Goal: Task Accomplishment & Management: Use online tool/utility

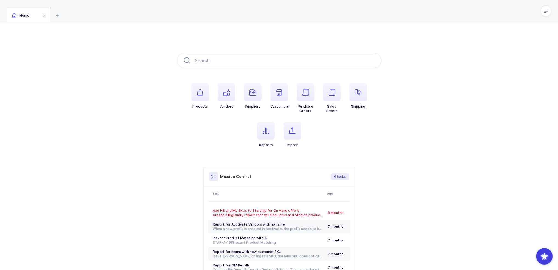
drag, startPoint x: 380, startPoint y: 156, endPoint x: 311, endPoint y: 27, distance: 146.2
click at [311, 27] on div "Products Vendors Suppliers Customers Purchase Orders Sales Orders Shipping Repo…" at bounding box center [279, 172] width 558 height 301
click at [308, 94] on icon "button" at bounding box center [305, 92] width 7 height 7
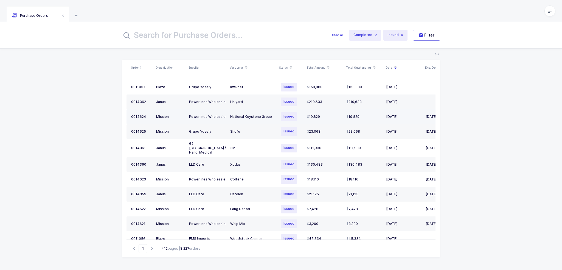
click at [260, 118] on div "National Keystone Group" at bounding box center [252, 116] width 45 height 4
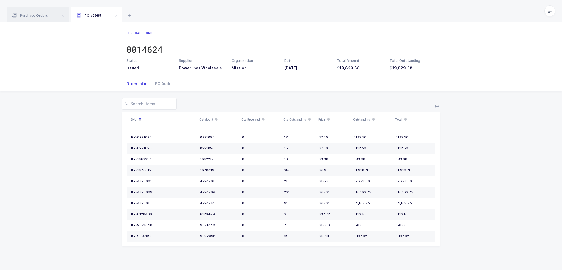
drag, startPoint x: 439, startPoint y: 71, endPoint x: 434, endPoint y: 69, distance: 5.7
click at [434, 68] on div "Purchase Order 0014624 Status Issued Supplier Powerlines Wholesale Organization…" at bounding box center [281, 51] width 318 height 40
click at [44, 16] on span "Purchase Orders" at bounding box center [30, 15] width 36 height 4
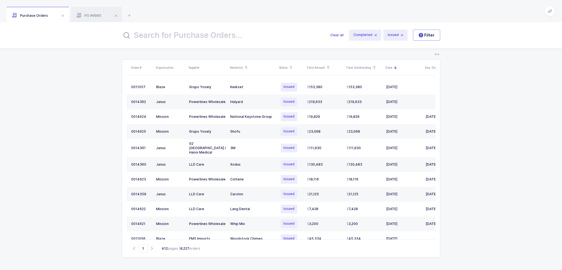
click at [198, 36] on input "text" at bounding box center [223, 35] width 202 height 13
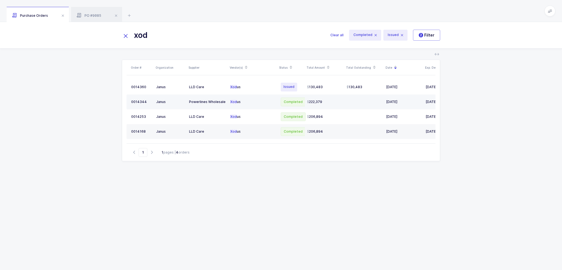
type input "xod"
click at [264, 100] on div "Xod us" at bounding box center [252, 102] width 45 height 4
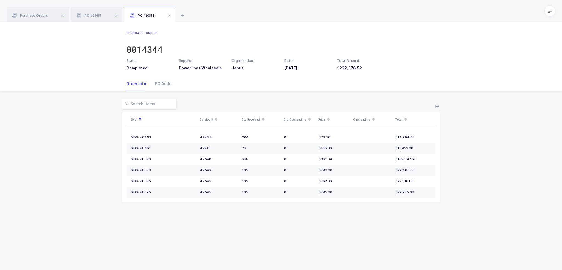
drag, startPoint x: 384, startPoint y: 46, endPoint x: 382, endPoint y: 80, distance: 33.8
click at [382, 80] on div "Order Info PO Audit" at bounding box center [281, 83] width 310 height 15
click at [184, 15] on icon at bounding box center [182, 15] width 7 height 7
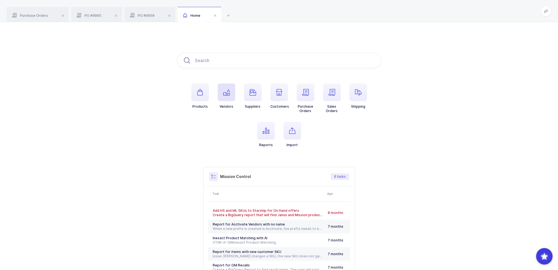
click at [230, 101] on span "button" at bounding box center [227, 92] width 18 height 18
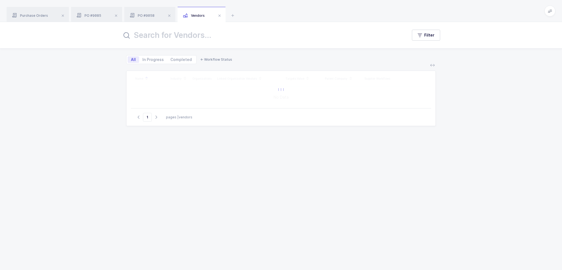
click at [203, 33] on input "text" at bounding box center [261, 35] width 279 height 13
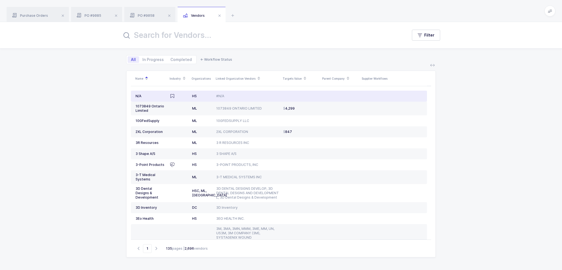
drag, startPoint x: 244, startPoint y: 96, endPoint x: 247, endPoint y: 98, distance: 3.4
click at [247, 98] on td "#N/A" at bounding box center [247, 96] width 67 height 11
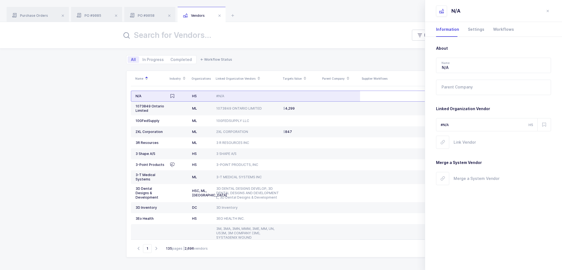
click at [248, 98] on td "#N/A" at bounding box center [247, 96] width 67 height 11
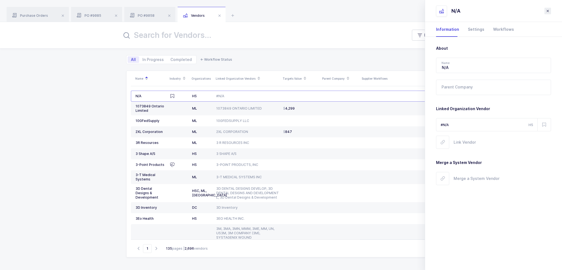
click at [548, 10] on icon "close drawer" at bounding box center [548, 11] width 4 height 4
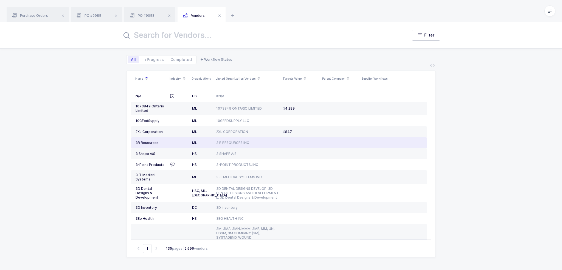
scroll to position [135, 0]
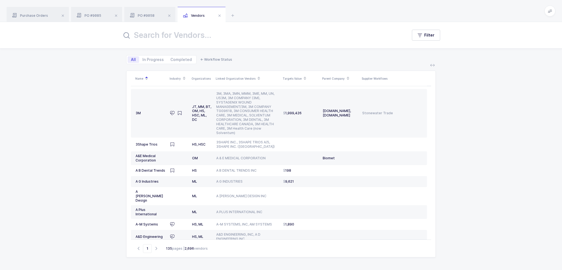
click at [228, 45] on div "Filter" at bounding box center [281, 35] width 562 height 26
click at [228, 37] on input "text" at bounding box center [261, 35] width 279 height 13
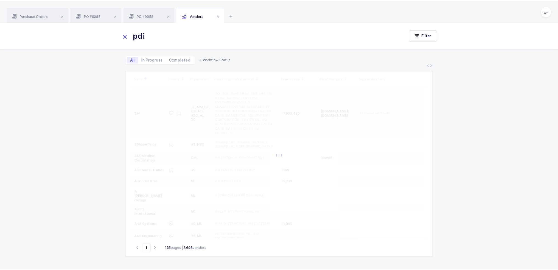
scroll to position [0, 0]
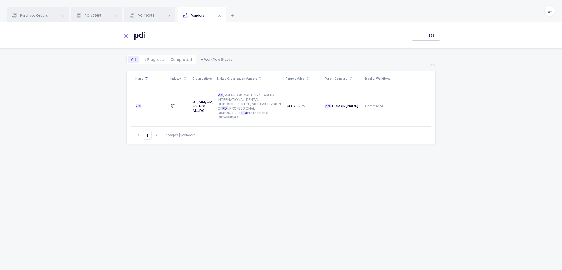
type input "pdi"
drag, startPoint x: 445, startPoint y: 155, endPoint x: 426, endPoint y: 149, distance: 19.8
click at [426, 149] on div "pdi Filter All In Progress Completed ← Workflow Status Name Industry Organizati…" at bounding box center [281, 146] width 562 height 248
click at [426, 149] on div "Name Industry Organizations Linked Organization Vendors Targets Value Parent Co…" at bounding box center [281, 164] width 310 height 186
drag, startPoint x: 426, startPoint y: 171, endPoint x: 389, endPoint y: 10, distance: 164.7
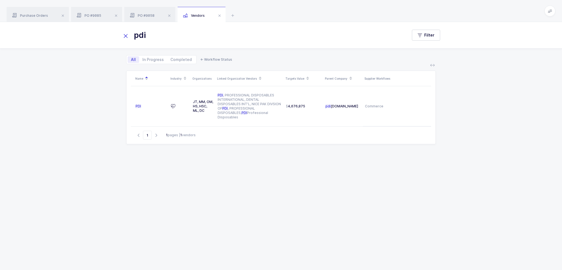
click at [389, 10] on div "Purchase Orders PO #9085 PO #9058 Vendors xod Clear all Completed Issued 2 Filt…" at bounding box center [281, 135] width 562 height 270
click at [389, 10] on div "Purchase Orders PO #9085 PO #9058 Vendors" at bounding box center [281, 11] width 562 height 22
drag, startPoint x: 389, startPoint y: 10, endPoint x: 391, endPoint y: 146, distance: 135.3
click at [391, 146] on div "Purchase Orders PO #9085 PO #9058 Vendors xod Clear all Completed Issued 2 Filt…" at bounding box center [281, 135] width 562 height 270
click at [391, 146] on div "Name Industry Organizations Linked Organization Vendors Targets Value Parent Co…" at bounding box center [281, 164] width 310 height 186
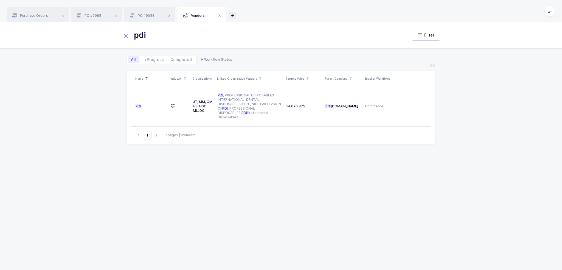
click at [232, 15] on icon at bounding box center [232, 15] width 7 height 7
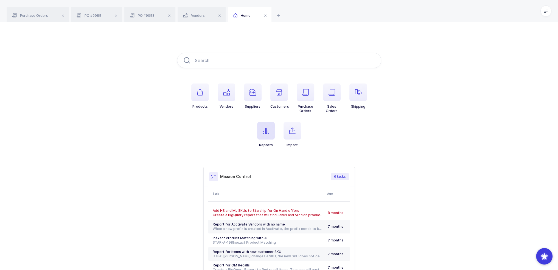
click at [260, 133] on span "button" at bounding box center [266, 131] width 18 height 18
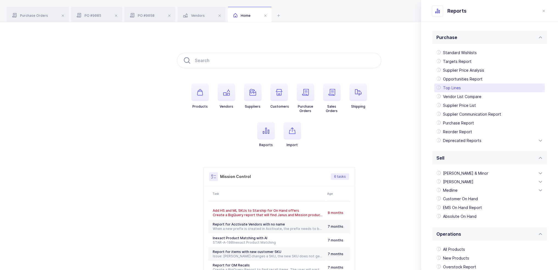
click at [467, 89] on div "Top Lines" at bounding box center [489, 87] width 111 height 9
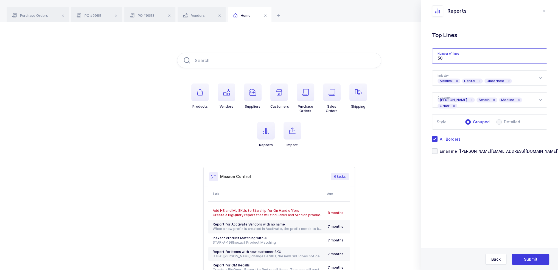
drag, startPoint x: 457, startPoint y: 57, endPoint x: 433, endPoint y: 57, distance: 23.9
click at [433, 57] on input "50" at bounding box center [489, 55] width 115 height 15
type input "500"
click at [539, 101] on icon at bounding box center [540, 99] width 7 height 15
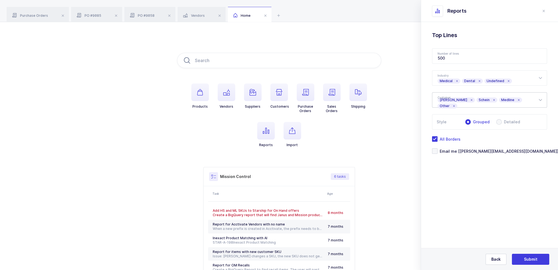
click at [539, 102] on icon at bounding box center [540, 99] width 7 height 15
click at [540, 100] on icon at bounding box center [540, 99] width 7 height 15
click at [500, 121] on span at bounding box center [498, 121] width 5 height 5
click at [500, 121] on input "Detailed" at bounding box center [498, 121] width 5 height 5
radio input "true"
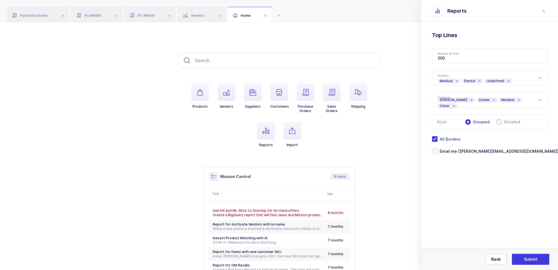
radio input "false"
radio input "true"
click at [467, 151] on span "Email me [[PERSON_NAME][EMAIL_ADDRESS][DOMAIN_NAME]]" at bounding box center [497, 150] width 121 height 5
click at [437, 148] on input "Email me [[PERSON_NAME][EMAIL_ADDRESS][DOMAIN_NAME]]" at bounding box center [437, 148] width 0 height 0
click at [527, 258] on span "Submit" at bounding box center [530, 258] width 13 height 5
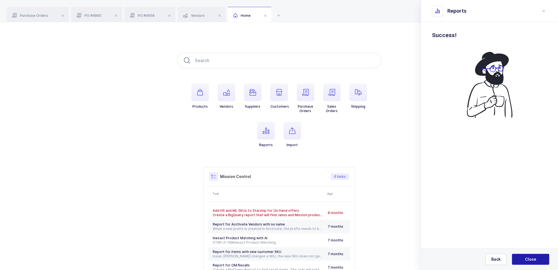
click at [527, 258] on span "Close" at bounding box center [530, 258] width 11 height 5
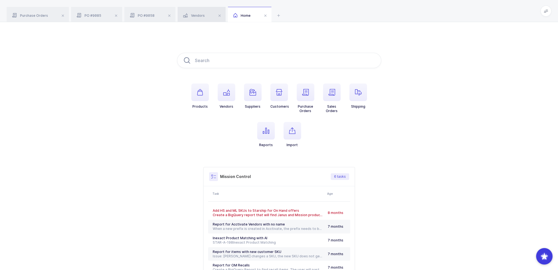
click at [195, 9] on div "Vendors" at bounding box center [202, 14] width 48 height 15
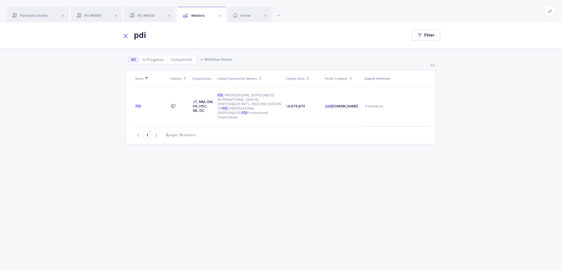
drag, startPoint x: 161, startPoint y: 32, endPoint x: 103, endPoint y: 36, distance: 57.5
click at [105, 36] on div "pdi Filter" at bounding box center [281, 35] width 562 height 26
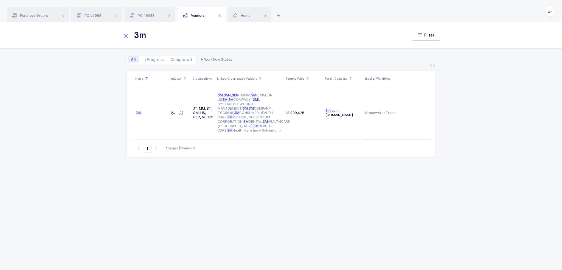
drag, startPoint x: 224, startPoint y: 43, endPoint x: 119, endPoint y: 36, distance: 105.6
click at [91, 43] on div "3m Filter" at bounding box center [281, 35] width 562 height 26
click at [210, 38] on input "3m" at bounding box center [261, 35] width 279 height 13
click at [163, 39] on input "3m" at bounding box center [261, 35] width 279 height 13
drag, startPoint x: 167, startPoint y: 36, endPoint x: 115, endPoint y: 34, distance: 51.6
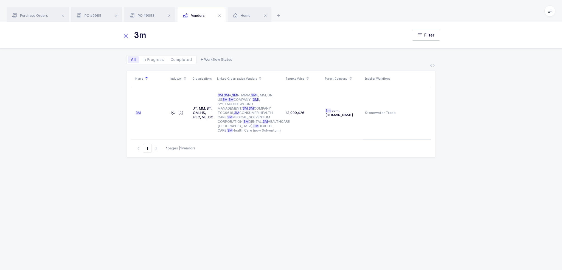
click at [115, 34] on div "3m Filter" at bounding box center [281, 35] width 562 height 26
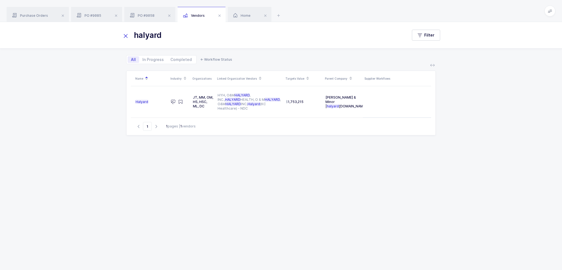
drag, startPoint x: 180, startPoint y: 31, endPoint x: 86, endPoint y: 30, distance: 94.4
click at [87, 30] on div "halyard Filter" at bounding box center [281, 35] width 562 height 26
drag, startPoint x: 190, startPoint y: 36, endPoint x: 76, endPoint y: 42, distance: 114.3
click at [76, 42] on div "sunstar Filter" at bounding box center [281, 35] width 562 height 26
paste input "Zoll Medical"
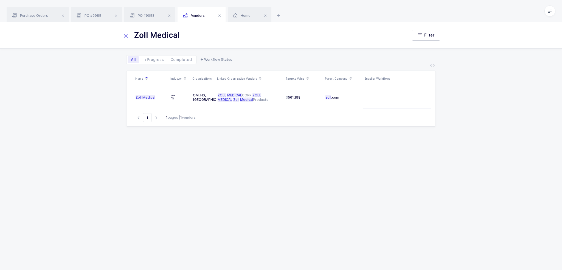
drag, startPoint x: 197, startPoint y: 32, endPoint x: 72, endPoint y: 43, distance: 125.1
click at [73, 43] on div "Zoll Medical Filter" at bounding box center [281, 35] width 562 height 26
paste input "Nissha Medical Technologies"
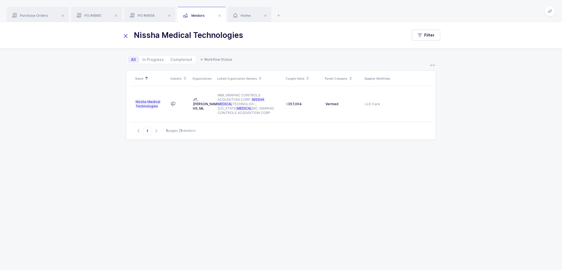
drag, startPoint x: 274, startPoint y: 28, endPoint x: 265, endPoint y: 36, distance: 12.3
click at [266, 31] on div "Nissha Medical Technologies Filter" at bounding box center [281, 35] width 562 height 26
drag, startPoint x: 264, startPoint y: 39, endPoint x: 52, endPoint y: 37, distance: 211.9
click at [52, 37] on div "Nissha Medical Technologies Filter" at bounding box center [281, 35] width 562 height 26
paste input "Careline"
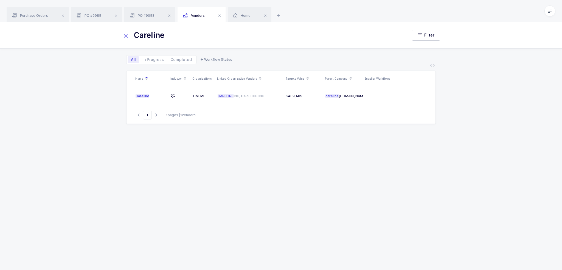
type input "Careline"
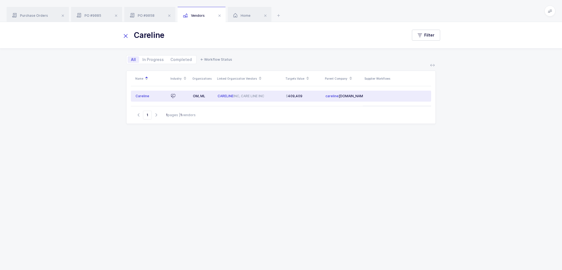
drag, startPoint x: 297, startPoint y: 96, endPoint x: 268, endPoint y: 96, distance: 28.5
click at [268, 96] on tr "Careline OM, ML CARELINE INC, CARE LINE INC 409,409 careline inc.com" at bounding box center [281, 96] width 300 height 11
click at [268, 96] on div "CARELINE INC, CARE LINE INC" at bounding box center [250, 96] width 64 height 4
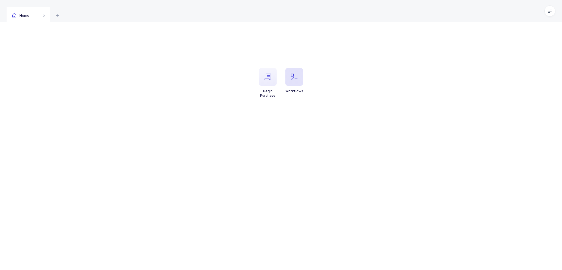
click at [295, 80] on span "button" at bounding box center [294, 77] width 18 height 18
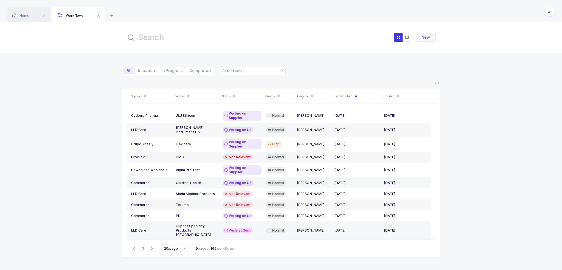
click at [196, 31] on input "text" at bounding box center [186, 37] width 121 height 13
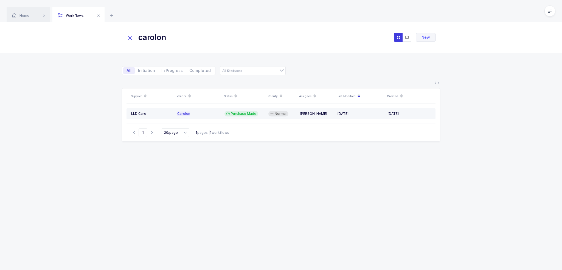
type input "carolon"
click at [282, 112] on span "Normal" at bounding box center [281, 113] width 12 height 4
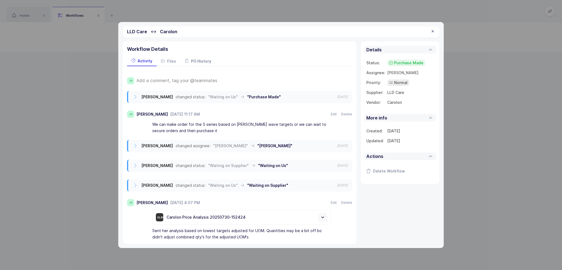
click at [207, 56] on div "PO History" at bounding box center [198, 61] width 35 height 10
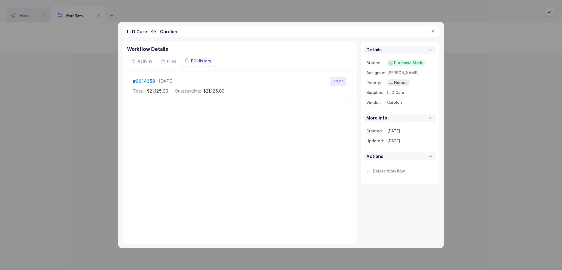
click at [435, 29] on div at bounding box center [433, 31] width 4 height 5
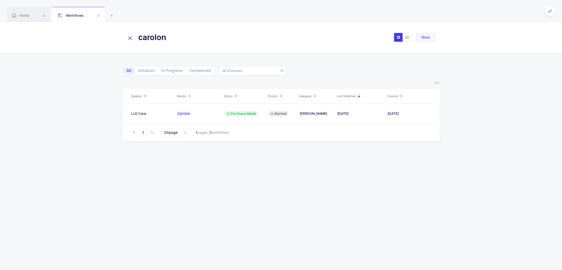
drag, startPoint x: 223, startPoint y: 40, endPoint x: 129, endPoint y: 35, distance: 94.5
click at [129, 35] on div "carolon" at bounding box center [186, 37] width 121 height 13
drag, startPoint x: 164, startPoint y: 38, endPoint x: 149, endPoint y: 41, distance: 14.5
click at [149, 41] on input "nisha" at bounding box center [186, 37] width 121 height 13
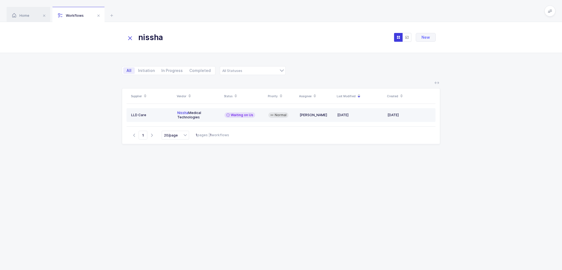
type input "nissha"
click at [266, 114] on td "Normal" at bounding box center [281, 115] width 31 height 14
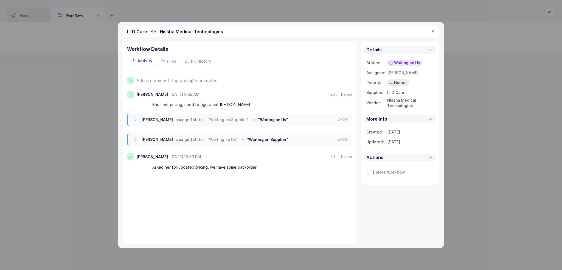
click at [237, 103] on div "She sent pricing, need to figure out UOMS" at bounding box center [241, 104] width 178 height 9
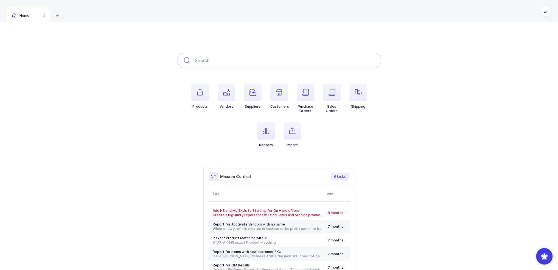
click at [237, 55] on input "text" at bounding box center [279, 60] width 204 height 15
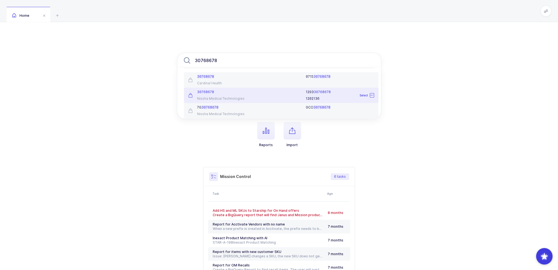
type input "30768678"
click at [226, 94] on div "30768678 Nissha Medical Technologies" at bounding box center [217, 95] width 64 height 11
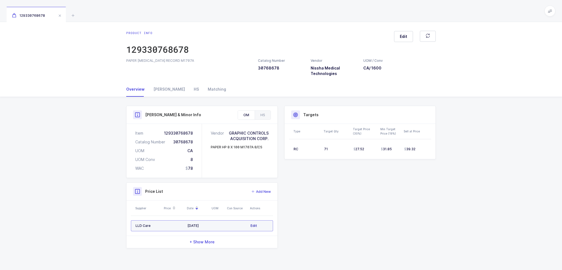
click at [255, 226] on span "Edit" at bounding box center [254, 225] width 7 height 5
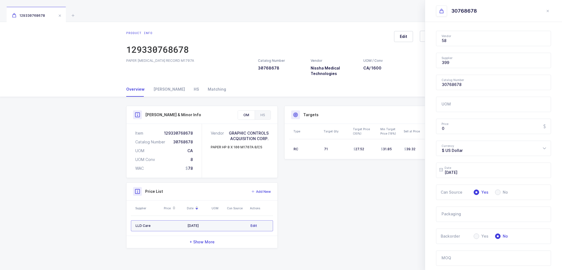
type input "Nissha Medical Technologies"
type input "LLD Care"
click at [545, 10] on button "close drawer" at bounding box center [547, 11] width 7 height 7
type input "2025-08-15"
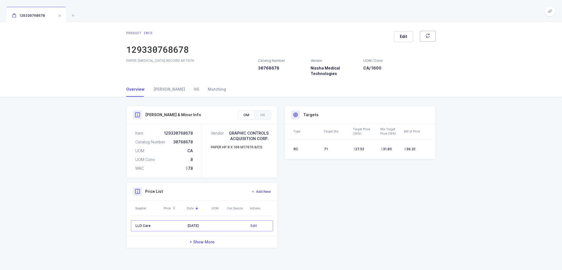
click at [427, 36] on icon "button" at bounding box center [428, 35] width 4 height 4
click at [222, 248] on div "Product Info Catalog Number 30768678 Vendor Nissha Medical Technologies UOM / C…" at bounding box center [281, 179] width 318 height 164
click at [220, 242] on div "+ Show More" at bounding box center [202, 242] width 151 height 12
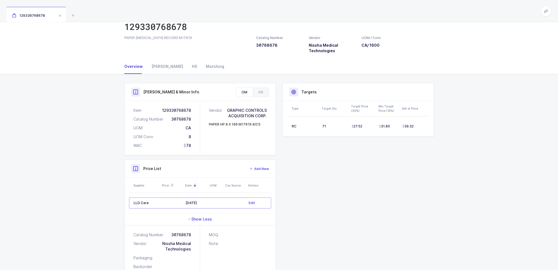
scroll to position [50, 0]
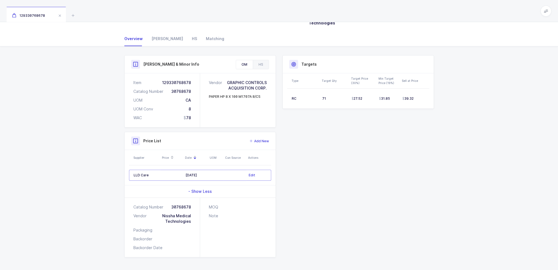
click at [208, 194] on div "- Show Less" at bounding box center [200, 191] width 151 height 12
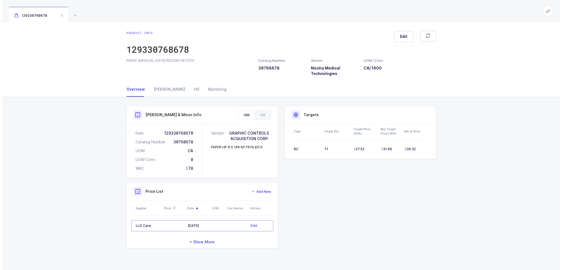
scroll to position [0, 0]
click at [85, 147] on div "Product Info Catalog Number 30768678 Vendor Nissha Medical Technologies UOM / C…" at bounding box center [281, 179] width 562 height 164
click at [162, 87] on div "[PERSON_NAME]" at bounding box center [169, 89] width 40 height 15
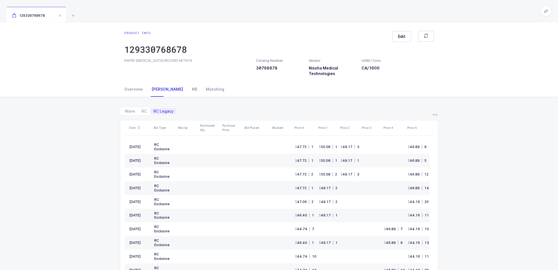
click at [187, 87] on div "HS" at bounding box center [194, 89] width 14 height 15
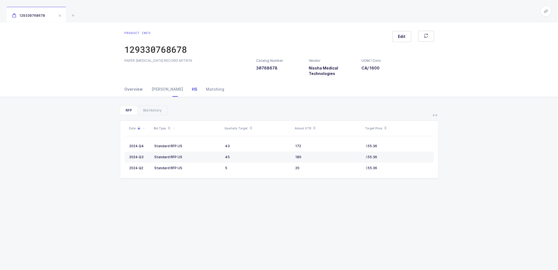
click at [137, 88] on div "Overview" at bounding box center [135, 89] width 23 height 15
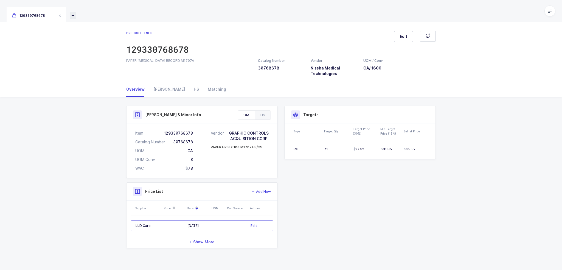
click at [72, 15] on icon at bounding box center [73, 15] width 7 height 7
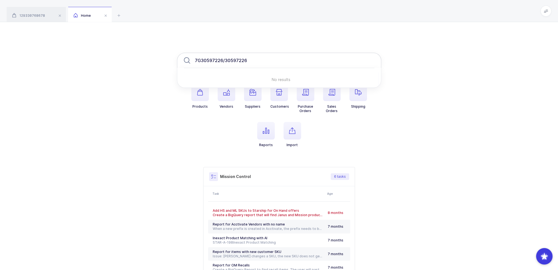
drag, startPoint x: 257, startPoint y: 60, endPoint x: 222, endPoint y: 61, distance: 34.9
click at [222, 61] on input "7G30597226/30597226" at bounding box center [279, 60] width 204 height 15
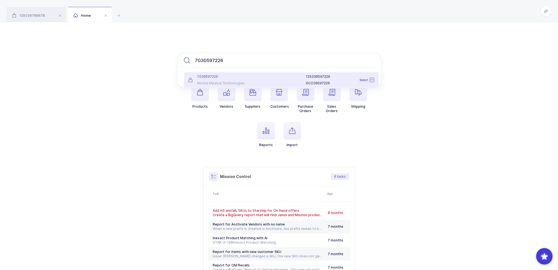
type input "7G30597226"
click at [228, 77] on div "7G30597226" at bounding box center [217, 76] width 58 height 4
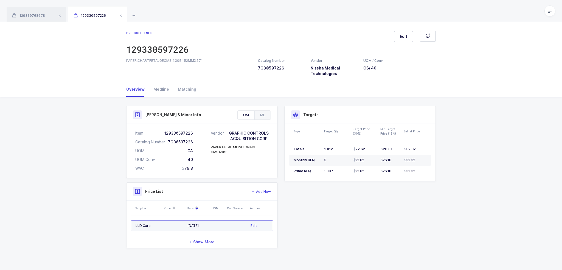
click at [203, 225] on div "09/06/2024" at bounding box center [197, 225] width 20 height 4
click at [131, 15] on icon at bounding box center [134, 15] width 7 height 7
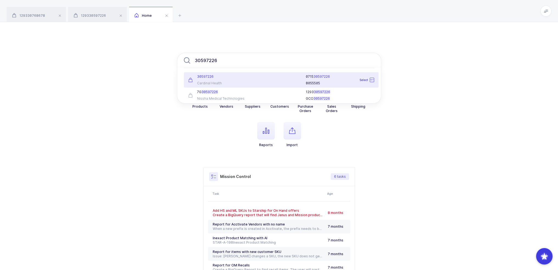
type input "30597226"
click at [244, 77] on div "30597226" at bounding box center [217, 76] width 58 height 4
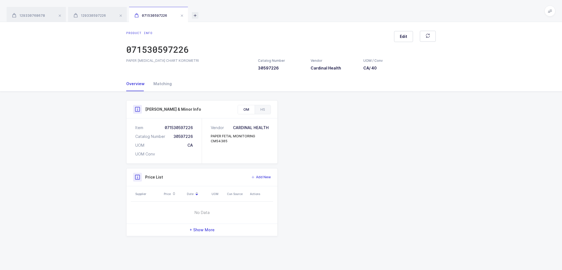
click at [193, 13] on icon at bounding box center [195, 15] width 7 height 7
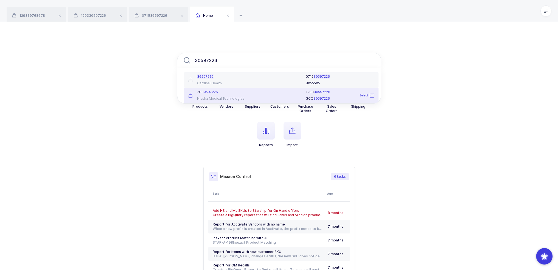
type input "30597226"
click at [242, 94] on div "7G 30597226 Nissha Medical Technologies" at bounding box center [217, 95] width 64 height 11
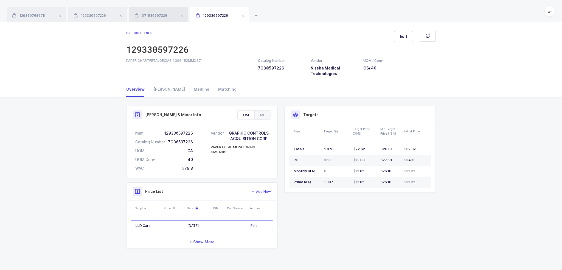
click at [165, 16] on span "071530597226" at bounding box center [150, 15] width 33 height 4
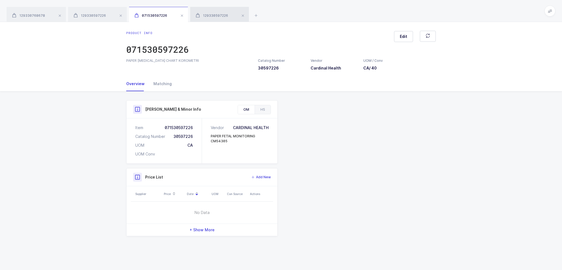
click at [216, 10] on div "129330597226" at bounding box center [219, 14] width 59 height 15
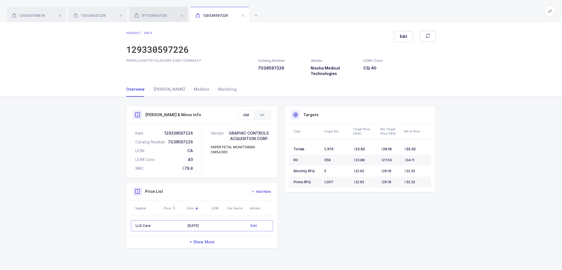
click at [158, 11] on div "071530597226" at bounding box center [158, 14] width 59 height 15
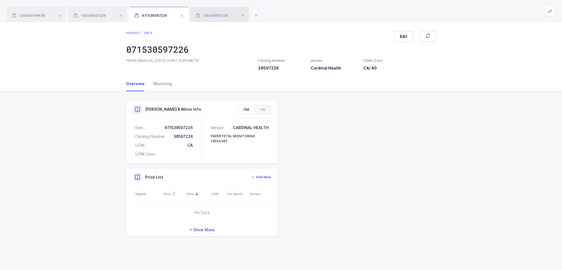
click at [211, 13] on div "129330597226" at bounding box center [219, 14] width 59 height 15
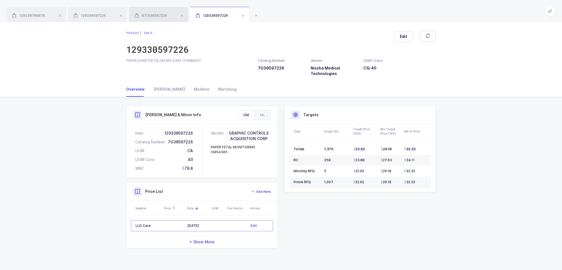
click at [167, 15] on div "071530597226" at bounding box center [158, 14] width 59 height 15
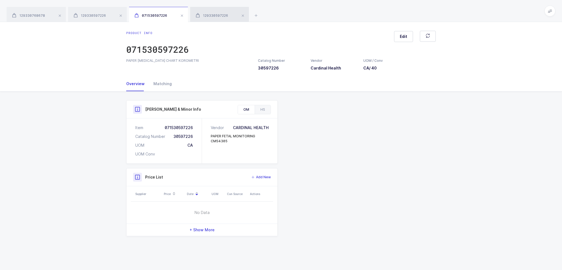
click at [214, 16] on span "129330597226" at bounding box center [212, 15] width 32 height 4
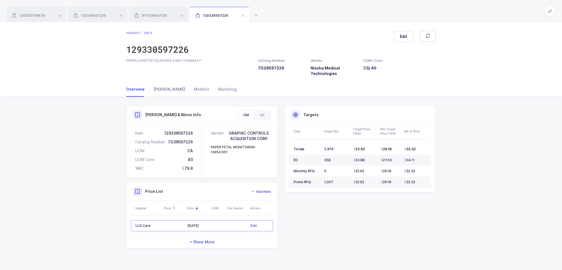
click at [161, 89] on div "[PERSON_NAME]" at bounding box center [169, 89] width 40 height 15
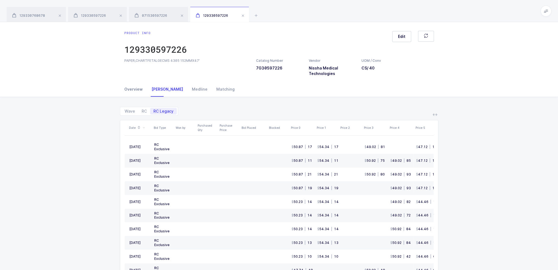
click at [130, 90] on div "Overview" at bounding box center [135, 89] width 23 height 15
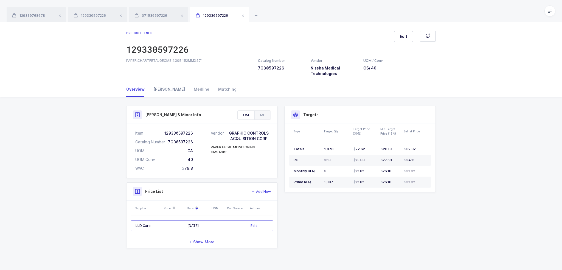
click at [166, 92] on div "[PERSON_NAME]" at bounding box center [169, 89] width 40 height 15
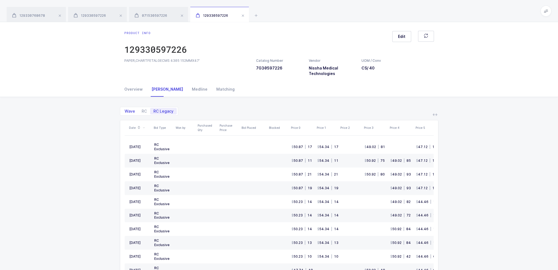
click at [123, 110] on span "Wave" at bounding box center [129, 111] width 17 height 7
click at [123, 110] on input "Wave" at bounding box center [123, 110] width 4 height 4
radio input "true"
radio input "false"
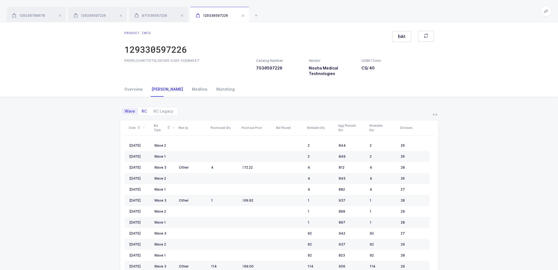
click at [144, 111] on span "RC" at bounding box center [144, 111] width 5 height 4
click at [142, 111] on input "RC" at bounding box center [140, 110] width 4 height 4
radio input "true"
radio input "false"
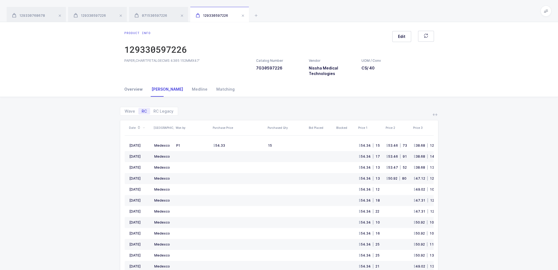
click at [141, 82] on div "Overview" at bounding box center [135, 89] width 23 height 15
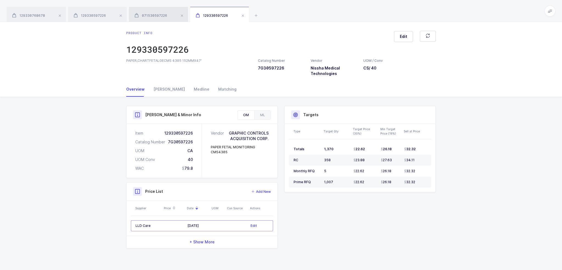
click at [154, 14] on span "071530597226" at bounding box center [150, 15] width 33 height 4
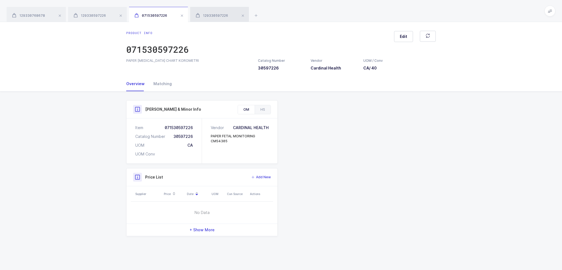
click at [205, 16] on span "129330597226" at bounding box center [212, 15] width 32 height 4
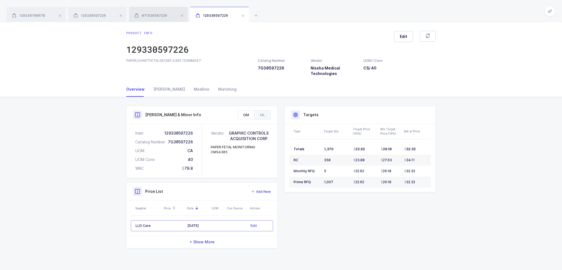
click at [169, 14] on div "071530597226" at bounding box center [158, 14] width 59 height 15
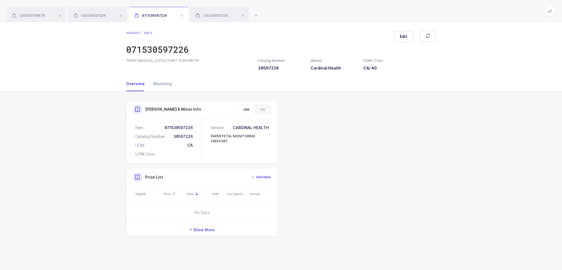
click at [201, 25] on div "Product info 071530597226 Edit PAPER EKG CHART KOROMETRI Catalog Number 3059722…" at bounding box center [281, 49] width 562 height 54
click at [202, 19] on div "129330597226" at bounding box center [219, 14] width 59 height 15
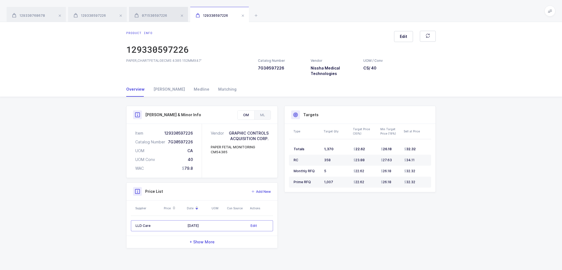
click at [170, 15] on div "071530597226" at bounding box center [158, 14] width 59 height 15
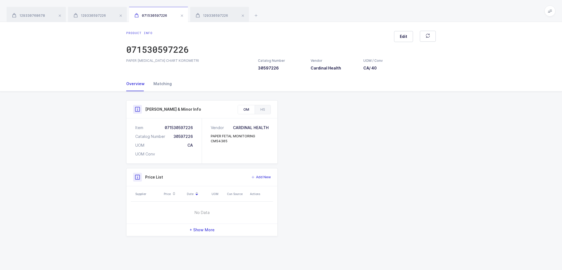
click at [161, 86] on div "Matching" at bounding box center [160, 83] width 23 height 15
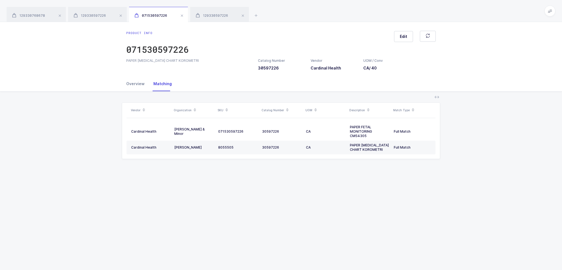
click at [130, 83] on div "Overview" at bounding box center [137, 83] width 23 height 15
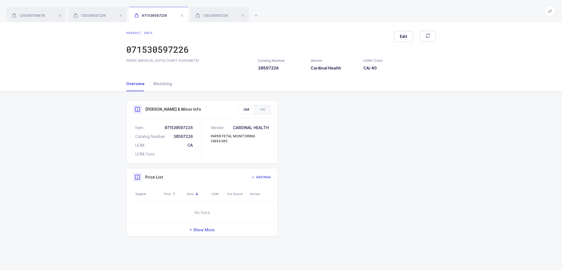
drag, startPoint x: 268, startPoint y: 158, endPoint x: 244, endPoint y: 157, distance: 23.9
click at [244, 165] on div "Product Info Catalog Number 30597226 Vendor Cardinal Health UOM / Conv CA / 40 …" at bounding box center [202, 168] width 158 height 136
click at [224, 9] on div "129330597226" at bounding box center [219, 14] width 59 height 15
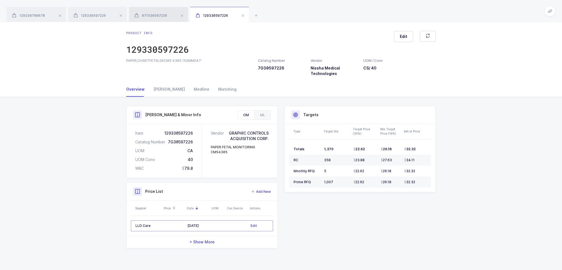
click at [161, 16] on span "071530597226" at bounding box center [150, 15] width 33 height 4
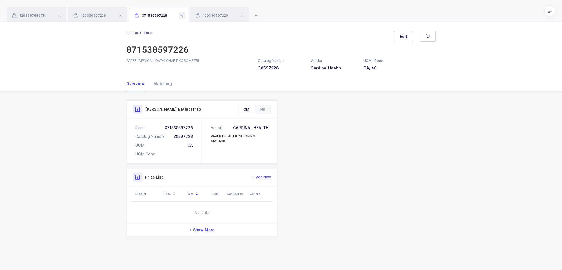
click at [180, 13] on span at bounding box center [182, 15] width 7 height 7
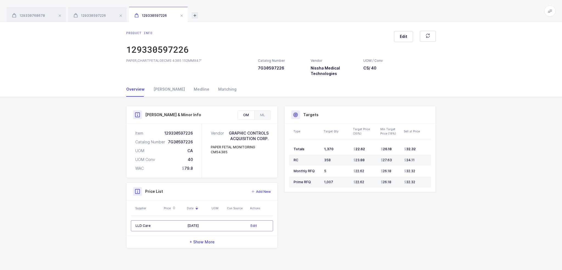
click at [193, 16] on icon at bounding box center [195, 15] width 7 height 7
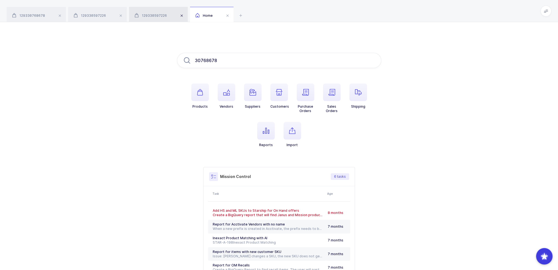
type input "30768678"
click at [179, 15] on span at bounding box center [181, 15] width 7 height 7
click at [120, 15] on span at bounding box center [120, 15] width 7 height 7
click at [59, 14] on span at bounding box center [60, 15] width 7 height 7
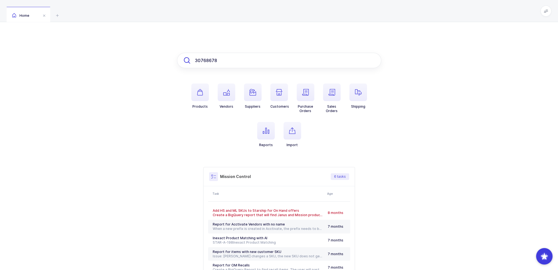
click at [243, 56] on input "30768678" at bounding box center [279, 60] width 204 height 15
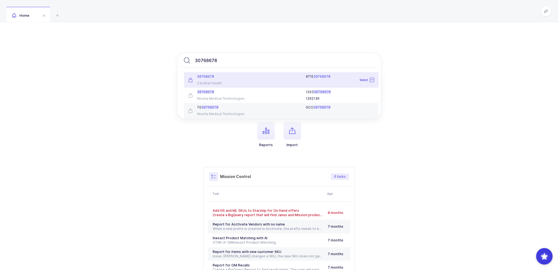
click at [235, 80] on div "30768678 Cardinal Health" at bounding box center [217, 79] width 64 height 11
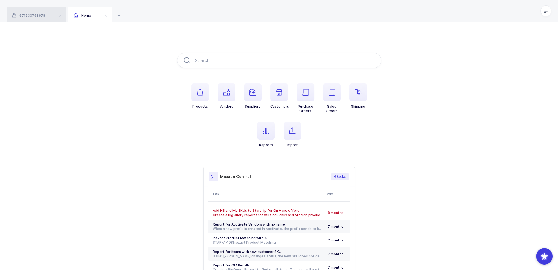
click at [47, 17] on div "071530768678" at bounding box center [37, 14] width 60 height 15
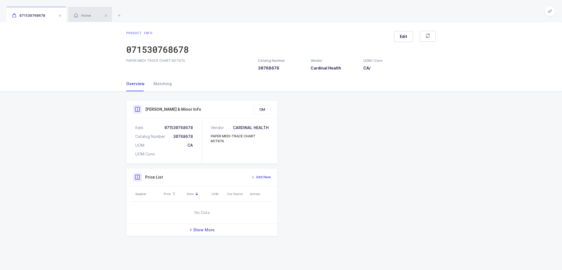
click at [88, 12] on div "Home" at bounding box center [90, 14] width 44 height 15
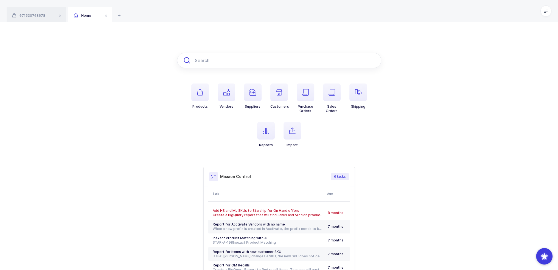
click at [210, 61] on input "text" at bounding box center [279, 60] width 204 height 15
paste input "30768678"
type input "30768678"
click at [34, 16] on span "071530768678" at bounding box center [28, 15] width 33 height 4
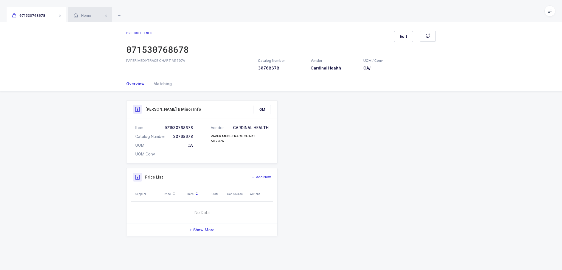
click at [76, 11] on div "Home" at bounding box center [90, 14] width 44 height 15
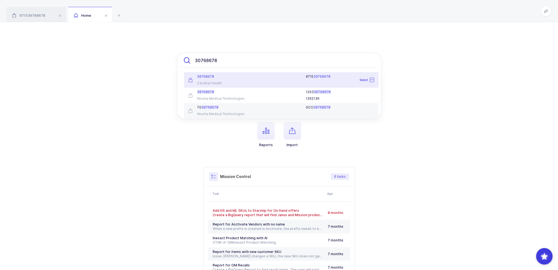
click at [227, 60] on input "30768678" at bounding box center [279, 60] width 204 height 15
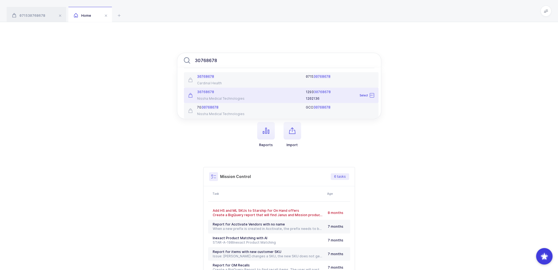
click at [237, 97] on div "Nissha Medical Technologies" at bounding box center [217, 98] width 58 height 4
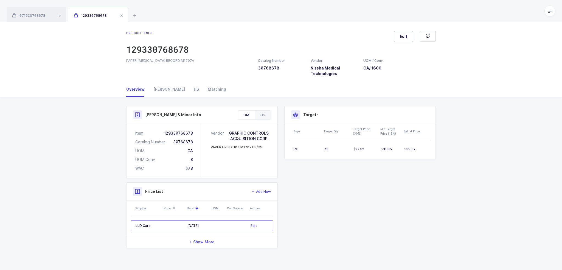
click at [189, 90] on div "HS" at bounding box center [196, 89] width 14 height 15
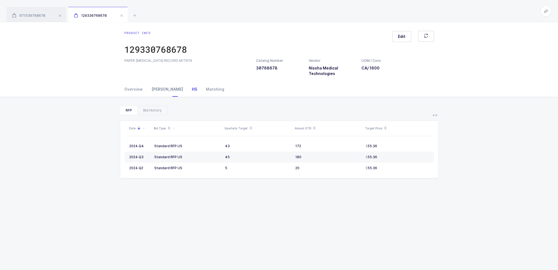
click at [162, 91] on div "[PERSON_NAME]" at bounding box center [167, 89] width 40 height 15
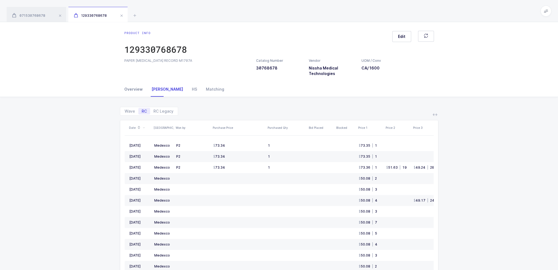
click at [138, 91] on div "Overview" at bounding box center [135, 89] width 23 height 15
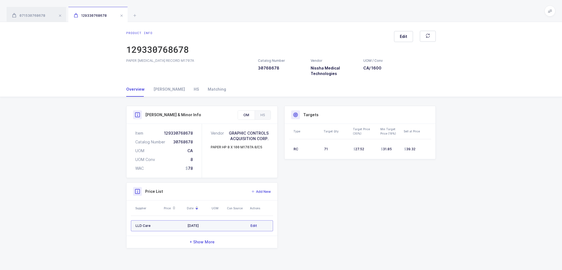
click at [255, 224] on span "Edit" at bounding box center [254, 225] width 7 height 5
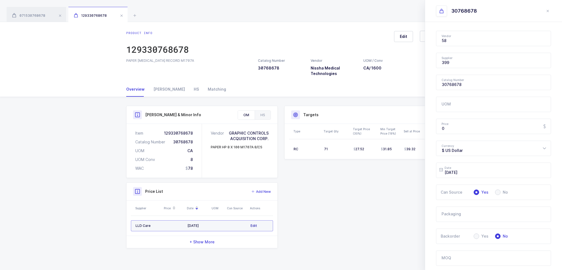
type input "LLD Care"
type input "Nissha Medical Technologies"
click at [467, 128] on input "0" at bounding box center [493, 126] width 115 height 15
drag, startPoint x: 470, startPoint y: 128, endPoint x: 428, endPoint y: 130, distance: 41.8
click at [428, 130] on div "Vendor Nissha Medical Technologies 1073849 Ontario Limited ML 10GFedSupply ML 2…" at bounding box center [493, 196] width 137 height 348
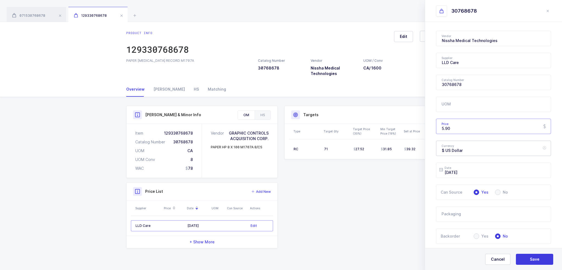
type input "5.90"
click at [459, 148] on div "$ US Dollar" at bounding box center [493, 148] width 115 height 15
click at [453, 175] on span "€ Euro" at bounding box center [448, 175] width 12 height 5
type input "€ Euro"
click at [488, 171] on input "2024-09-05" at bounding box center [493, 169] width 115 height 15
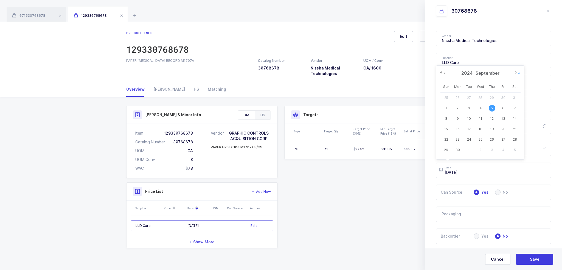
click at [518, 71] on button "Next Year" at bounding box center [519, 72] width 3 height 3
click at [445, 73] on button "Previous Month" at bounding box center [444, 72] width 3 height 3
click at [503, 117] on span "15" at bounding box center [503, 118] width 7 height 7
type input "2025-08-15"
click at [538, 260] on span "Save" at bounding box center [535, 258] width 10 height 5
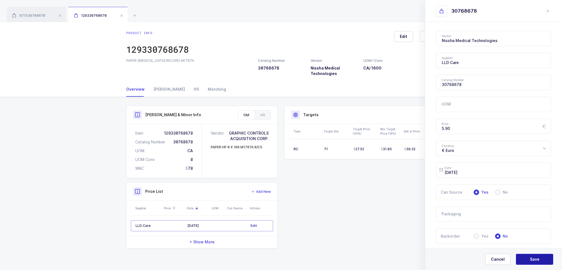
type input "$ US Dollar"
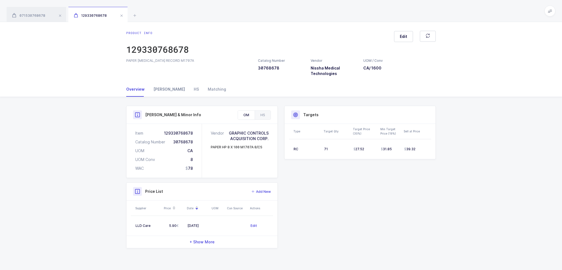
click at [152, 90] on div "[PERSON_NAME]" at bounding box center [169, 89] width 40 height 15
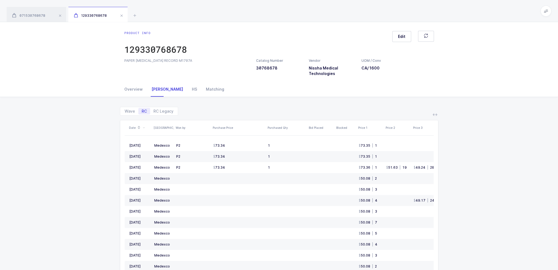
click at [133, 19] on div "071530768678 129330768678" at bounding box center [279, 11] width 558 height 22
click at [133, 18] on icon at bounding box center [134, 15] width 7 height 7
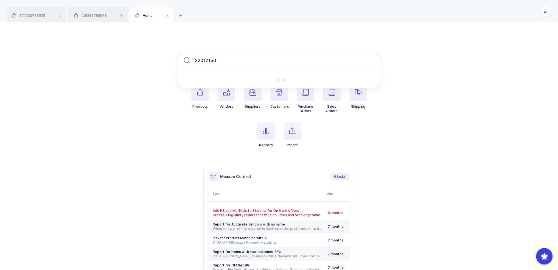
click at [242, 66] on input "32017150" at bounding box center [279, 60] width 204 height 15
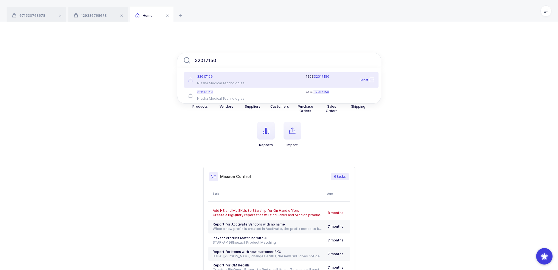
type input "32017150"
click at [229, 78] on div "32017150" at bounding box center [217, 76] width 58 height 4
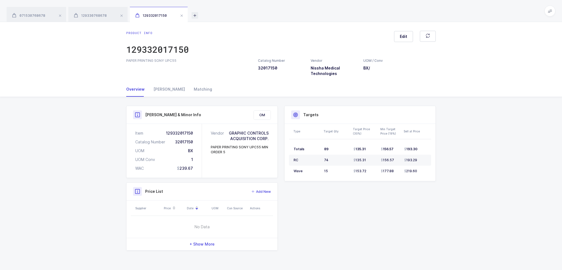
click at [194, 15] on icon at bounding box center [195, 15] width 7 height 7
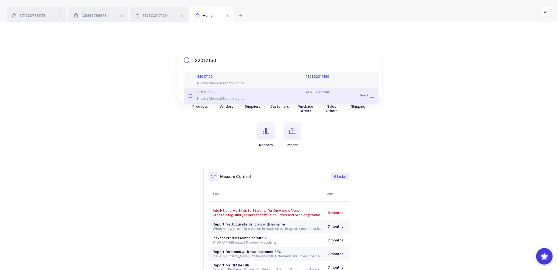
type input "32017150"
click at [245, 94] on div "32017150 Nissha Medical Technologies" at bounding box center [217, 95] width 64 height 11
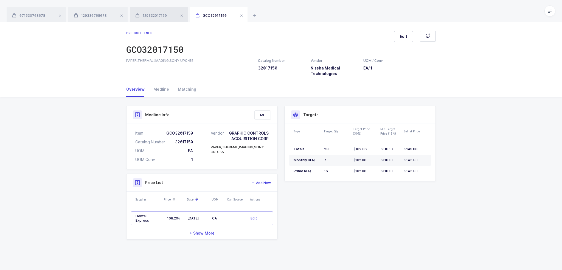
click at [165, 13] on div "129332017150" at bounding box center [159, 14] width 58 height 15
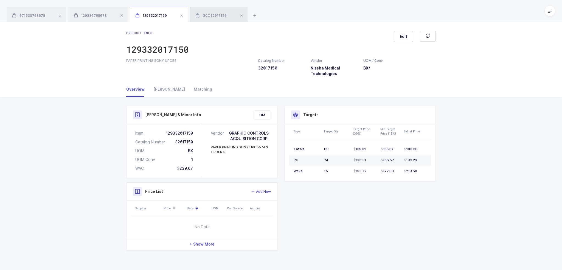
click at [214, 11] on div "GCO32017150" at bounding box center [219, 14] width 58 height 15
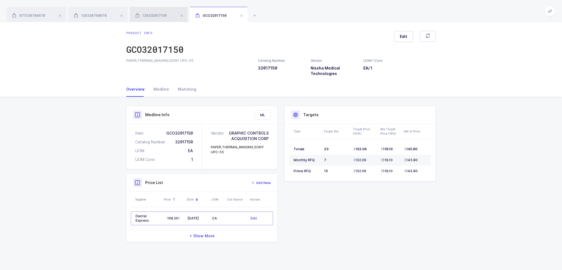
click at [154, 15] on span "129332017150" at bounding box center [151, 15] width 32 height 4
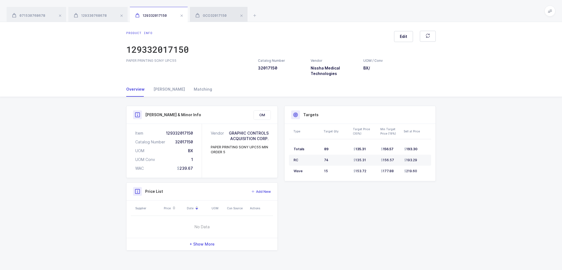
click at [212, 14] on span "GCO32017150" at bounding box center [210, 15] width 31 height 4
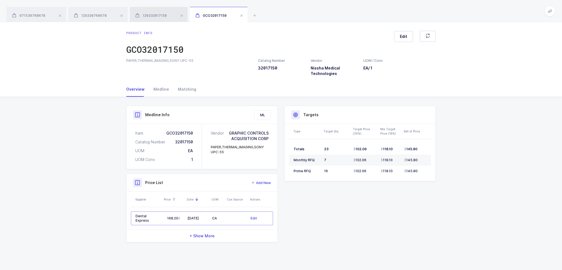
click at [161, 16] on span "129332017150" at bounding box center [151, 15] width 32 height 4
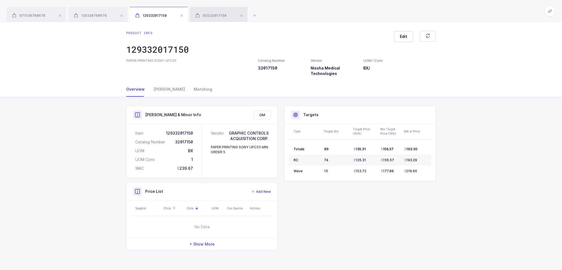
click at [211, 16] on span "GCO32017150" at bounding box center [210, 15] width 31 height 4
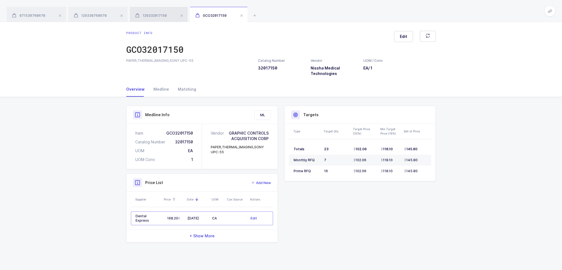
click at [164, 13] on div "129332017150" at bounding box center [159, 14] width 58 height 15
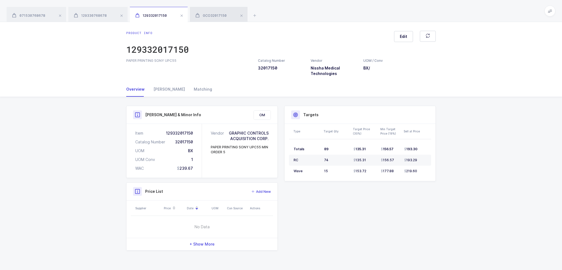
click at [212, 16] on span "GCO32017150" at bounding box center [210, 15] width 31 height 4
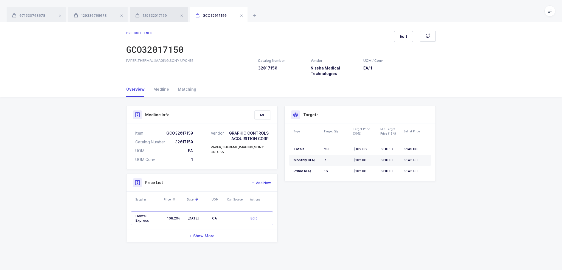
click at [162, 18] on div "129332017150" at bounding box center [159, 14] width 58 height 15
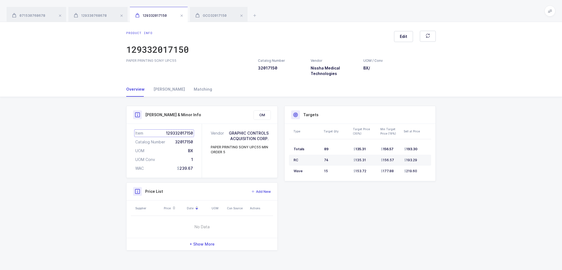
click at [173, 131] on div "Item 129332017150" at bounding box center [164, 132] width 58 height 5
click at [199, 16] on span "GCO32017150" at bounding box center [210, 15] width 31 height 4
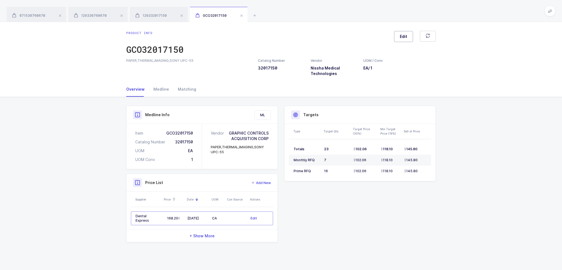
click at [408, 40] on button "Edit" at bounding box center [403, 36] width 19 height 11
click at [464, 82] on div "Product IDs" at bounding box center [454, 83] width 28 height 13
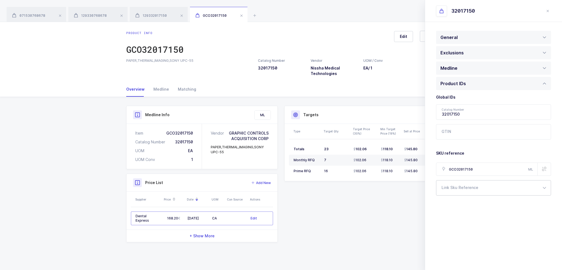
click at [460, 187] on div at bounding box center [493, 187] width 115 height 15
click at [456, 231] on span "[PERSON_NAME] & Minor" at bounding box center [465, 232] width 47 height 5
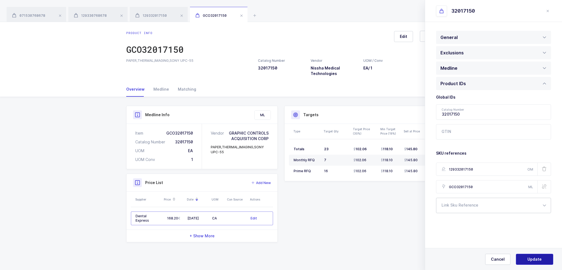
type input "129332017150"
click at [523, 257] on button "Update" at bounding box center [534, 259] width 37 height 11
click at [533, 254] on button "Yes, Update" at bounding box center [534, 259] width 37 height 11
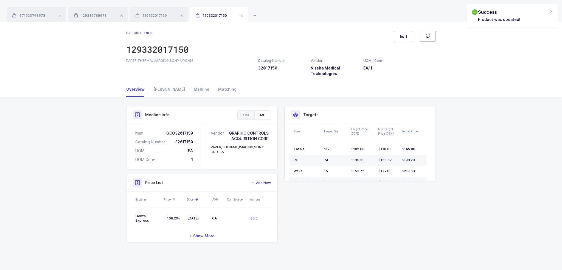
click at [430, 35] on icon "button" at bounding box center [428, 35] width 4 height 4
click at [159, 14] on span "129332017150" at bounding box center [151, 15] width 32 height 4
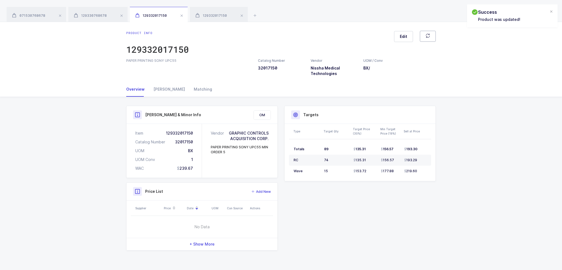
click at [431, 38] on button "button" at bounding box center [428, 36] width 16 height 11
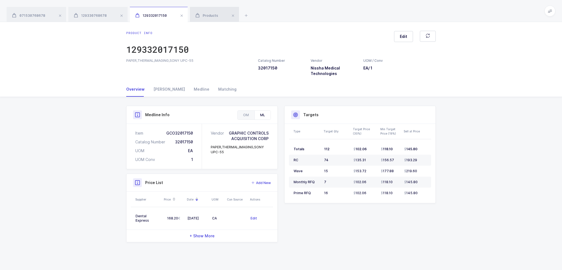
click at [203, 12] on div "Products" at bounding box center [214, 14] width 49 height 15
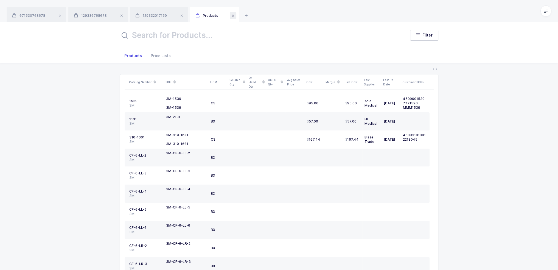
click at [232, 15] on span at bounding box center [233, 15] width 7 height 7
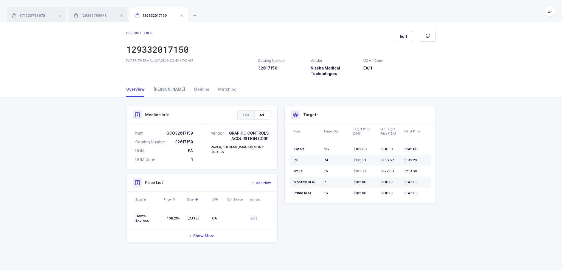
click at [166, 94] on div "[PERSON_NAME]" at bounding box center [169, 89] width 40 height 15
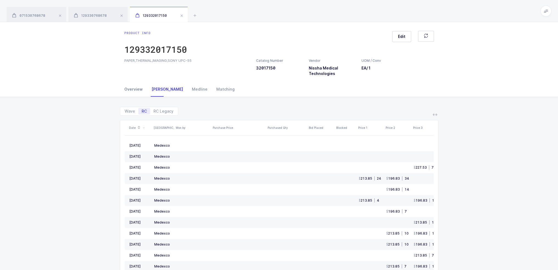
click at [137, 91] on div "Overview" at bounding box center [135, 89] width 23 height 15
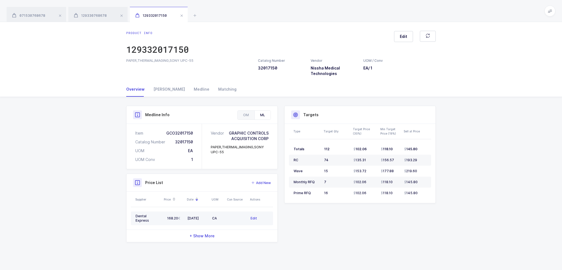
click at [258, 215] on div "Edit" at bounding box center [260, 217] width 18 height 5
click at [204, 237] on span "- Show Less" at bounding box center [200, 235] width 24 height 5
click at [262, 182] on span "Add New" at bounding box center [263, 182] width 15 height 5
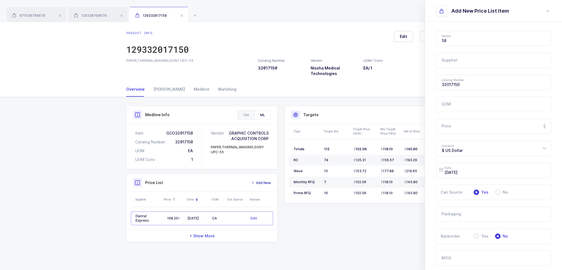
type input "Nissha Medical Technologies"
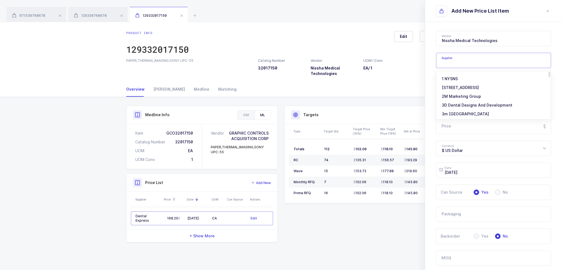
click at [461, 59] on input "text" at bounding box center [493, 60] width 115 height 15
click at [460, 78] on li "LLD Care" at bounding box center [496, 78] width 114 height 9
type input "LLD Care"
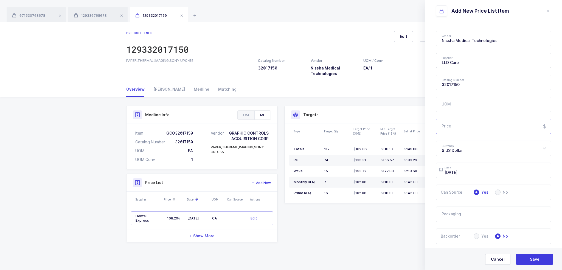
click at [460, 129] on input "Price" at bounding box center [493, 126] width 115 height 15
type input "170"
click at [466, 151] on div "$ US Dollar" at bounding box center [493, 148] width 115 height 15
click at [457, 174] on li "€ Euro" at bounding box center [496, 175] width 114 height 9
type input "€ Euro"
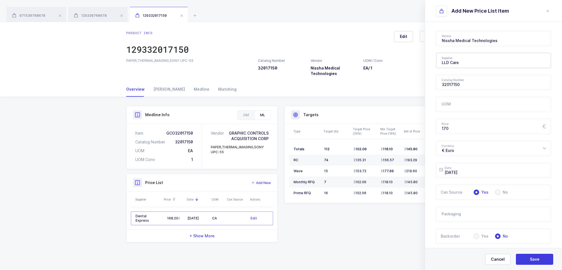
click at [436, 158] on div "Vendor Nissha Medical Technologies 1073849 Ontario Limited ML 10GFedSupply ML 2…" at bounding box center [493, 188] width 137 height 332
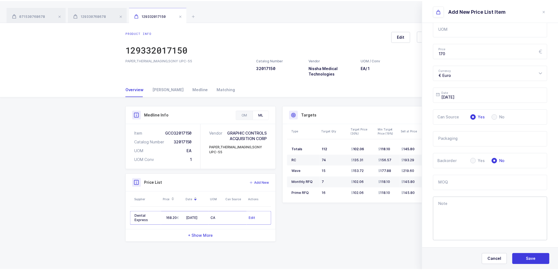
scroll to position [83, 0]
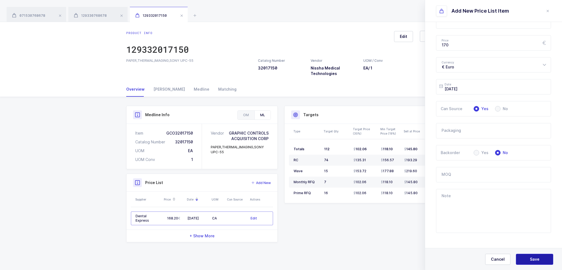
click at [535, 254] on button "Save" at bounding box center [534, 259] width 37 height 11
type input "$ US Dollar"
type input "2025-08-15"
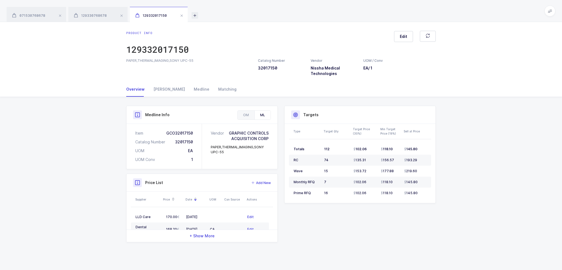
click at [195, 18] on icon at bounding box center [195, 15] width 7 height 7
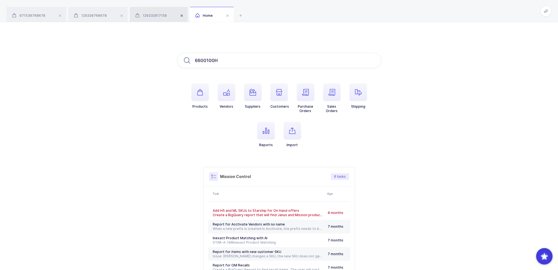
click at [179, 15] on span at bounding box center [181, 15] width 7 height 7
click at [110, 16] on div "129330768678" at bounding box center [97, 14] width 59 height 15
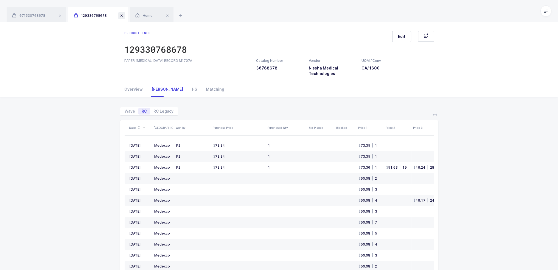
click at [118, 15] on span at bounding box center [121, 15] width 7 height 7
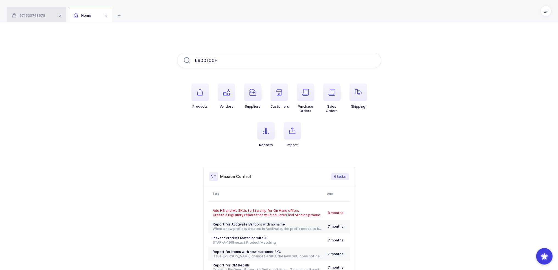
click at [60, 14] on span at bounding box center [60, 15] width 7 height 7
click at [229, 57] on input "6600100H" at bounding box center [279, 60] width 204 height 15
click at [231, 59] on input "6600100H" at bounding box center [279, 60] width 204 height 15
click at [224, 61] on input "6600100H" at bounding box center [279, 60] width 204 height 15
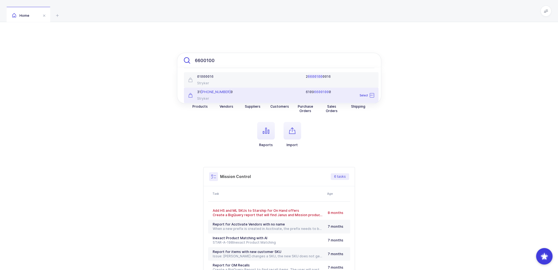
drag, startPoint x: 222, startPoint y: 65, endPoint x: 155, endPoint y: 65, distance: 67.5
click at [155, 65] on div "6600100 01000016 Stryker 2 6600100 0016 Select 31 66-001-00 0 Stryker 6109 6600…" at bounding box center [279, 172] width 558 height 301
paste input "30597226"
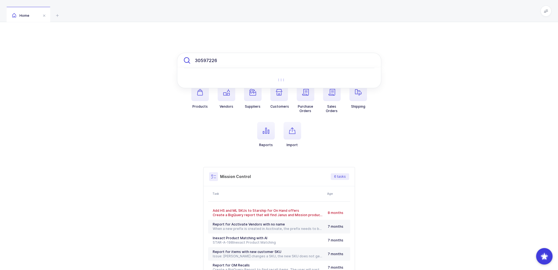
type input "30597226"
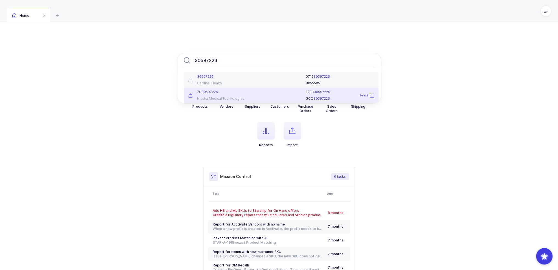
click at [232, 96] on div "Nissha Medical Technologies" at bounding box center [217, 98] width 58 height 4
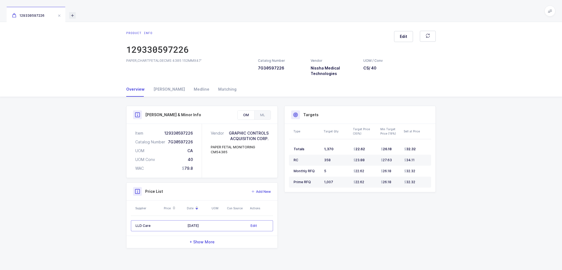
click at [76, 17] on icon at bounding box center [72, 15] width 7 height 7
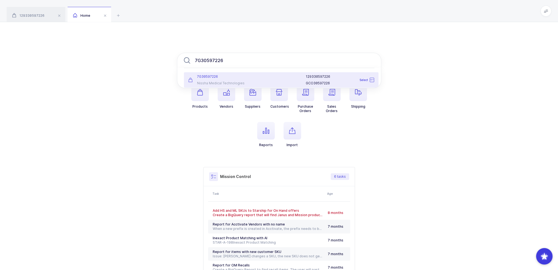
type input "7G30597226"
click at [223, 79] on div "7G30597226 Nissha Medical Technologies" at bounding box center [217, 79] width 64 height 11
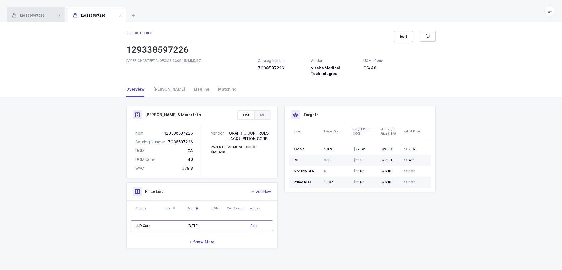
click at [35, 17] on span "129330597226" at bounding box center [28, 15] width 32 height 4
click at [87, 9] on div "129330597226" at bounding box center [97, 14] width 59 height 15
click at [49, 11] on div "129330597226" at bounding box center [36, 14] width 59 height 15
click at [96, 17] on span "129330597226" at bounding box center [89, 15] width 32 height 4
click at [58, 15] on span at bounding box center [59, 15] width 7 height 7
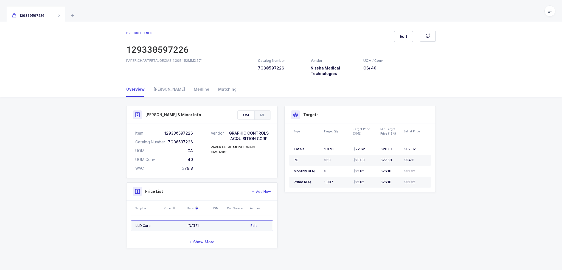
click at [252, 227] on span "Edit" at bounding box center [254, 225] width 7 height 5
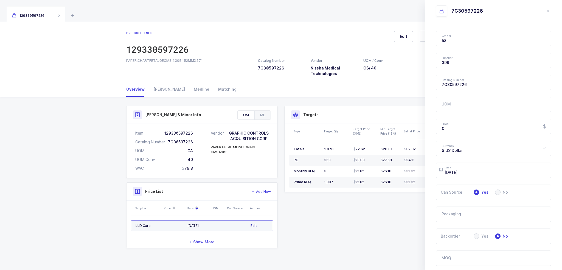
type input "Nissha Medical Technologies"
type input "LLD Care"
click at [481, 149] on div "$ US Dollar" at bounding box center [493, 148] width 115 height 15
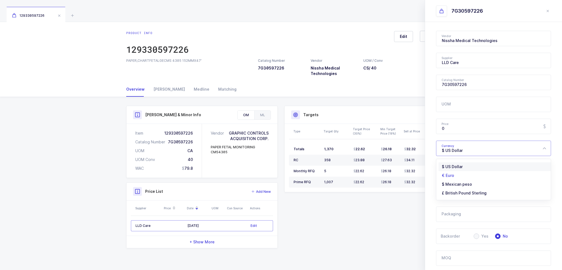
click at [456, 176] on li "€ Euro" at bounding box center [496, 175] width 114 height 9
type input "€ Euro"
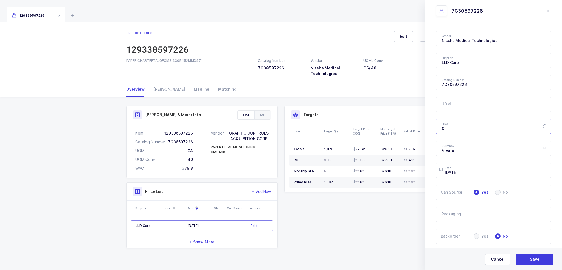
click at [457, 129] on input "0" at bounding box center [493, 126] width 115 height 15
drag, startPoint x: 463, startPoint y: 128, endPoint x: 420, endPoint y: 129, distance: 42.8
click at [420, 129] on div "Product Info Catalog Number 7G30597226 Vendor Nissha Medical Technologies UOM /…" at bounding box center [281, 177] width 316 height 142
type input "1.20"
click at [469, 99] on input "UOM" at bounding box center [493, 104] width 115 height 15
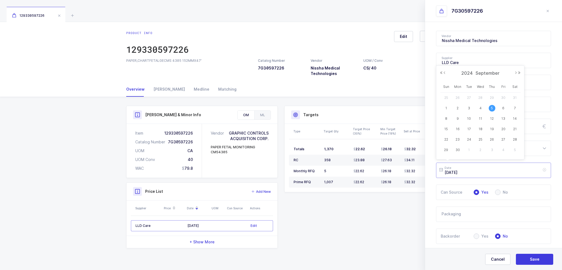
click at [478, 174] on input "2024-09-05" at bounding box center [493, 169] width 115 height 15
click at [519, 73] on button "Next Year" at bounding box center [519, 72] width 3 height 3
click at [446, 73] on button "Previous Month" at bounding box center [444, 72] width 3 height 3
click at [504, 119] on span "15" at bounding box center [503, 118] width 7 height 7
type input "2025-08-15"
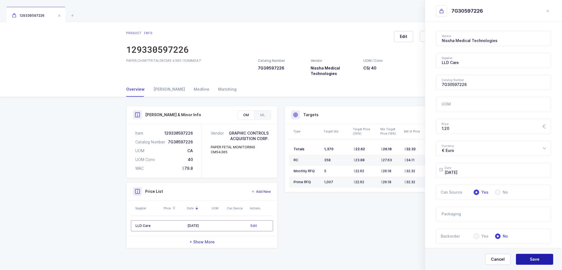
click at [533, 256] on span "Save" at bounding box center [535, 258] width 10 height 5
type input "$ US Dollar"
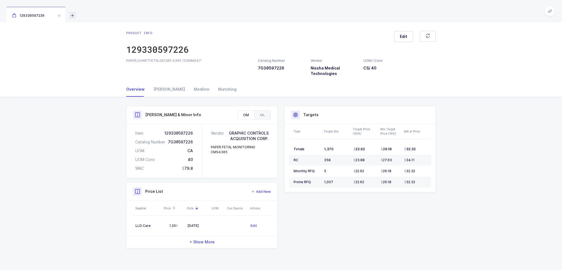
click at [71, 16] on icon at bounding box center [72, 15] width 7 height 7
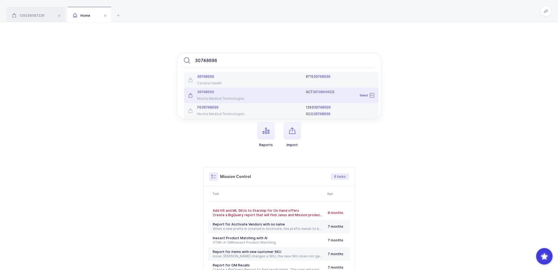
type input "30748696"
click at [244, 97] on div "Nissha Medical Technologies" at bounding box center [217, 98] width 58 height 4
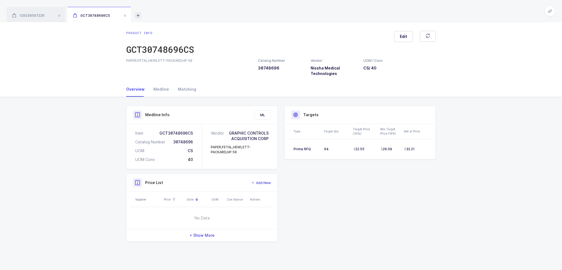
click at [137, 15] on icon at bounding box center [138, 15] width 7 height 7
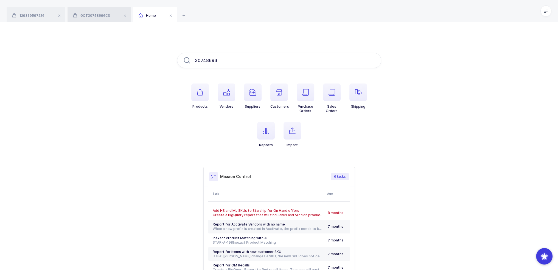
type input "30748696"
click at [91, 12] on div "GCT30748696CS" at bounding box center [99, 14] width 63 height 15
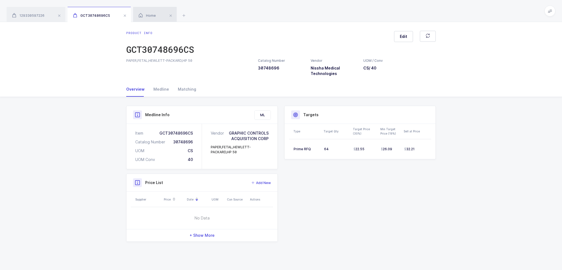
click at [156, 11] on div "Home" at bounding box center [155, 14] width 44 height 15
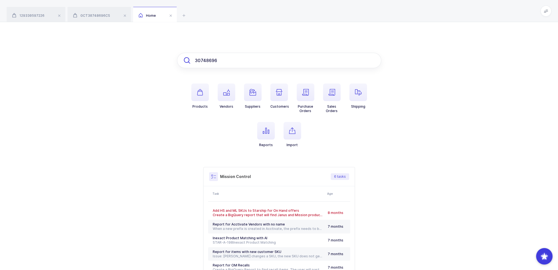
click at [237, 56] on input "30748696" at bounding box center [279, 60] width 204 height 15
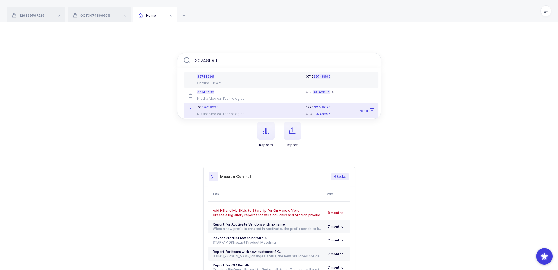
click at [233, 109] on div "7G 30748696" at bounding box center [217, 107] width 58 height 4
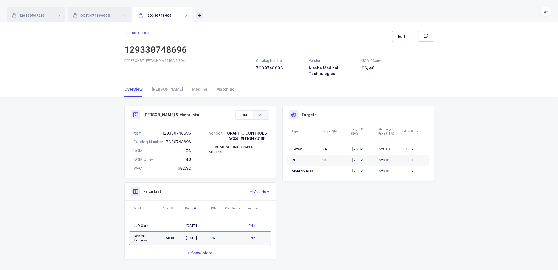
click at [199, 17] on icon at bounding box center [199, 15] width 7 height 7
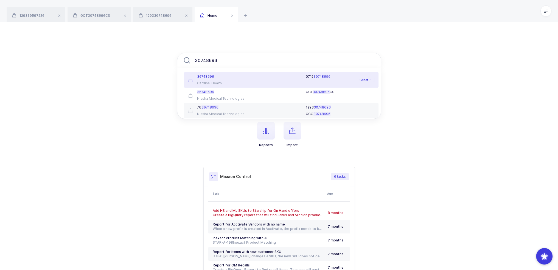
type input "30748696"
click at [227, 81] on div "Cardinal Health" at bounding box center [217, 83] width 58 height 4
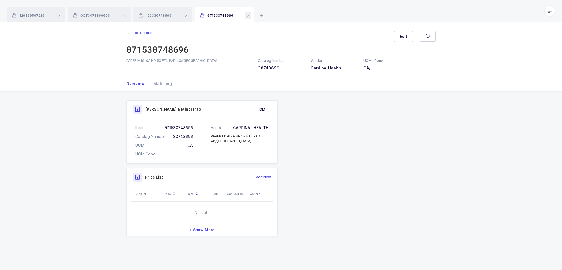
click at [248, 16] on span at bounding box center [248, 15] width 7 height 7
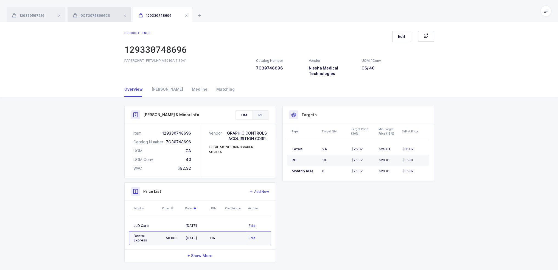
click at [110, 15] on div "GCT30748696CS" at bounding box center [99, 14] width 63 height 15
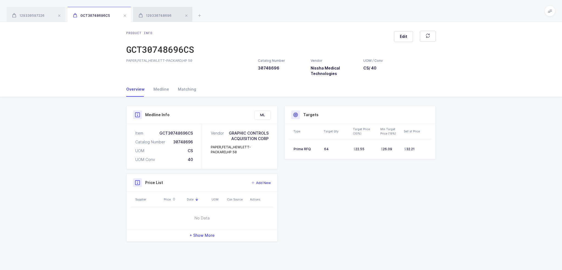
click at [152, 14] on span "129330748696" at bounding box center [155, 15] width 33 height 4
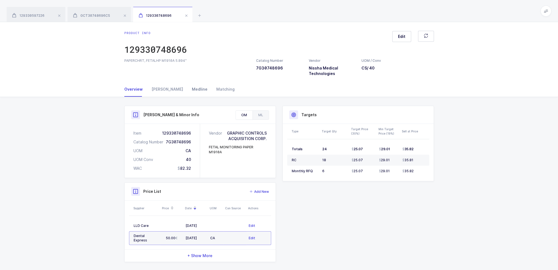
click at [187, 86] on div "Medline" at bounding box center [199, 89] width 24 height 15
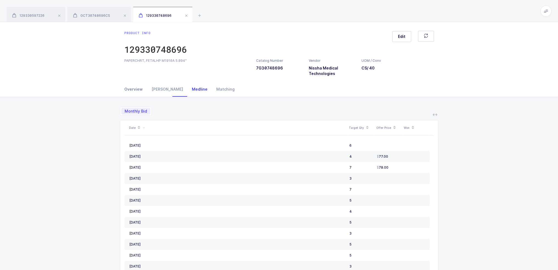
click at [136, 87] on div "Overview" at bounding box center [135, 89] width 23 height 15
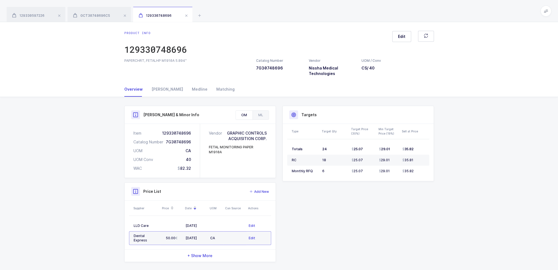
click at [259, 119] on div "OM ML" at bounding box center [251, 114] width 33 height 9
click at [259, 119] on div "ML" at bounding box center [260, 115] width 16 height 9
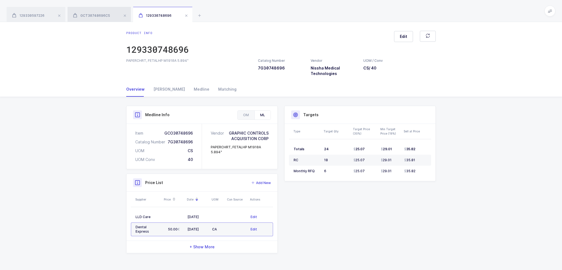
click at [93, 9] on div "GCT30748696CS" at bounding box center [99, 14] width 63 height 15
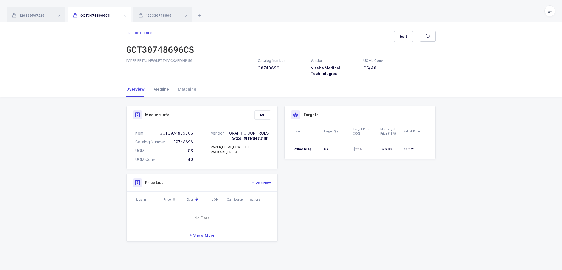
click at [163, 88] on div "Medline" at bounding box center [161, 89] width 24 height 15
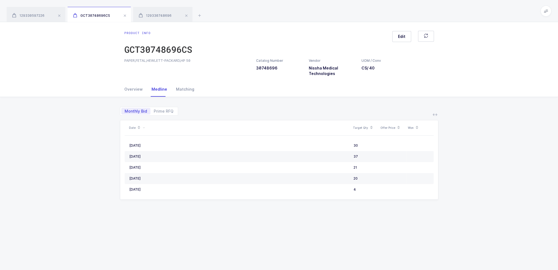
click at [156, 107] on div "Monthly Bid Prime RFQ" at bounding box center [149, 111] width 58 height 9
click at [156, 110] on span "Prime RFQ" at bounding box center [164, 111] width 20 height 4
click at [154, 110] on input "Prime RFQ" at bounding box center [152, 110] width 4 height 4
radio input "true"
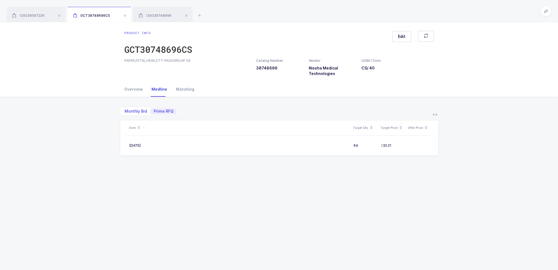
click at [146, 113] on span "Monthly Bid" at bounding box center [136, 111] width 23 height 4
click at [125, 111] on input "Monthly Bid" at bounding box center [123, 110] width 4 height 4
radio input "true"
radio input "false"
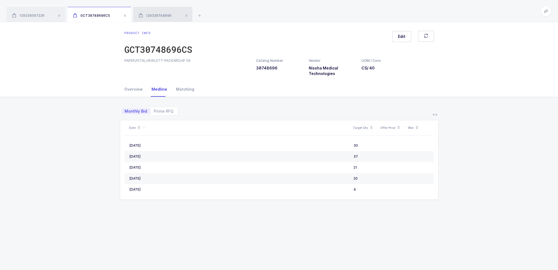
click at [151, 19] on div "129330748696" at bounding box center [162, 14] width 59 height 15
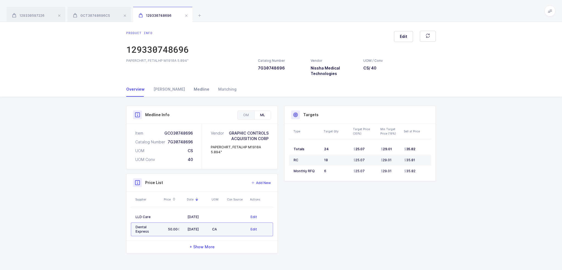
click at [190, 91] on div "Medline" at bounding box center [201, 89] width 24 height 15
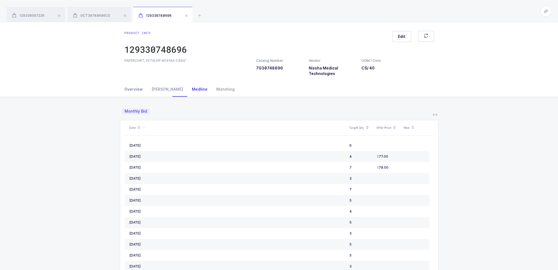
click at [138, 92] on div "Overview" at bounding box center [135, 89] width 23 height 15
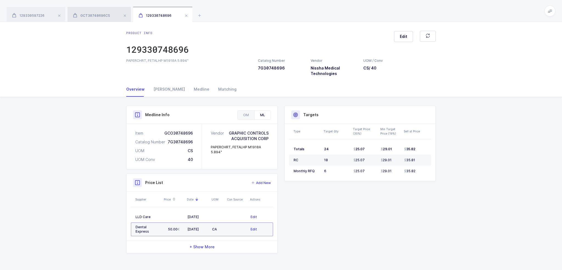
click at [102, 15] on span "GCT30748696CS" at bounding box center [91, 15] width 37 height 4
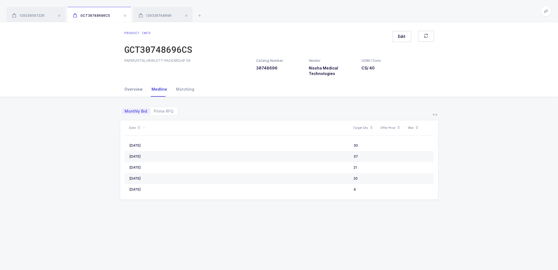
click at [131, 91] on div "Overview" at bounding box center [135, 89] width 23 height 15
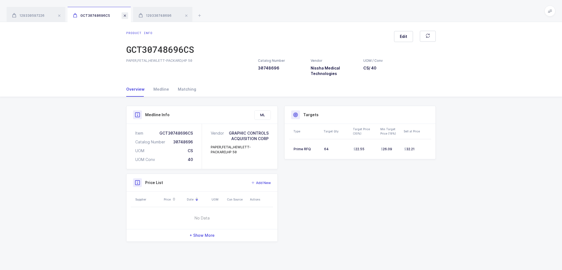
click at [124, 15] on span at bounding box center [125, 15] width 7 height 7
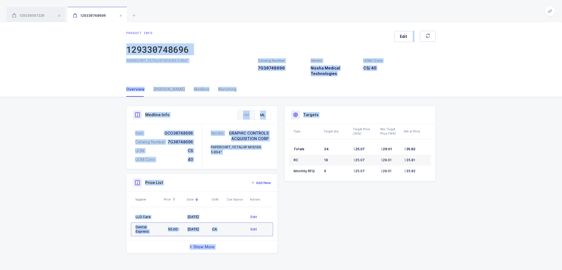
drag, startPoint x: 242, startPoint y: 31, endPoint x: 375, endPoint y: 223, distance: 233.3
click at [375, 223] on div "Product info 129330748696 Edit PAPERCHRT, FETALHP M1910A 5.894" Catalog Number …" at bounding box center [281, 146] width 562 height 248
click at [375, 223] on div "Product Info Catalog Number 7G30748696 Vendor Nissha Medical Technologies UOM /…" at bounding box center [281, 179] width 316 height 147
drag, startPoint x: 400, startPoint y: 227, endPoint x: 368, endPoint y: 16, distance: 213.1
click at [368, 16] on div "129330597226 129330748696 Product info 129330597226 Edit PAPER,CHARTFETALGECMS …" at bounding box center [281, 135] width 562 height 270
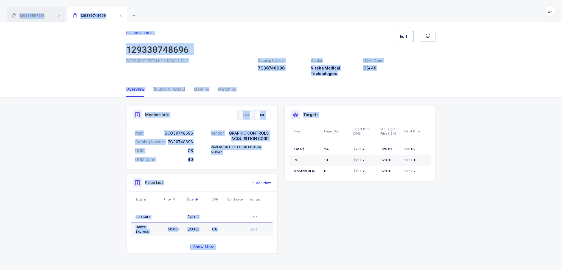
click at [368, 16] on div "129330597226 129330748696" at bounding box center [281, 11] width 562 height 22
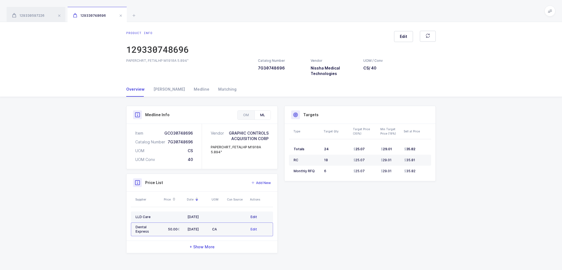
click at [255, 218] on span "Edit" at bounding box center [254, 216] width 7 height 5
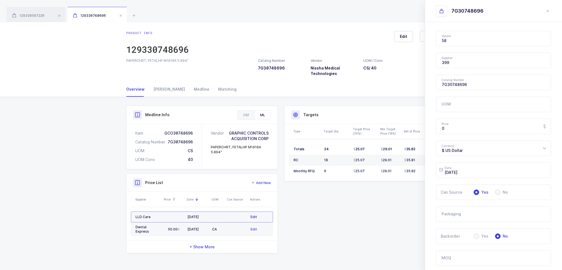
type input "LLD Care"
type input "Nissha Medical Technologies"
drag, startPoint x: 455, startPoint y: 127, endPoint x: 434, endPoint y: 127, distance: 21.1
click at [434, 127] on div "Vendor Nissha Medical Technologies 1073849 Ontario Limited ML 10GFedSupply ML 2…" at bounding box center [493, 196] width 137 height 348
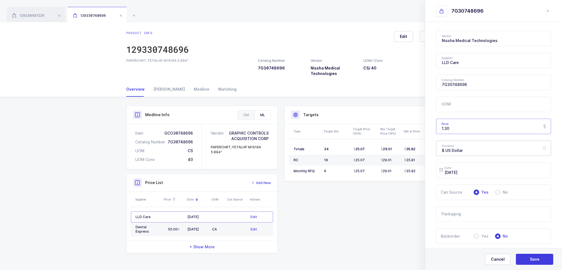
type input "1.30"
click at [473, 152] on div "$ US Dollar" at bounding box center [493, 148] width 115 height 15
click at [454, 175] on li "€ Euro" at bounding box center [496, 175] width 114 height 9
type input "€ Euro"
click at [541, 170] on icon at bounding box center [544, 169] width 7 height 15
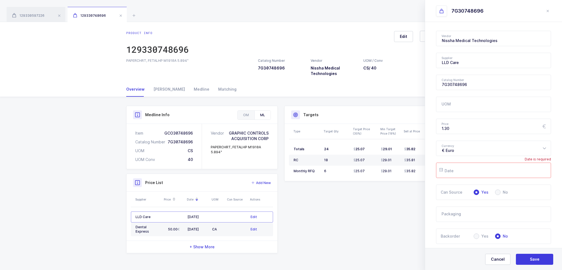
click at [504, 171] on input "text" at bounding box center [493, 169] width 115 height 15
click at [504, 120] on span "15" at bounding box center [503, 118] width 7 height 7
type input "2025-08-15"
click at [538, 259] on span "Save" at bounding box center [535, 258] width 10 height 5
type input "$ US Dollar"
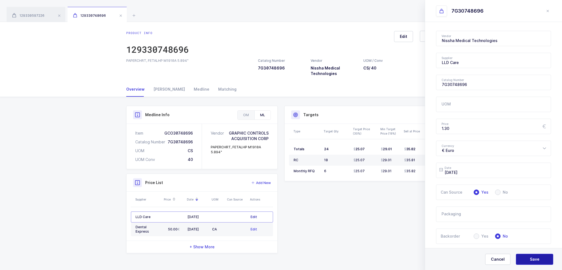
type input "2025-08-15"
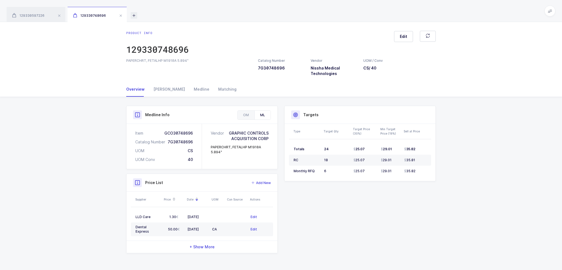
click at [134, 16] on icon at bounding box center [134, 15] width 7 height 7
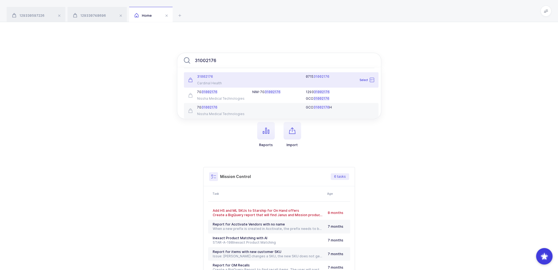
type input "31002176"
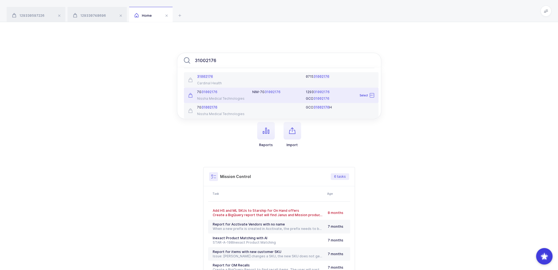
click at [223, 95] on div "7G 31002176 Nissha Medical Technologies" at bounding box center [217, 95] width 64 height 11
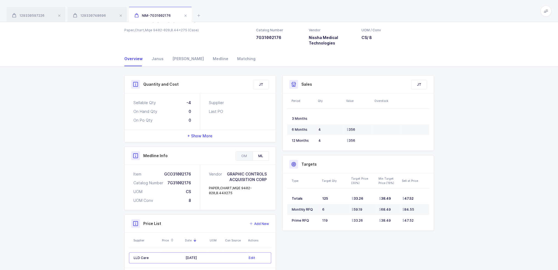
scroll to position [53, 0]
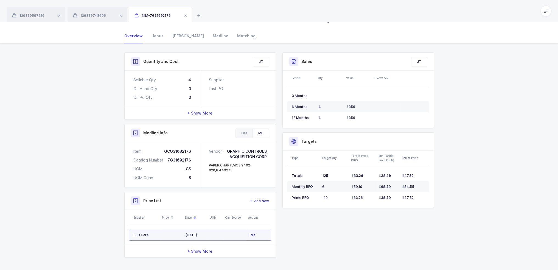
click at [250, 234] on span "Edit" at bounding box center [252, 234] width 7 height 5
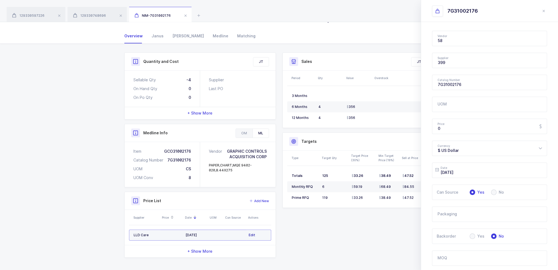
type input "Nissha Medical Technologies"
type input "LLD Care"
drag, startPoint x: 459, startPoint y: 129, endPoint x: 414, endPoint y: 126, distance: 44.8
click at [414, 126] on div "Quantity and Cost JT Sellable Qty -4 On Hand Qty 0 On Po Qty 0 Supplier Last PO…" at bounding box center [279, 154] width 316 height 205
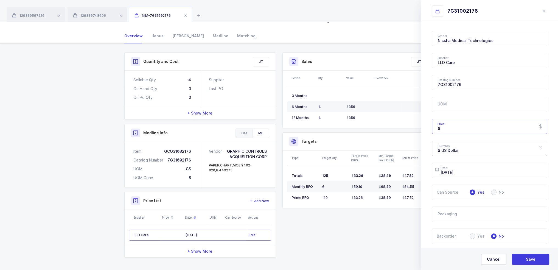
type input "8"
click at [454, 148] on div "$ US Dollar" at bounding box center [489, 148] width 115 height 15
click at [455, 177] on li "€ Euro" at bounding box center [491, 175] width 114 height 9
type input "€ Euro"
click at [537, 170] on icon at bounding box center [540, 169] width 7 height 15
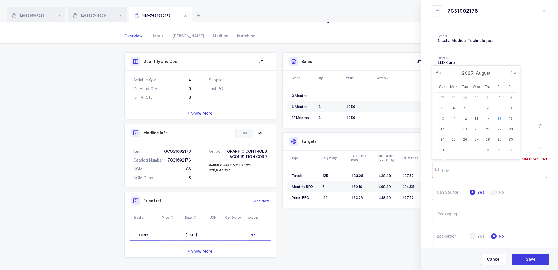
click at [508, 170] on input "text" at bounding box center [489, 169] width 115 height 15
click at [499, 117] on span "15" at bounding box center [499, 118] width 7 height 7
type input "[DATE]"
click at [524, 259] on button "Save" at bounding box center [530, 259] width 37 height 11
type input "$ US Dollar"
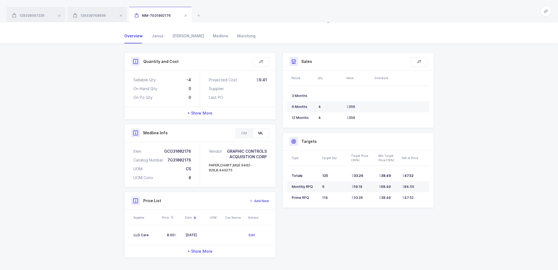
click at [87, 120] on div "Quantity and Cost JT Sellable Qty -4 On Hand Qty 0 On Po Qty 0 Projected Cost 9…" at bounding box center [279, 157] width 558 height 227
click at [194, 19] on div "129330597226 129330748696 NIM-7G31002176" at bounding box center [279, 11] width 558 height 22
click at [203, 15] on div "129330597226 129330748696 NIM-7G31002176" at bounding box center [279, 11] width 558 height 22
click at [201, 15] on icon at bounding box center [198, 15] width 7 height 7
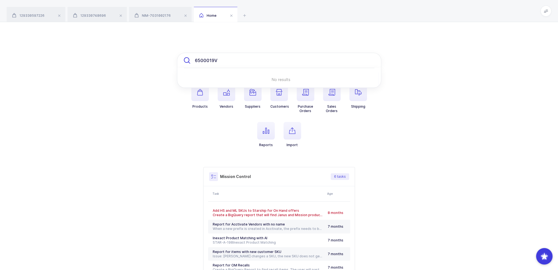
drag, startPoint x: 239, startPoint y: 60, endPoint x: 117, endPoint y: 60, distance: 122.4
click at [118, 60] on div "6500019V No results Products Vendors Suppliers Customers Purchase Orders Sales …" at bounding box center [279, 172] width 558 height 301
paste input "A 10005-60-7%"
drag, startPoint x: 241, startPoint y: 60, endPoint x: 121, endPoint y: 69, distance: 120.8
click at [121, 69] on div "A 10005-60-7% No results Products Vendors Suppliers Customers Purchase Orders S…" at bounding box center [279, 172] width 558 height 301
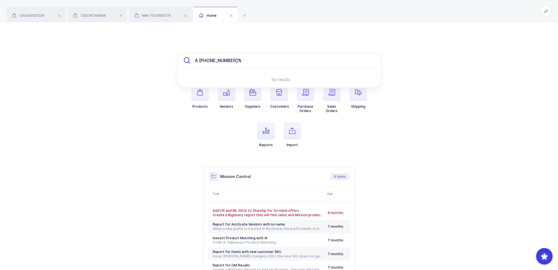
paste input "6600017H"
drag, startPoint x: 243, startPoint y: 58, endPoint x: 135, endPoint y: 66, distance: 108.4
click at [136, 66] on div "6600017H No results Products Vendors Suppliers Customers Purchase Orders Sales …" at bounding box center [279, 172] width 558 height 301
paste input "C100AC-PHYSIO"
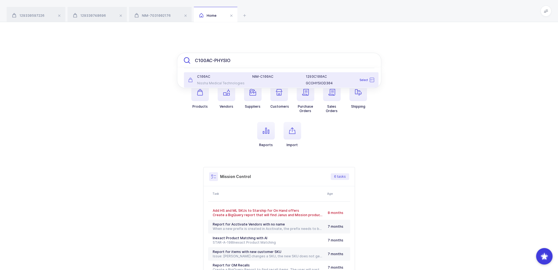
type input "C100AC-PHYSIO"
click at [267, 81] on div "NIM-C100AC" at bounding box center [276, 79] width 54 height 11
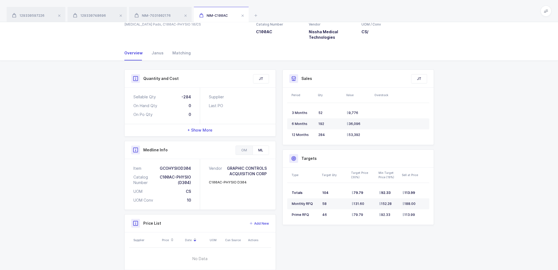
scroll to position [61, 0]
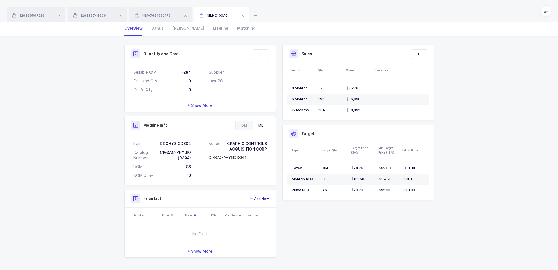
click at [262, 198] on span "Add New" at bounding box center [261, 198] width 15 height 5
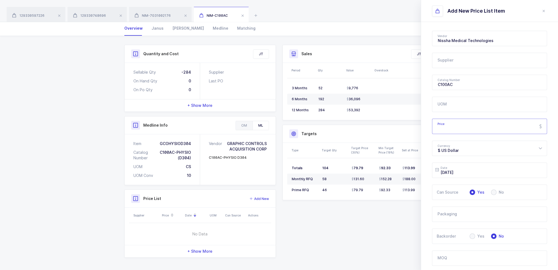
click at [462, 126] on input "Price" at bounding box center [489, 126] width 115 height 15
click at [454, 62] on input "text" at bounding box center [489, 60] width 115 height 15
click at [451, 75] on li "LLD Care" at bounding box center [491, 78] width 114 height 9
type input "LLD Care"
click at [448, 122] on input "Price" at bounding box center [489, 126] width 115 height 15
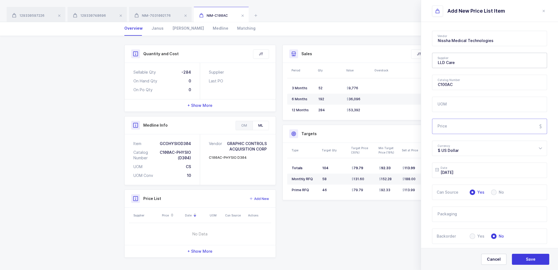
click at [466, 122] on input "Price" at bounding box center [489, 126] width 115 height 15
type input "11.50"
click at [479, 149] on div "$ US Dollar" at bounding box center [489, 148] width 115 height 15
click at [450, 177] on li "€ Euro" at bounding box center [491, 175] width 114 height 9
type input "€ Euro"
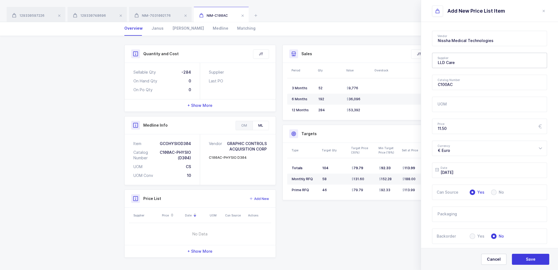
click at [430, 172] on div "Vendor Nissha Medical Technologies 1073849 Ontario Limited ML 10GFedSupply ML 2…" at bounding box center [489, 188] width 137 height 332
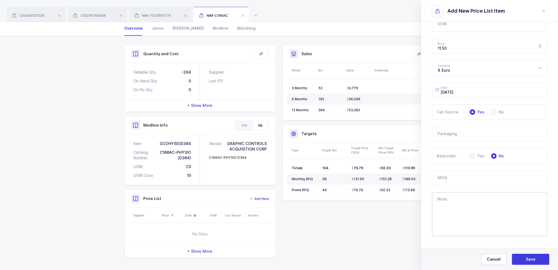
scroll to position [83, 0]
click at [535, 254] on button "Save" at bounding box center [530, 259] width 37 height 11
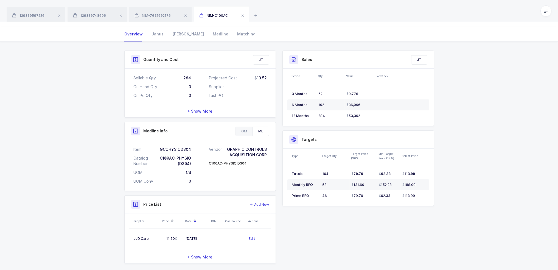
scroll to position [0, 0]
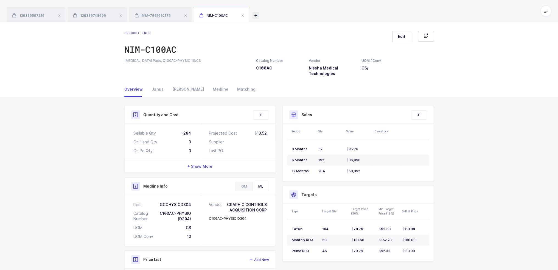
click at [254, 13] on icon at bounding box center [255, 15] width 7 height 7
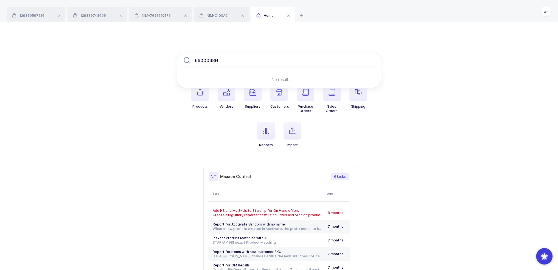
type input "6600068H"
click at [305, 13] on div "129330597226 129330748696 NIM-7G31002176 NIM-C100AC Home" at bounding box center [279, 11] width 558 height 22
click at [303, 15] on icon at bounding box center [301, 15] width 7 height 7
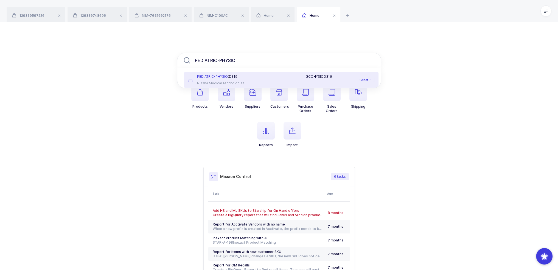
type input "PEDIATRIC-PHYSIO"
click at [239, 80] on div "PEDIATRIC-PHYSIO (D319) Nissha Medical Technologies" at bounding box center [217, 79] width 64 height 11
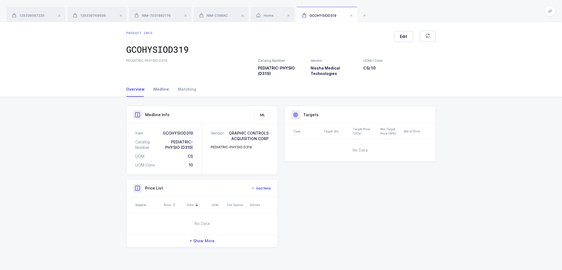
click at [158, 86] on div "Medline" at bounding box center [161, 89] width 24 height 15
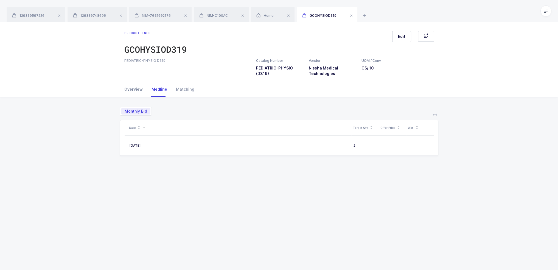
click at [138, 88] on div "Overview" at bounding box center [135, 89] width 23 height 15
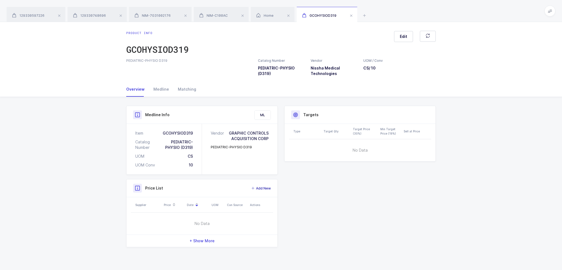
click at [266, 189] on span "Add New" at bounding box center [263, 188] width 15 height 5
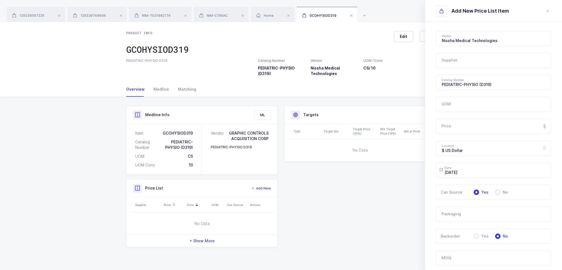
click at [458, 158] on form "Vendor Nissha Medical Technologies 1073849 Ontario Limited ML 10GFedSupply ML 2…" at bounding box center [493, 173] width 115 height 285
click at [457, 151] on div "$ US Dollar" at bounding box center [493, 148] width 115 height 15
click at [454, 175] on li "€ Euro" at bounding box center [496, 175] width 114 height 9
type input "€ Euro"
click at [457, 125] on input "Price" at bounding box center [493, 126] width 115 height 15
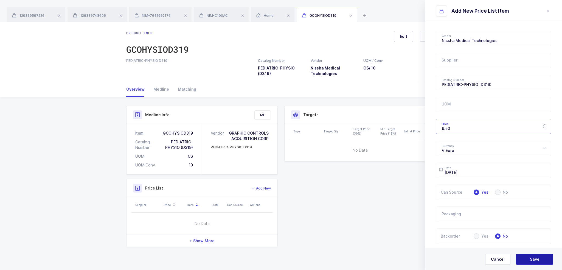
type input "9.50"
click at [544, 260] on button "Save" at bounding box center [534, 259] width 37 height 11
click at [459, 57] on input "text" at bounding box center [493, 60] width 115 height 15
click at [455, 76] on li "LLD Care" at bounding box center [496, 78] width 114 height 9
type input "LLD Care"
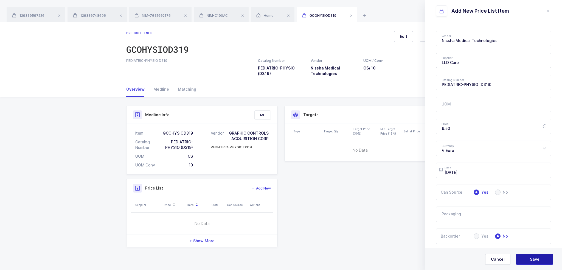
click at [528, 258] on button "Save" at bounding box center [534, 259] width 37 height 11
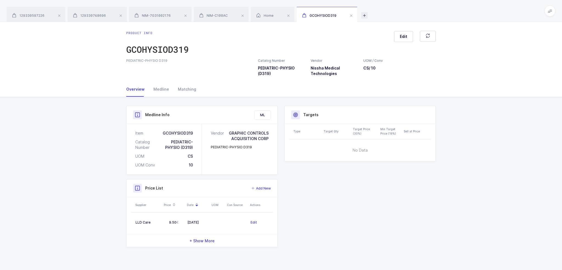
click at [366, 15] on icon at bounding box center [364, 15] width 7 height 7
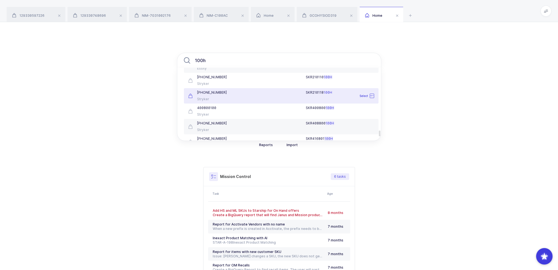
scroll to position [881, 0]
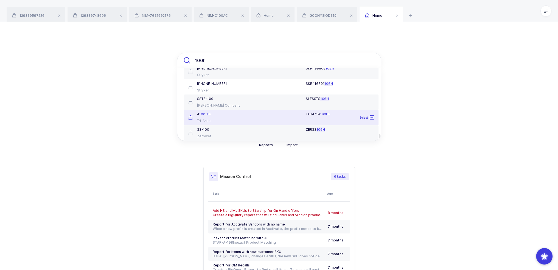
drag, startPoint x: 220, startPoint y: 60, endPoint x: 172, endPoint y: 61, distance: 48.3
click at [172, 61] on div "100h 100H S Pac-Dent 1047423 1047423 Select G57703 Cook Medical 1646G57703 COKG…" at bounding box center [279, 172] width 558 height 301
paste input "T100LOAC-PHYSIO"
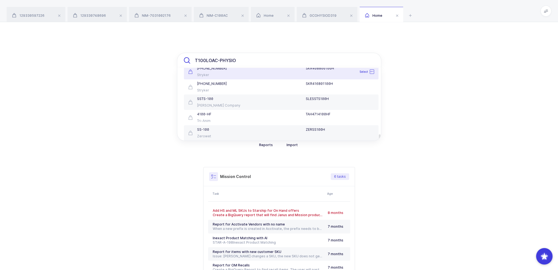
scroll to position [0, 0]
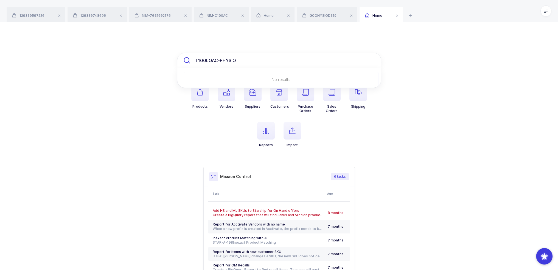
drag, startPoint x: 246, startPoint y: 61, endPoint x: 217, endPoint y: 62, distance: 28.3
click at [217, 62] on input "T100LOAC-PHYSIO" at bounding box center [279, 60] width 204 height 15
type input "T100LOAC"
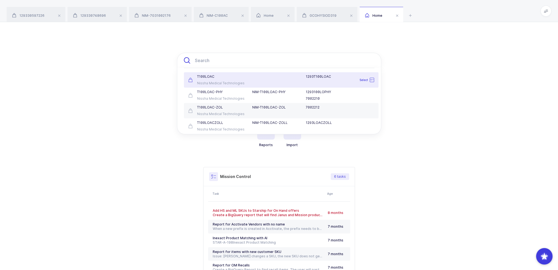
paste input "T100LOAC-PHYSIO"
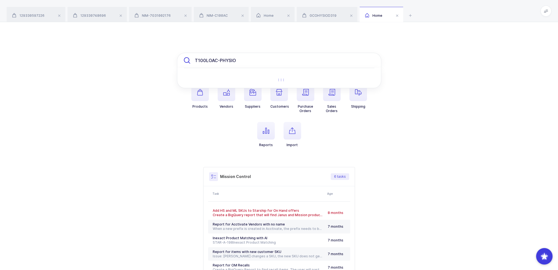
drag, startPoint x: 216, startPoint y: 62, endPoint x: 254, endPoint y: 60, distance: 37.4
click at [254, 60] on input "T100LOAC-PHYSIO" at bounding box center [279, 60] width 204 height 15
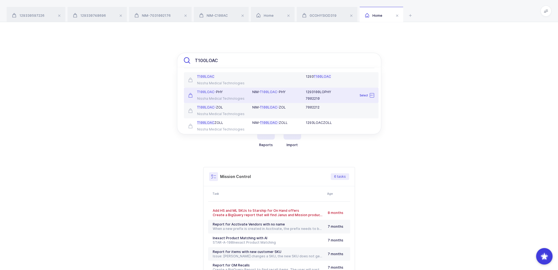
type input "T100LOAC"
click at [233, 94] on div "T100LOAC- PHY Nissha Medical Technologies" at bounding box center [217, 95] width 64 height 11
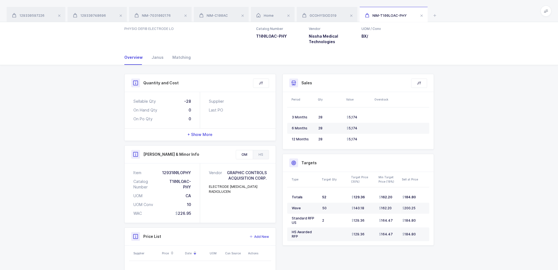
scroll to position [70, 0]
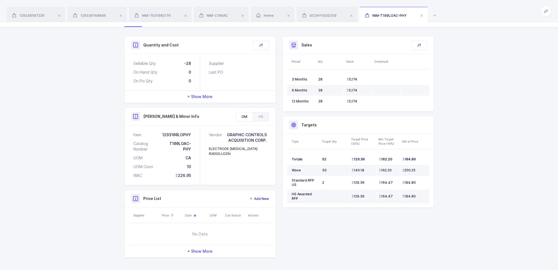
click at [265, 199] on span "Add New" at bounding box center [261, 198] width 15 height 5
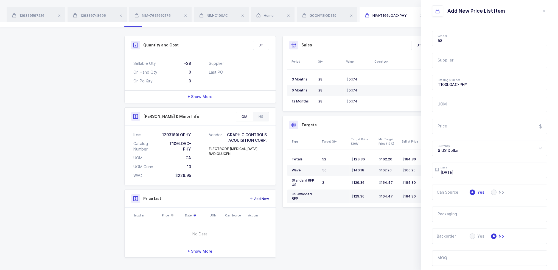
type input "Nissha Medical Technologies"
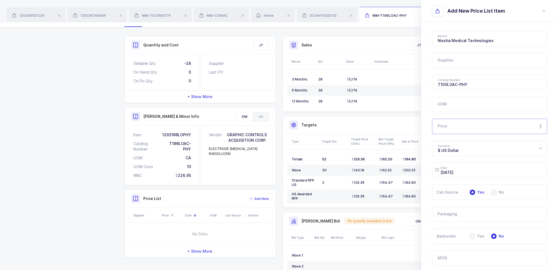
click at [455, 127] on input "Price" at bounding box center [489, 126] width 115 height 15
type input "10.90"
click at [463, 147] on div "$ US Dollar" at bounding box center [489, 148] width 115 height 15
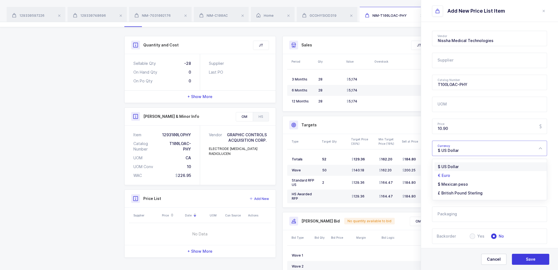
click at [454, 173] on li "€ Euro" at bounding box center [491, 175] width 114 height 9
type input "€ Euro"
click at [431, 138] on div "Vendor Nissha Medical Technologies 1073849 Ontario Limited ML 10GFedSupply ML 2…" at bounding box center [489, 188] width 137 height 332
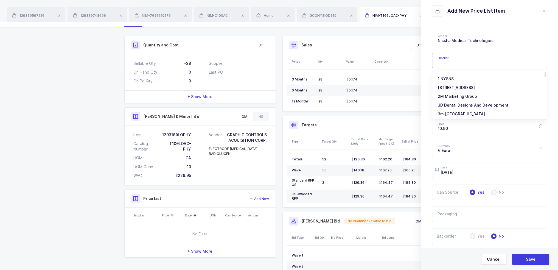
click at [462, 57] on input "text" at bounding box center [489, 60] width 115 height 15
click at [451, 76] on li "LLD Care" at bounding box center [491, 78] width 114 height 9
type input "LLD Care"
click at [432, 122] on input "10.90" at bounding box center [489, 126] width 115 height 15
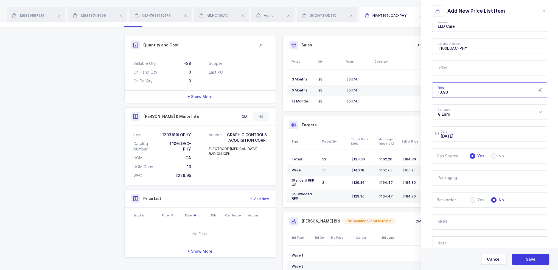
scroll to position [83, 0]
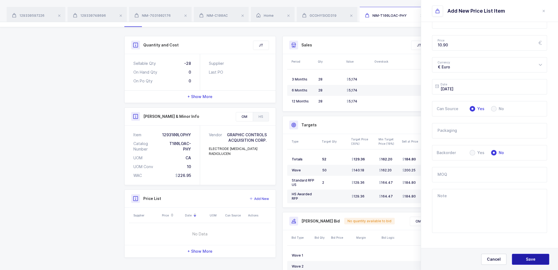
click at [533, 259] on span "Save" at bounding box center [531, 258] width 10 height 5
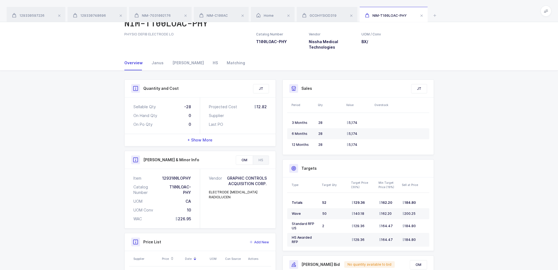
scroll to position [0, 0]
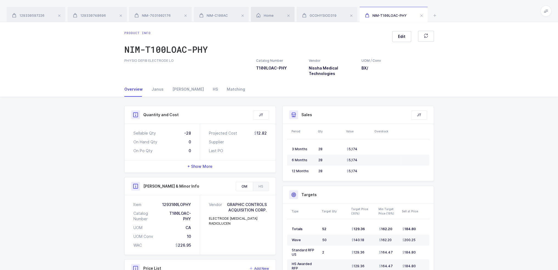
click at [264, 14] on span "Home" at bounding box center [264, 15] width 17 height 4
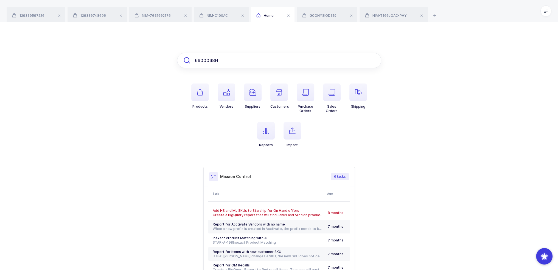
click at [287, 67] on input "6600068H" at bounding box center [279, 60] width 204 height 15
drag, startPoint x: 284, startPoint y: 64, endPoint x: 90, endPoint y: 68, distance: 194.1
click at [91, 68] on div "6600068H No results Products Vendors Suppliers Customers Purchase Orders Sales …" at bounding box center [279, 172] width 558 height 301
paste input "T100LOACZOLL"
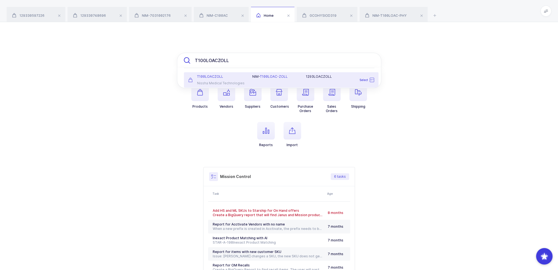
type input "T100LOACZOLL"
click at [220, 77] on span "T100LOACZOLL" at bounding box center [210, 76] width 26 height 4
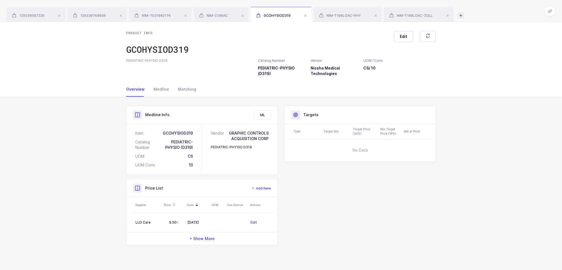
click at [457, 13] on icon at bounding box center [460, 15] width 7 height 7
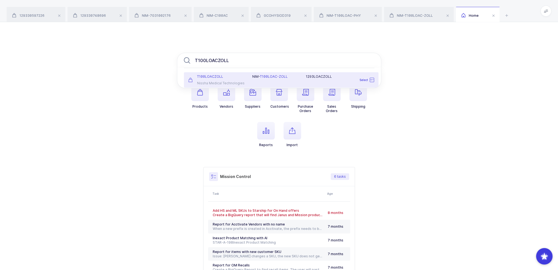
type input "T100LOACZOLL"
click at [238, 78] on div "T100LOACZOLL" at bounding box center [217, 76] width 58 height 4
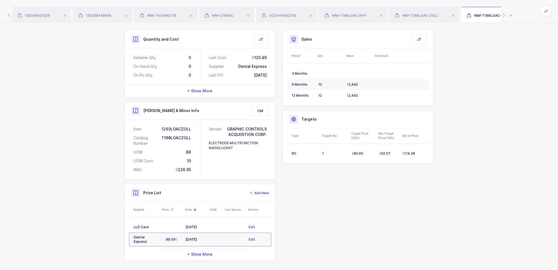
scroll to position [78, 0]
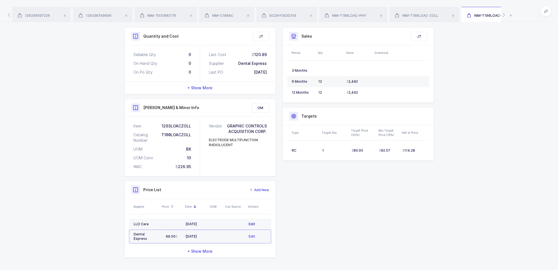
click at [250, 223] on span "Edit" at bounding box center [252, 223] width 7 height 5
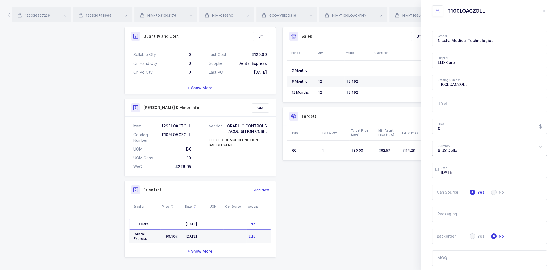
click at [467, 150] on div "$ US Dollar" at bounding box center [489, 148] width 115 height 15
click at [447, 174] on span "€ Euro" at bounding box center [444, 175] width 12 height 5
type input "€ Euro"
drag, startPoint x: 445, startPoint y: 130, endPoint x: 418, endPoint y: 129, distance: 27.5
click at [418, 129] on div "Quantity and Cost JT Sellable Qty 0 On Hand Qty 0 On Po Qty 0 Last Cost 120.89 …" at bounding box center [279, 142] width 316 height 230
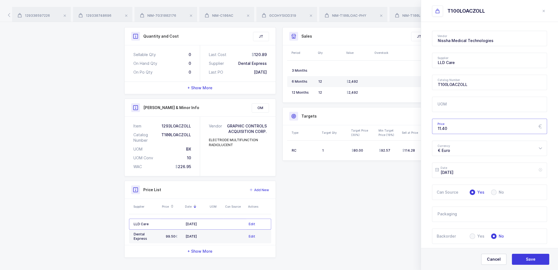
type input "11.40"
click at [537, 169] on icon at bounding box center [540, 169] width 7 height 15
click at [524, 169] on input "text" at bounding box center [489, 169] width 115 height 15
click at [500, 117] on span "15" at bounding box center [499, 118] width 7 height 7
type input "[DATE]"
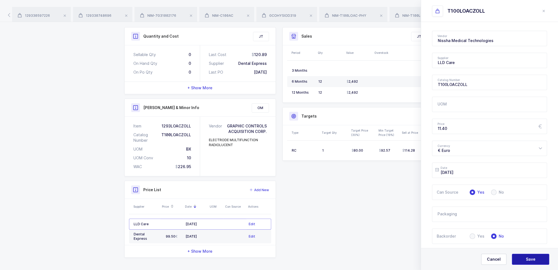
click at [537, 257] on button "Save" at bounding box center [530, 259] width 37 height 11
type input "$ US Dollar"
type input "[DATE]"
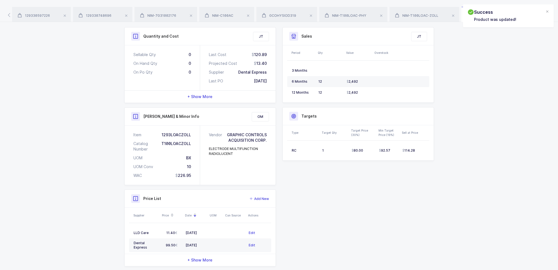
click at [352, 198] on div "Quantity and Cost JT Sellable Qty 0 On Hand Qty 0 On Po Qty 0 Last Cost 120.89 …" at bounding box center [279, 146] width 316 height 239
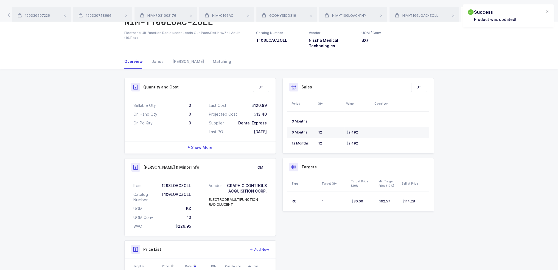
scroll to position [0, 0]
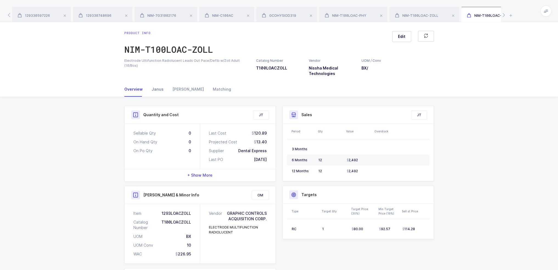
click at [149, 89] on div "Janus" at bounding box center [157, 89] width 21 height 15
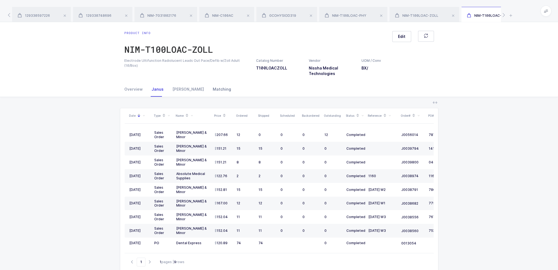
click at [208, 89] on div "Matching" at bounding box center [219, 89] width 23 height 15
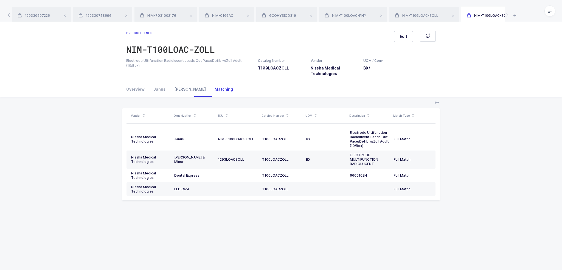
click at [182, 89] on div "[PERSON_NAME]" at bounding box center [190, 89] width 40 height 15
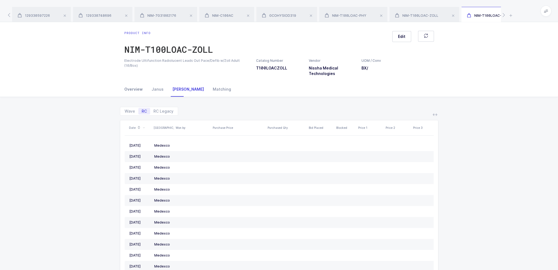
click at [136, 89] on div "Overview" at bounding box center [135, 89] width 23 height 15
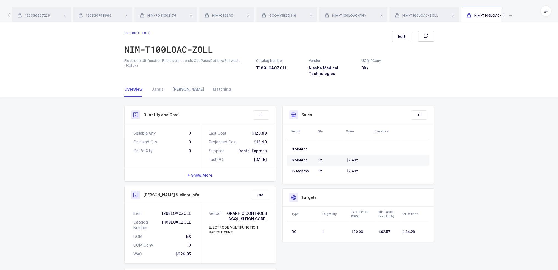
click at [169, 92] on div "[PERSON_NAME]" at bounding box center [188, 89] width 40 height 15
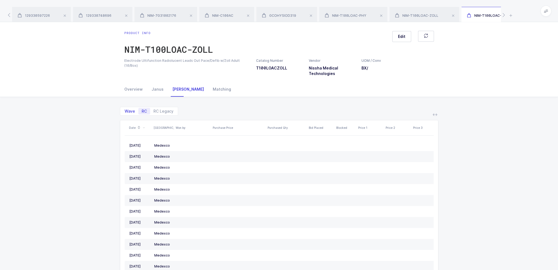
click at [128, 109] on span "Wave" at bounding box center [130, 111] width 10 height 4
click at [125, 109] on input "Wave" at bounding box center [123, 110] width 4 height 4
radio input "true"
radio input "false"
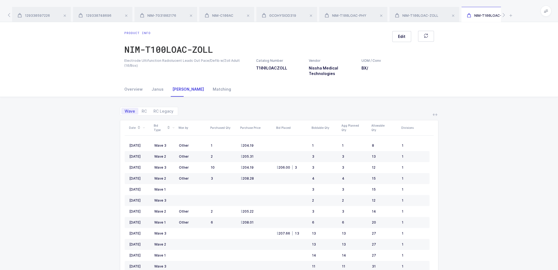
click at [92, 129] on div "Wave RC RC Legacy Date Bid Type Won by Purchased Qty Purchase Price Bid Placed …" at bounding box center [278, 218] width 549 height 243
drag, startPoint x: 99, startPoint y: 124, endPoint x: 488, endPoint y: 219, distance: 401.1
click at [488, 219] on div "Wave RC RC Legacy Date Bid Type Won by Purchased Qty Purchase Price Bid Placed …" at bounding box center [278, 218] width 549 height 243
click at [489, 219] on div "Wave RC RC Legacy Date Bid Type Won by Purchased Qty Purchase Price Bid Placed …" at bounding box center [278, 218] width 549 height 243
drag, startPoint x: 487, startPoint y: 215, endPoint x: 192, endPoint y: 86, distance: 321.4
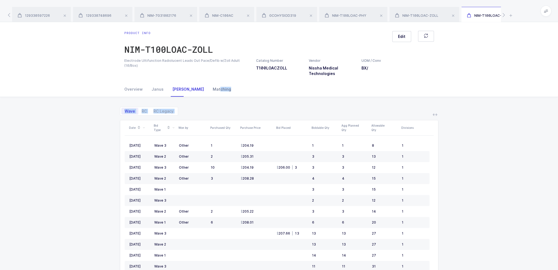
click at [195, 86] on div "Overview Janus Owens Matching Quantity and Cost JT Sellable Qty 0 On Hand Qty 0…" at bounding box center [279, 211] width 558 height 258
click at [185, 88] on div "[PERSON_NAME]" at bounding box center [188, 89] width 40 height 15
click at [162, 88] on div "Janus" at bounding box center [157, 89] width 21 height 15
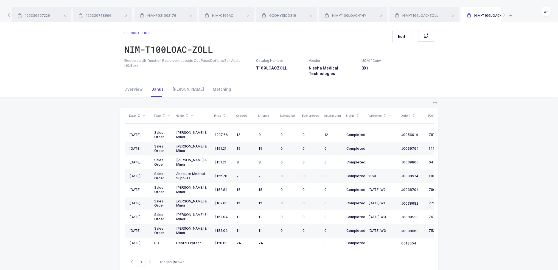
drag, startPoint x: 101, startPoint y: 106, endPoint x: 488, endPoint y: 218, distance: 402.2
click at [487, 219] on div "Date Type Name Price Ordered Shipped Scheduled Backordered Outstanding Status R…" at bounding box center [278, 213] width 549 height 233
click at [488, 218] on div "Date Type Name Price Ordered Shipped Scheduled Backordered Outstanding Status R…" at bounding box center [278, 213] width 549 height 233
click at [179, 89] on div "[PERSON_NAME]" at bounding box center [188, 89] width 40 height 15
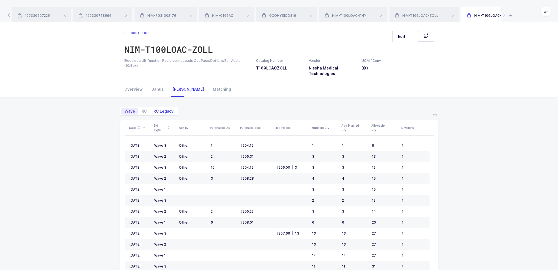
click at [150, 112] on span "RC Legacy" at bounding box center [163, 111] width 27 height 7
click at [150, 111] on input "RC Legacy" at bounding box center [152, 110] width 4 height 4
radio input "true"
radio input "false"
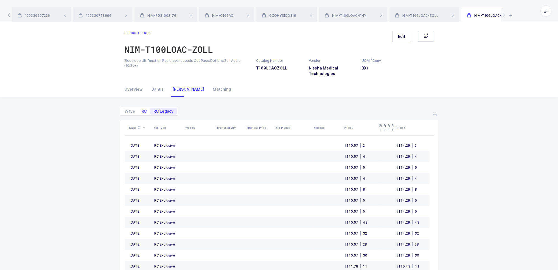
click at [139, 111] on span "RC" at bounding box center [144, 111] width 12 height 7
click at [139, 111] on input "RC" at bounding box center [140, 110] width 4 height 4
radio input "true"
radio input "false"
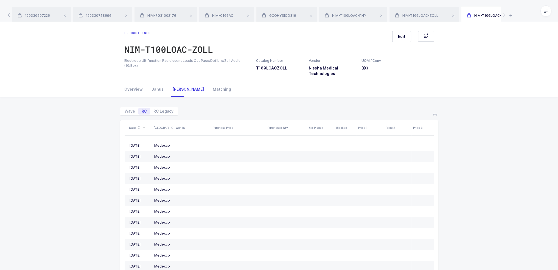
click at [142, 111] on span "RC" at bounding box center [144, 111] width 5 height 4
click at [142, 111] on input "RC" at bounding box center [140, 110] width 4 height 4
click at [132, 112] on span "Wave" at bounding box center [130, 111] width 10 height 4
click at [125, 111] on input "Wave" at bounding box center [123, 110] width 4 height 4
radio input "true"
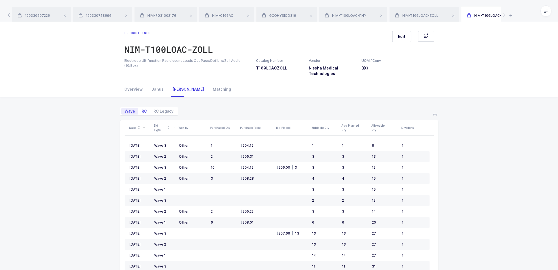
click at [140, 111] on span "RC" at bounding box center [144, 111] width 12 height 7
click at [140, 111] on input "RC" at bounding box center [140, 110] width 4 height 4
radio input "true"
radio input "false"
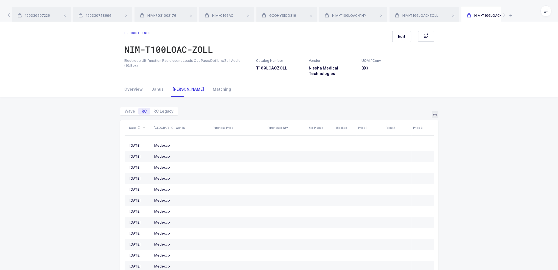
click at [437, 115] on icon at bounding box center [435, 114] width 4 height 4
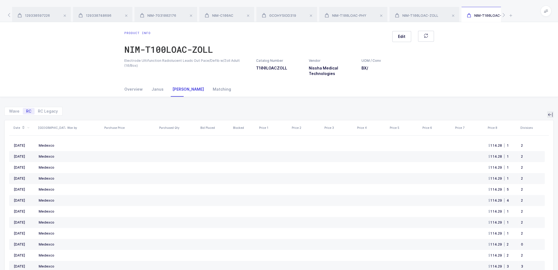
click at [551, 113] on icon at bounding box center [550, 114] width 4 height 4
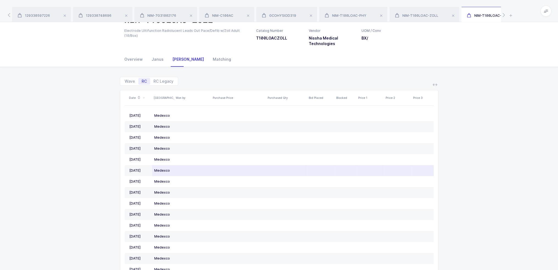
scroll to position [69, 0]
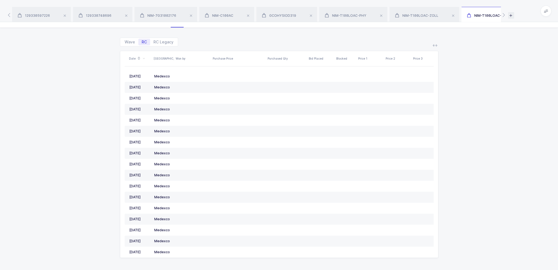
click at [511, 13] on icon at bounding box center [511, 15] width 6 height 7
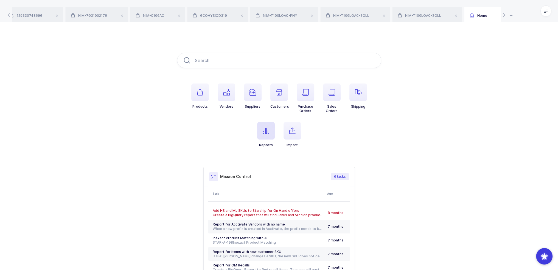
click at [268, 131] on icon "button" at bounding box center [266, 130] width 7 height 7
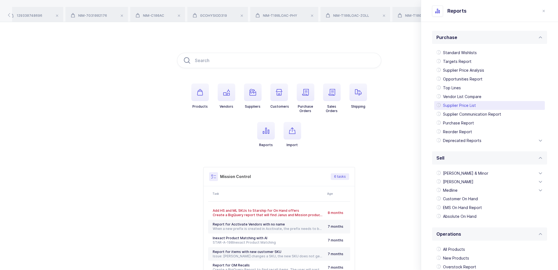
click at [465, 106] on div "Supplier Price List" at bounding box center [489, 105] width 111 height 9
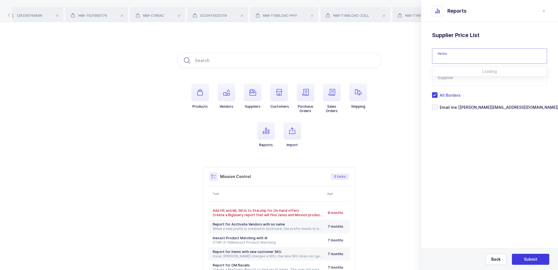
click at [458, 57] on input "text" at bounding box center [489, 55] width 115 height 15
click at [461, 72] on span "Nissha Medical Technologies" at bounding box center [466, 74] width 56 height 5
type input "Nissha Medical Technologies"
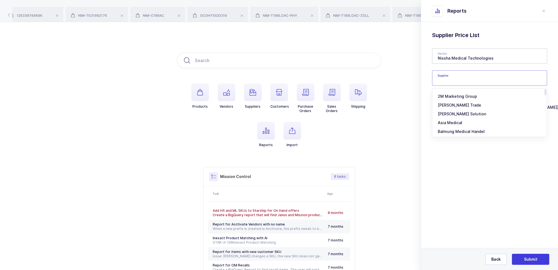
click at [460, 74] on input "text" at bounding box center [489, 77] width 115 height 15
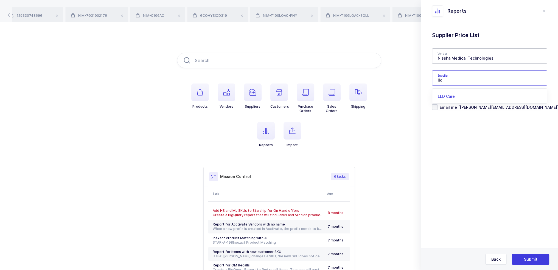
click at [461, 95] on li "LLD Care" at bounding box center [491, 96] width 114 height 9
type input "LLD Care"
click at [532, 259] on span "Submit" at bounding box center [530, 258] width 13 height 5
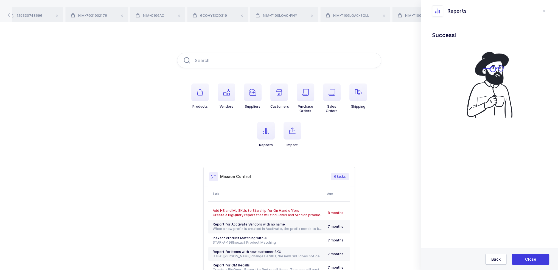
click at [495, 257] on span "Back" at bounding box center [495, 258] width 9 height 5
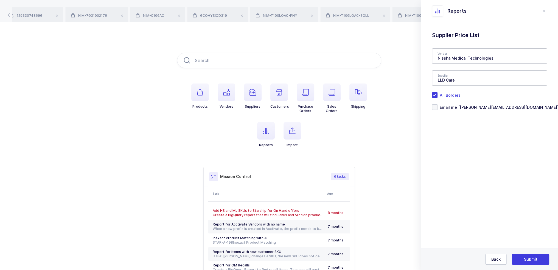
click at [495, 259] on span "Back" at bounding box center [495, 258] width 9 height 5
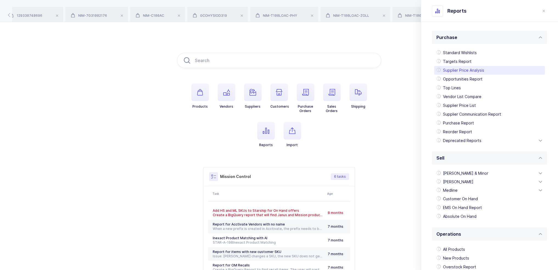
click at [474, 71] on div "Supplier Price Analysis" at bounding box center [489, 70] width 111 height 9
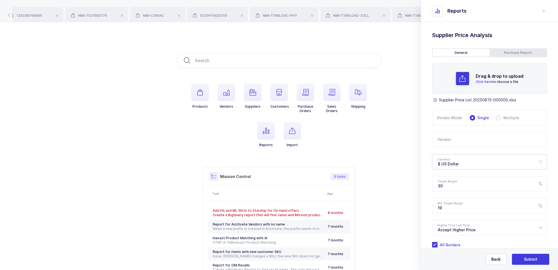
click at [464, 161] on div "$ US Dollar" at bounding box center [489, 161] width 115 height 15
click at [450, 187] on li "€ Euro" at bounding box center [491, 188] width 114 height 9
type input "€ Euro"
click at [454, 143] on input "text" at bounding box center [489, 139] width 115 height 15
click at [457, 154] on li "Nissha Medical Technologies JT, OM, HS, ML" at bounding box center [491, 158] width 114 height 9
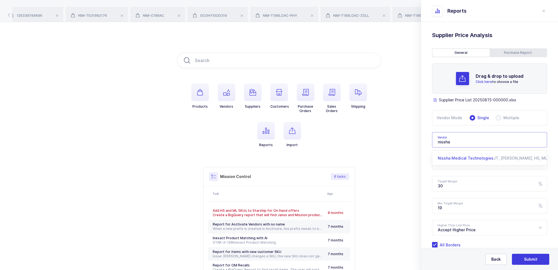
type input "Nissha Medical Technologies"
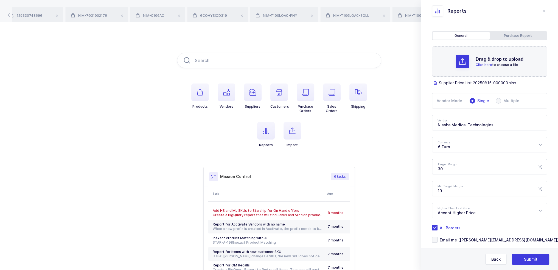
scroll to position [26, 0]
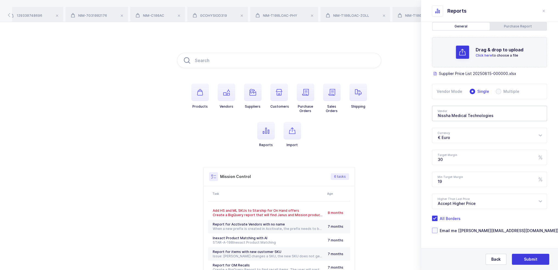
click at [474, 230] on span "Email me [[PERSON_NAME][EMAIL_ADDRESS][DOMAIN_NAME]]" at bounding box center [497, 230] width 121 height 5
click at [437, 228] on input "Email me [[PERSON_NAME][EMAIL_ADDRESS][DOMAIN_NAME]]" at bounding box center [437, 228] width 0 height 0
click at [447, 219] on span "All Borders" at bounding box center [448, 218] width 23 height 5
click at [437, 215] on input "All Borders" at bounding box center [437, 215] width 0 height 0
click at [535, 256] on button "Submit" at bounding box center [530, 259] width 37 height 11
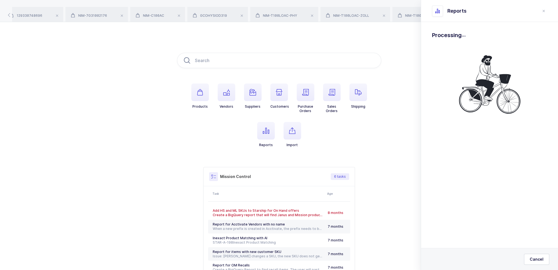
scroll to position [0, 0]
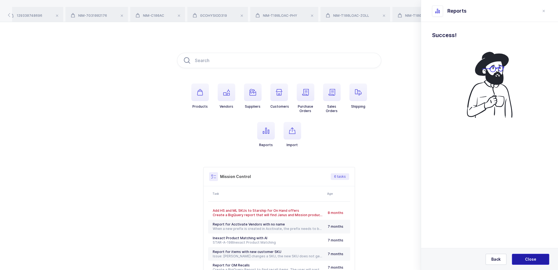
click at [535, 256] on button "Close" at bounding box center [530, 259] width 37 height 11
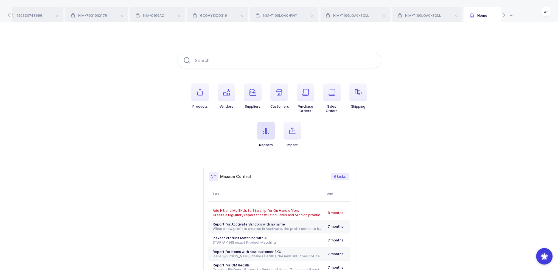
click at [267, 129] on icon "button" at bounding box center [266, 130] width 7 height 7
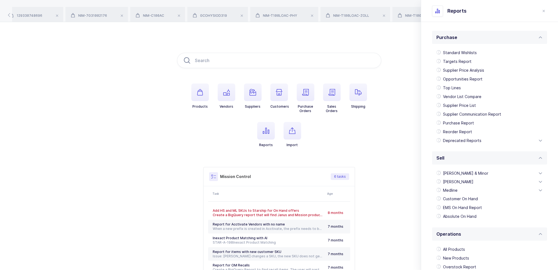
click at [402, 180] on div "Products Vendors Suppliers Customers Purchase Orders Sales Orders Shipping Repo…" at bounding box center [279, 172] width 558 height 301
click at [470, 126] on div "Purchase Report" at bounding box center [489, 123] width 111 height 9
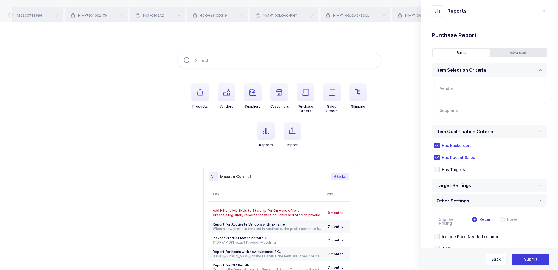
click at [496, 57] on div "Basic Advanced Item Selection Criteria Vendor Loading Suppliers All Suppliers 1…" at bounding box center [489, 157] width 115 height 219
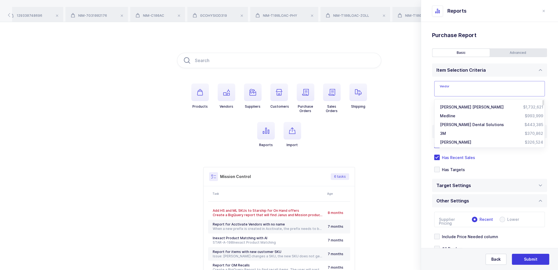
click at [486, 88] on input "text" at bounding box center [489, 88] width 111 height 15
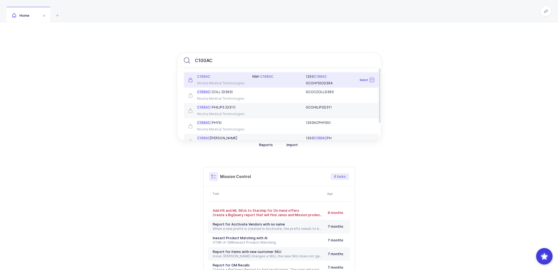
type input "C100AC"
click at [233, 78] on div "C100AC" at bounding box center [217, 76] width 58 height 4
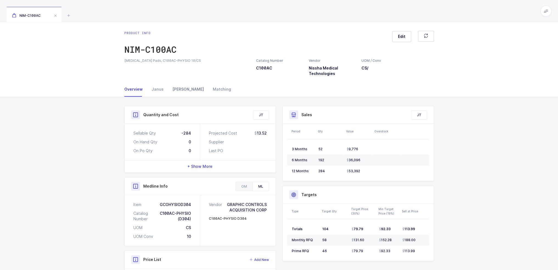
click at [180, 92] on div "[PERSON_NAME]" at bounding box center [188, 89] width 40 height 15
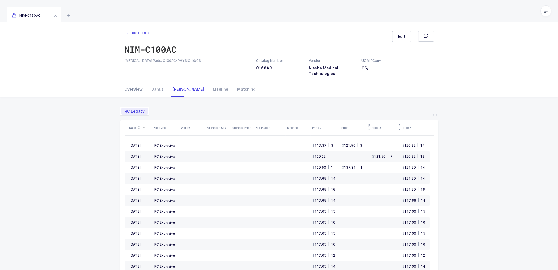
click at [130, 89] on div "Overview" at bounding box center [135, 89] width 23 height 15
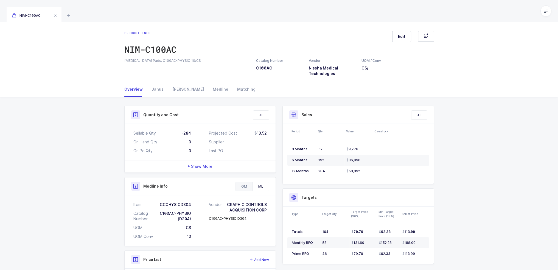
click at [248, 189] on div "OM" at bounding box center [244, 186] width 17 height 9
click at [178, 86] on div "[PERSON_NAME]" at bounding box center [188, 89] width 40 height 15
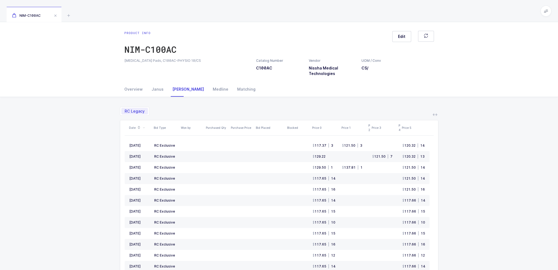
click at [182, 106] on div "RC Legacy" at bounding box center [279, 108] width 318 height 13
click at [126, 89] on div "Overview" at bounding box center [135, 89] width 23 height 15
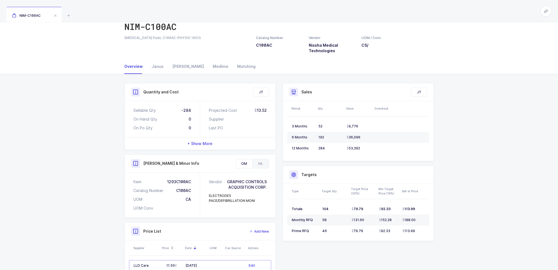
scroll to position [53, 0]
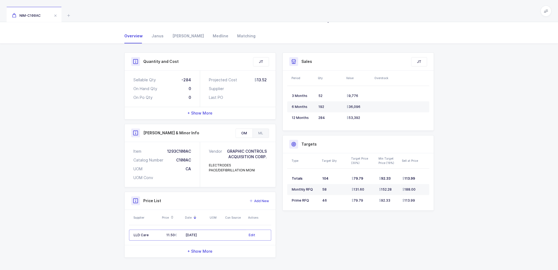
drag, startPoint x: 410, startPoint y: 222, endPoint x: 427, endPoint y: 219, distance: 17.5
click at [427, 219] on div "Quantity and Cost JT Sellable Qty -284 On Hand Qty 0 On Po Qty 0 Projected Cost…" at bounding box center [279, 154] width 316 height 205
drag, startPoint x: 447, startPoint y: 223, endPoint x: 431, endPoint y: 221, distance: 16.0
click at [431, 221] on div "Quantity and Cost JT Sellable Qty -284 On Hand Qty 0 On Po Qty 0 Projected Cost…" at bounding box center [279, 157] width 558 height 227
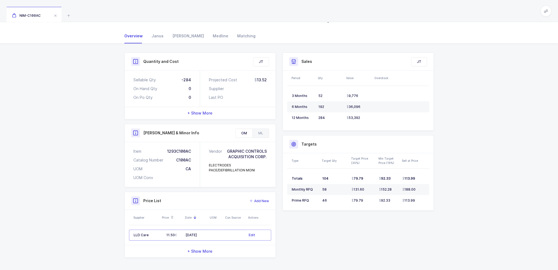
click at [431, 221] on div "Quantity and Cost JT Sellable Qty -284 On Hand Qty 0 On Po Qty 0 Projected Cost…" at bounding box center [279, 154] width 316 height 205
drag, startPoint x: 431, startPoint y: 221, endPoint x: 465, endPoint y: 244, distance: 40.6
click at [465, 244] on div "Quantity and Cost JT Sellable Qty -284 On Hand Qty 0 On Po Qty 0 Projected Cost…" at bounding box center [279, 157] width 558 height 227
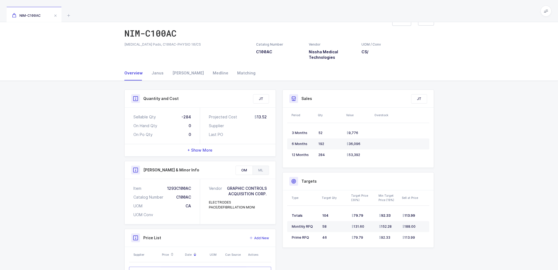
scroll to position [0, 0]
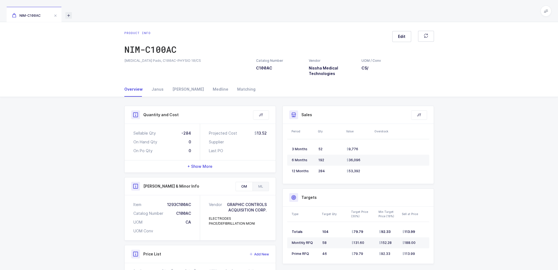
click at [71, 15] on icon at bounding box center [68, 15] width 7 height 7
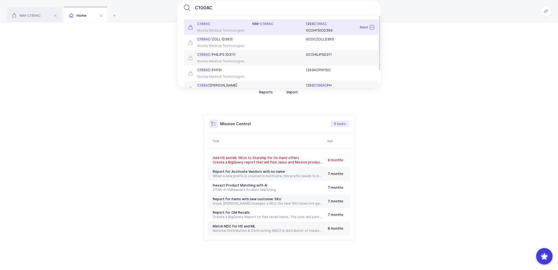
type input "C100AC"
click at [263, 24] on span "C100AC" at bounding box center [266, 24] width 13 height 4
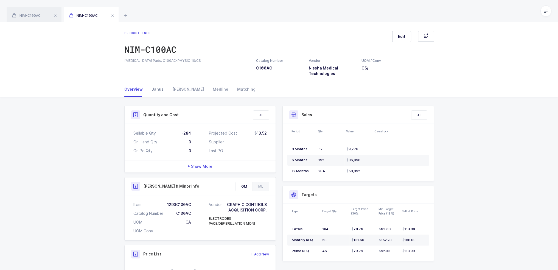
click at [162, 90] on div "Janus" at bounding box center [157, 89] width 21 height 15
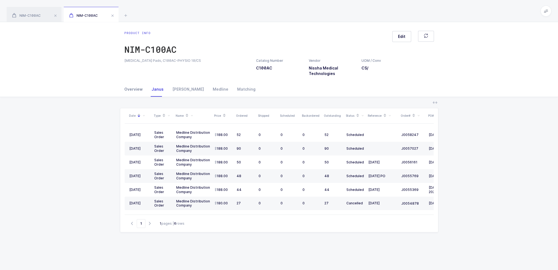
click at [135, 89] on div "Overview" at bounding box center [135, 89] width 23 height 15
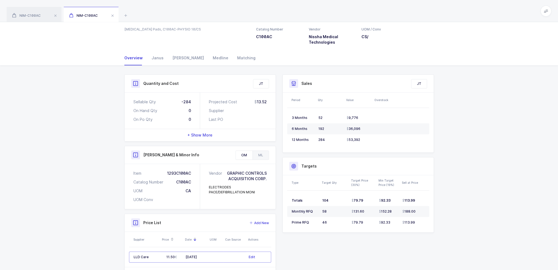
scroll to position [53, 0]
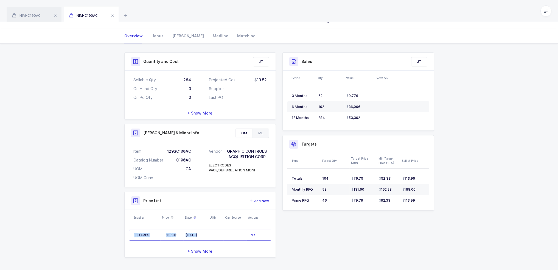
drag, startPoint x: 218, startPoint y: 234, endPoint x: 128, endPoint y: 233, distance: 90.3
click at [128, 233] on div "Supplier Price Date UOM Can Source Actions LLD Care 11.50 08/15/2025 Edit" at bounding box center [200, 227] width 151 height 35
click at [119, 232] on div "Quantity and Cost JT Sellable Qty -284 On Hand Qty 0 On Po Qty 0 Projected Cost…" at bounding box center [279, 157] width 558 height 227
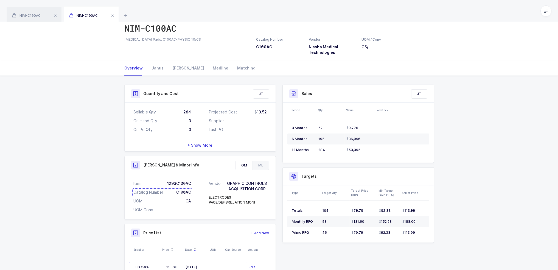
scroll to position [0, 0]
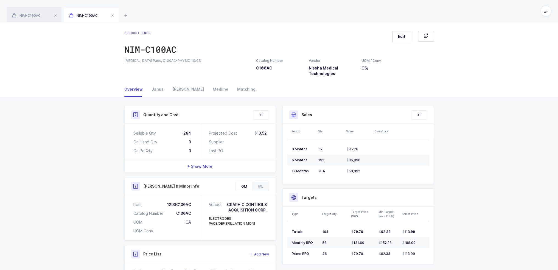
click at [131, 15] on div "NIM-C100AC NIM-C100AC" at bounding box center [279, 11] width 558 height 22
click at [127, 16] on icon at bounding box center [125, 15] width 7 height 7
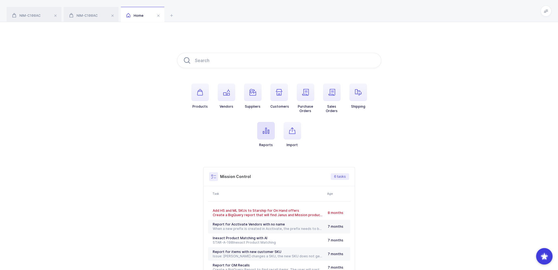
click at [263, 133] on icon "button" at bounding box center [266, 130] width 7 height 7
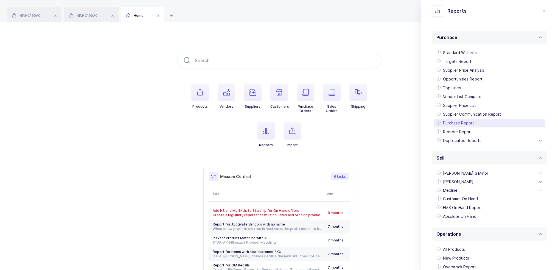
click at [471, 123] on div "Purchase Report" at bounding box center [489, 123] width 111 height 9
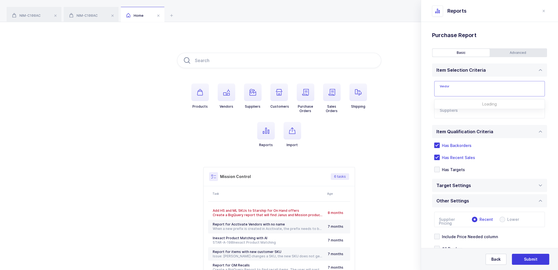
click at [464, 90] on input "text" at bounding box center [489, 88] width 111 height 15
click at [462, 105] on span "Nissha Medical Technologies" at bounding box center [468, 107] width 56 height 5
type input "Nissha Medical Technologies"
click at [458, 109] on input "text" at bounding box center [484, 112] width 88 height 7
type input "lld"
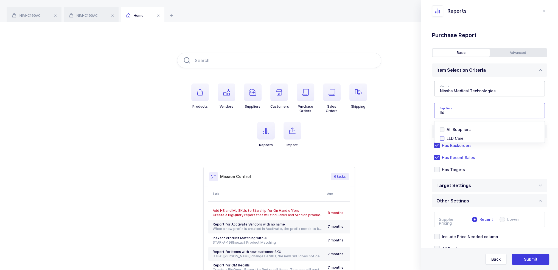
click at [453, 134] on li "LLD Care" at bounding box center [491, 138] width 103 height 9
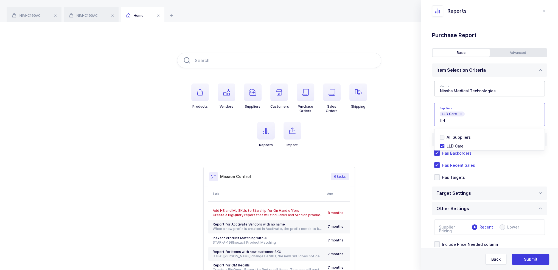
click at [430, 124] on div "Standard Wishlists Targets Report Supplier Price Analysis Opportunities Report …" at bounding box center [489, 164] width 137 height 284
click at [505, 48] on div "Basic Advanced" at bounding box center [489, 52] width 115 height 9
click at [505, 52] on div "Advanced" at bounding box center [518, 53] width 57 height 8
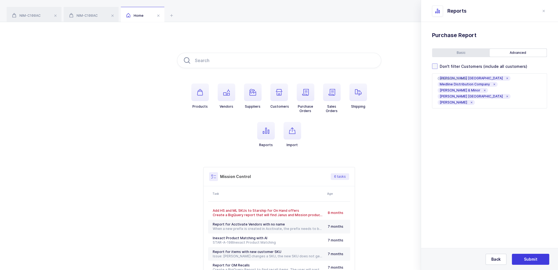
click at [469, 66] on span "Don't filter Customers (include all customers)" at bounding box center [482, 66] width 90 height 5
click at [437, 63] on input "Don't filter Customers (include all customers)" at bounding box center [437, 63] width 0 height 0
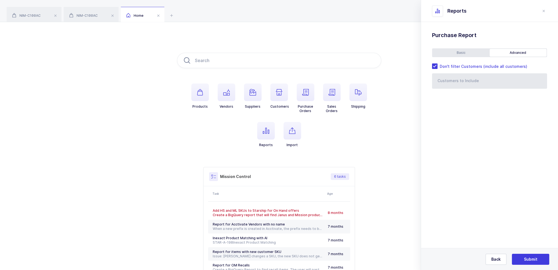
click at [467, 54] on div "Basic" at bounding box center [461, 53] width 57 height 8
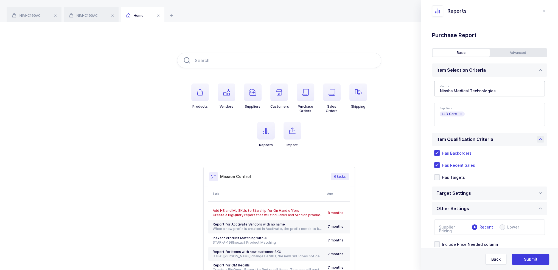
scroll to position [36, 0]
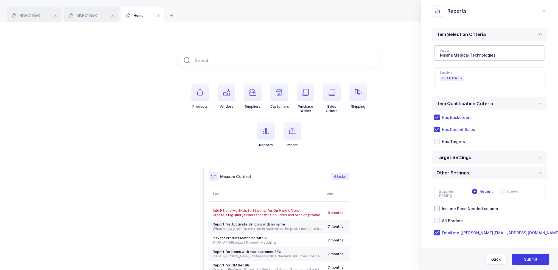
click at [466, 206] on span "Include Price Needed column" at bounding box center [469, 208] width 58 height 5
click at [440, 206] on input "Include Price Needed column" at bounding box center [440, 206] width 0 height 0
click at [491, 162] on div "Target Settings" at bounding box center [489, 157] width 115 height 13
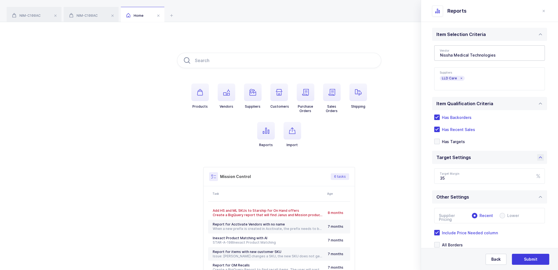
scroll to position [60, 0]
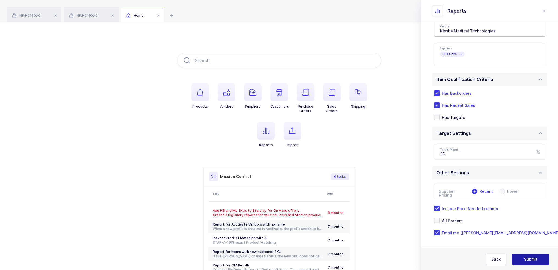
click at [530, 258] on span "Submit" at bounding box center [530, 258] width 13 height 5
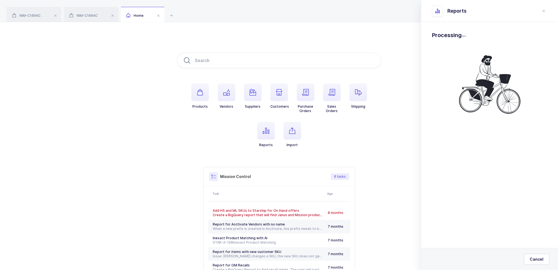
scroll to position [0, 0]
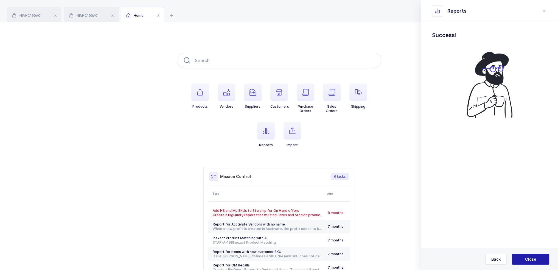
click at [530, 258] on span "Close" at bounding box center [530, 258] width 11 height 5
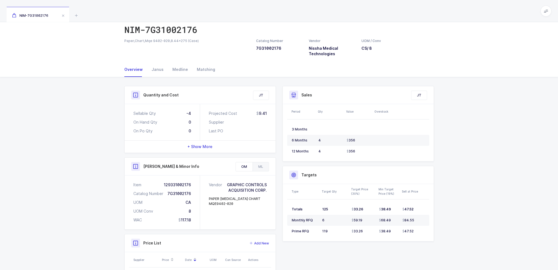
scroll to position [55, 0]
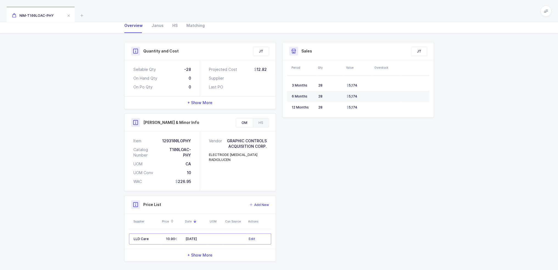
scroll to position [68, 0]
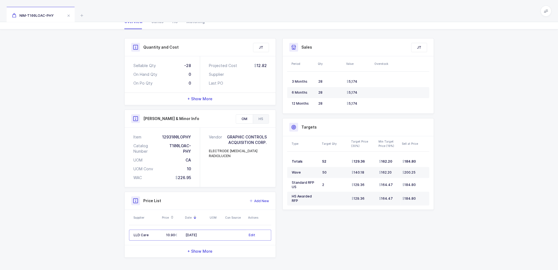
click at [257, 118] on div "HS" at bounding box center [261, 118] width 16 height 9
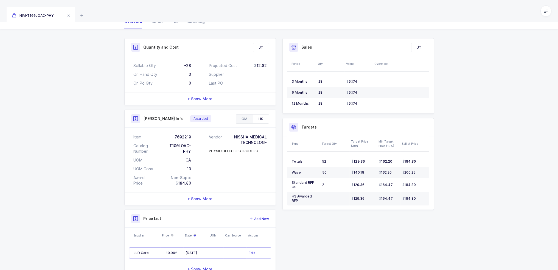
click at [248, 118] on div "OM" at bounding box center [244, 118] width 17 height 9
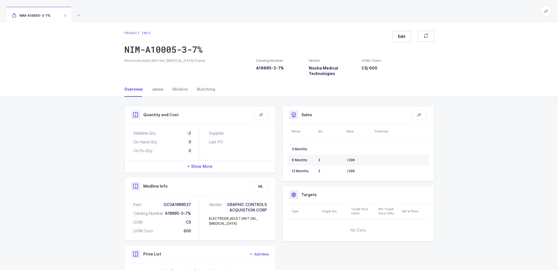
click at [154, 86] on div "Janus" at bounding box center [157, 89] width 21 height 15
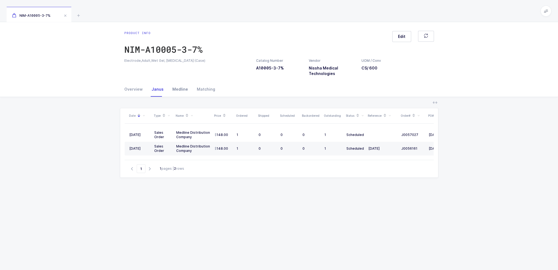
click at [172, 86] on div "Medline" at bounding box center [180, 89] width 24 height 15
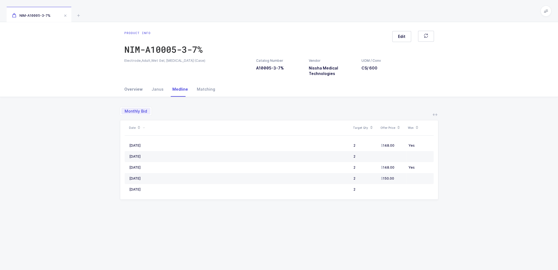
click at [137, 87] on div "Overview" at bounding box center [135, 89] width 23 height 15
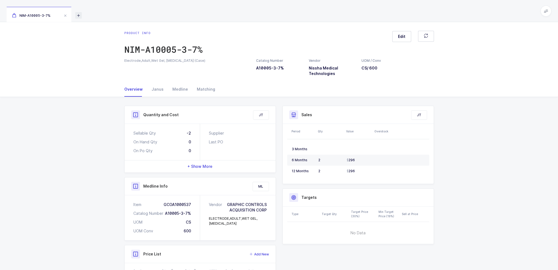
click at [78, 15] on icon at bounding box center [78, 15] width 7 height 7
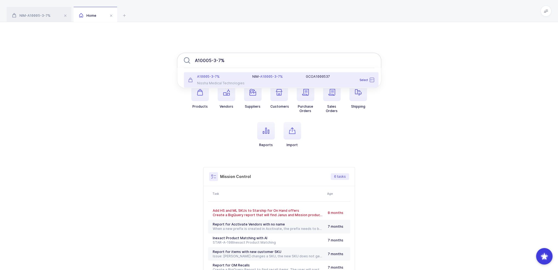
drag, startPoint x: 210, startPoint y: 60, endPoint x: 227, endPoint y: 55, distance: 17.2
click at [227, 55] on input "A10005-3-7%" at bounding box center [279, 60] width 204 height 15
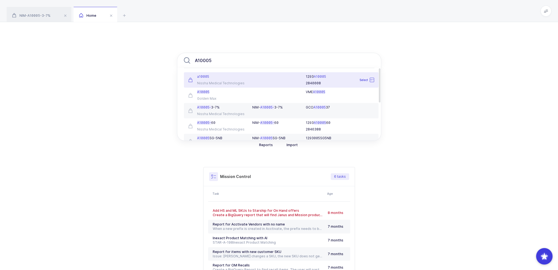
type input "A10005"
click at [242, 81] on div "Nissha Medical Technologies" at bounding box center [217, 83] width 58 height 4
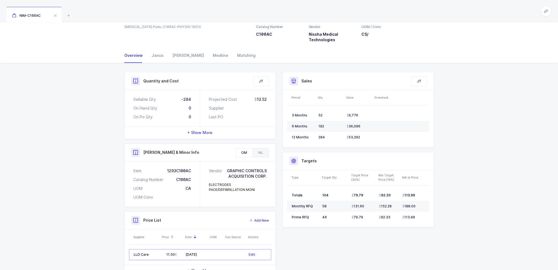
scroll to position [26, 0]
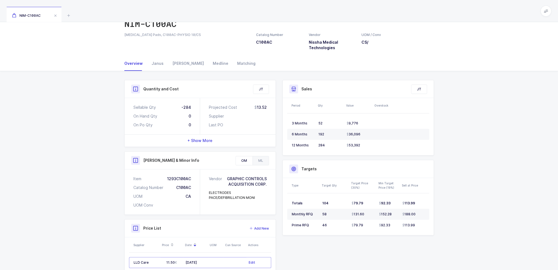
click at [218, 137] on div "+ Show More" at bounding box center [200, 140] width 151 height 12
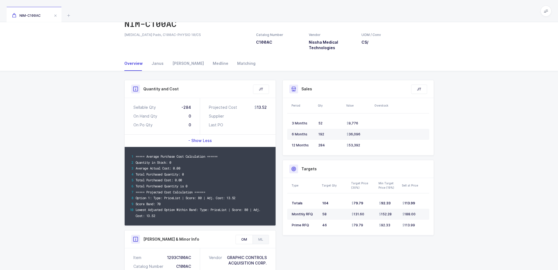
click at [208, 142] on span "- Show Less" at bounding box center [200, 140] width 24 height 5
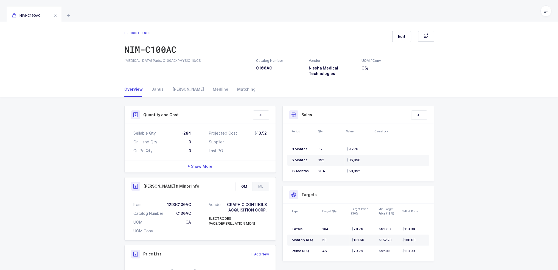
scroll to position [53, 0]
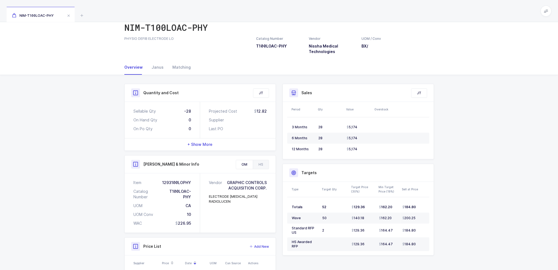
scroll to position [68, 0]
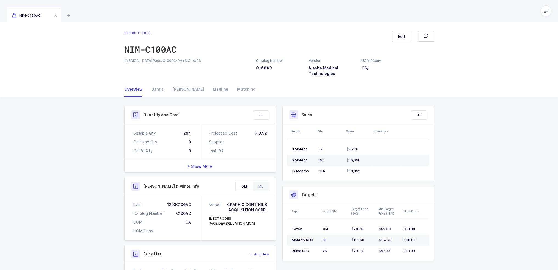
click at [267, 187] on div "ML" at bounding box center [260, 186] width 16 height 9
click at [242, 186] on div "OM" at bounding box center [244, 186] width 17 height 9
click at [162, 91] on div "Janus" at bounding box center [157, 89] width 21 height 15
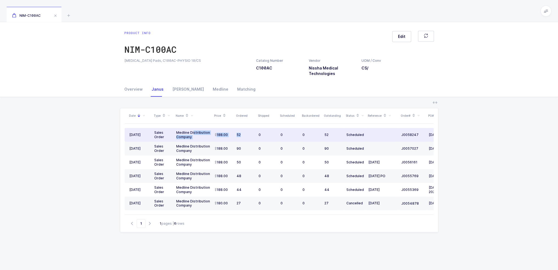
drag, startPoint x: 243, startPoint y: 136, endPoint x: 193, endPoint y: 131, distance: 49.3
click at [193, 131] on tr "[DATE] Sales Order Medline Distribution Company 188.00 52 0 0 0 52 Scheduled J0…" at bounding box center [298, 135] width 346 height 14
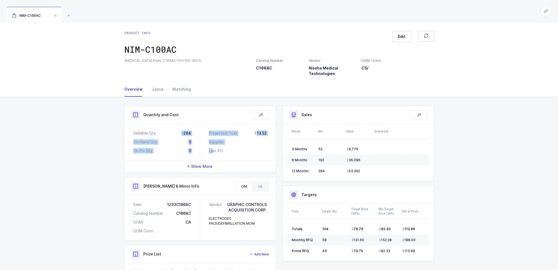
drag, startPoint x: 182, startPoint y: 134, endPoint x: 218, endPoint y: 150, distance: 39.9
click at [215, 149] on div "Sellable Qty -284 On Hand Qty 0 On Po Qty 0 Projected Cost 13.52 Supplier Last …" at bounding box center [200, 142] width 151 height 36
click at [235, 151] on div "Last PO" at bounding box center [238, 150] width 58 height 5
click at [163, 92] on div "Janus" at bounding box center [157, 89] width 21 height 15
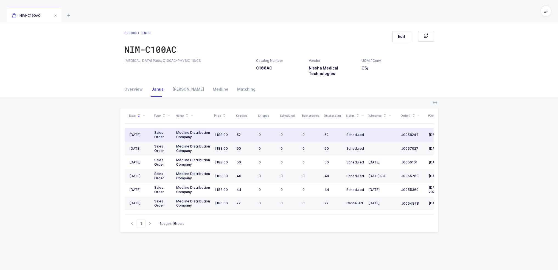
drag, startPoint x: 130, startPoint y: 136, endPoint x: 192, endPoint y: 138, distance: 61.3
click at [192, 138] on div "Date Type Name Price Ordered Shipped Scheduled Backordered Outstanding Status R…" at bounding box center [279, 161] width 309 height 106
click at [175, 138] on td "Medline Distribution Company" at bounding box center [193, 135] width 38 height 14
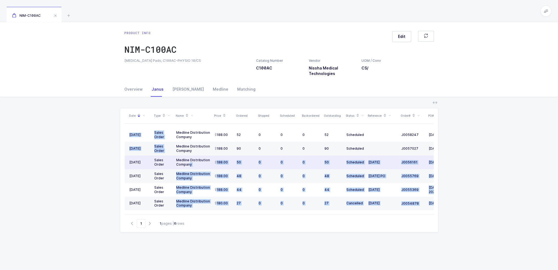
drag, startPoint x: 130, startPoint y: 161, endPoint x: 188, endPoint y: 166, distance: 58.9
click at [188, 166] on div "Date Type Name Price Ordered Shipped Scheduled Backordered Outstanding Status R…" at bounding box center [279, 161] width 309 height 106
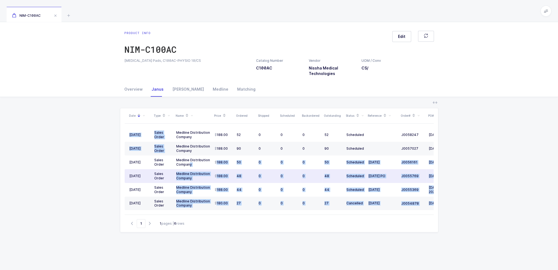
click at [188, 174] on div "Medline Distribution Company" at bounding box center [193, 176] width 34 height 9
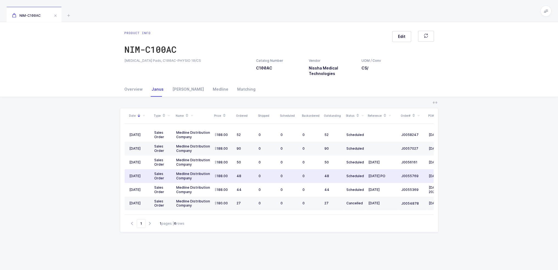
drag, startPoint x: 201, startPoint y: 176, endPoint x: 143, endPoint y: 174, distance: 58.8
click at [143, 174] on div "Date Type Name Price Ordered Shipped Scheduled Backordered Outstanding Status R…" at bounding box center [279, 161] width 309 height 106
click at [143, 174] on div "[DATE]" at bounding box center [139, 176] width 21 height 4
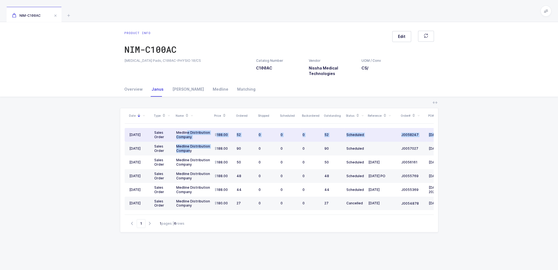
drag, startPoint x: 189, startPoint y: 150, endPoint x: 187, endPoint y: 133, distance: 17.9
click at [187, 133] on tbody "[DATE] Sales Order Medline Distribution Company 188.00 52 0 0 0 52 Scheduled J0…" at bounding box center [298, 169] width 346 height 82
click at [187, 133] on div "Medline Distribution Company" at bounding box center [193, 134] width 34 height 9
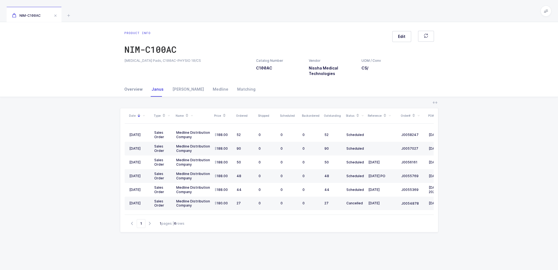
click at [146, 89] on div "Overview" at bounding box center [135, 89] width 23 height 15
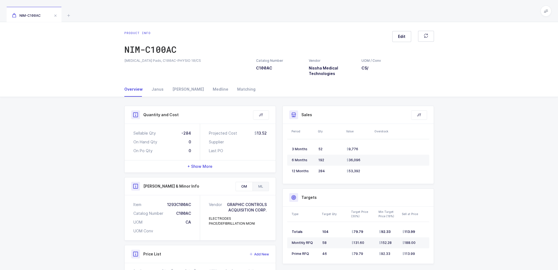
click at [266, 189] on div "ML" at bounding box center [260, 186] width 16 height 9
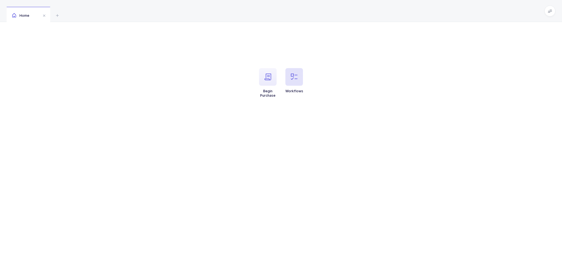
click at [302, 80] on span "button" at bounding box center [294, 77] width 18 height 18
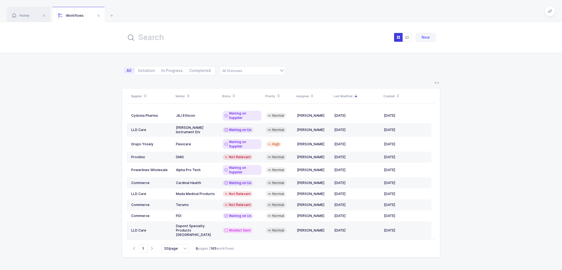
click at [185, 37] on input "text" at bounding box center [186, 37] width 121 height 13
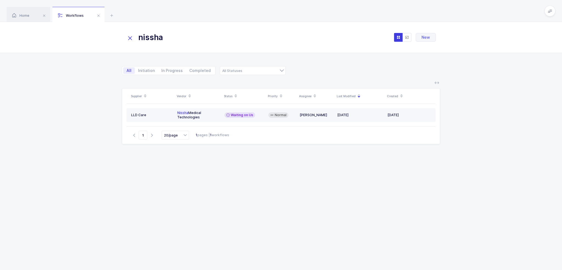
type input "nissha"
click at [217, 116] on div "Nissha Medical Technologies" at bounding box center [198, 115] width 43 height 9
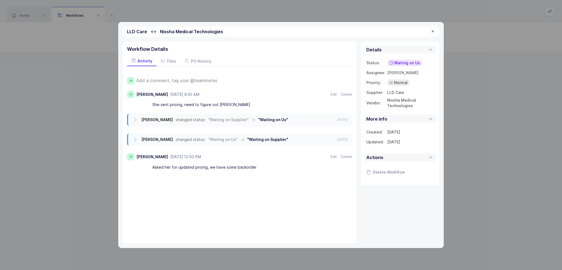
click at [183, 80] on span "Add a comment, tag your @teammates" at bounding box center [176, 80] width 81 height 5
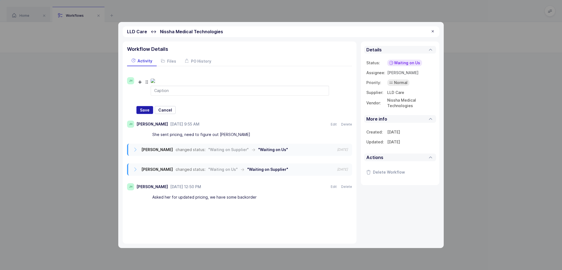
click at [148, 113] on span "Save" at bounding box center [145, 109] width 10 height 5
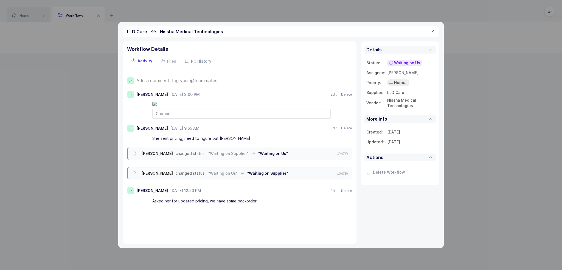
click at [178, 80] on span "Add a comment, tag your @teammates" at bounding box center [176, 80] width 81 height 5
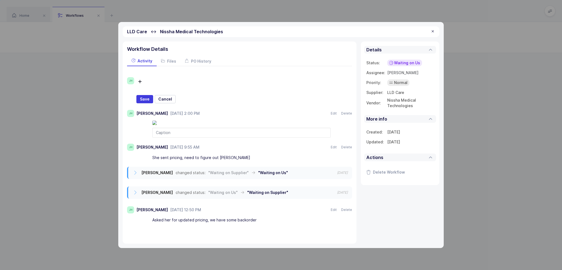
click at [171, 137] on div at bounding box center [241, 133] width 178 height 10
click at [164, 78] on div at bounding box center [240, 81] width 178 height 9
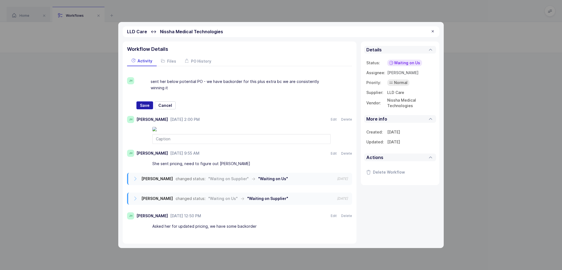
click at [146, 104] on span "Save" at bounding box center [145, 105] width 10 height 5
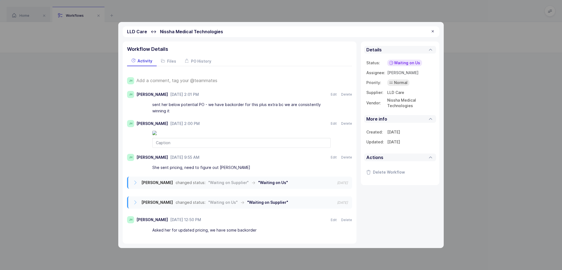
click at [394, 63] on span "Waiting on Us" at bounding box center [407, 62] width 26 height 5
click at [406, 107] on span "Waiting on Supplier" at bounding box center [396, 104] width 37 height 5
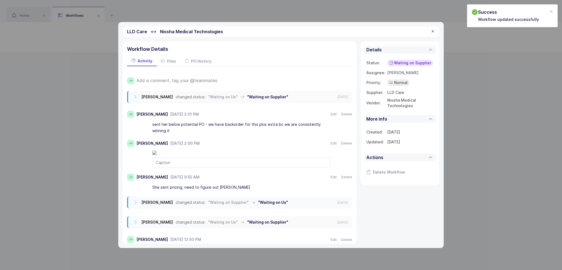
click at [429, 34] on div "LLD Care ↔ Nissha Medical Technologies" at bounding box center [281, 31] width 317 height 11
click at [433, 31] on div at bounding box center [433, 31] width 4 height 5
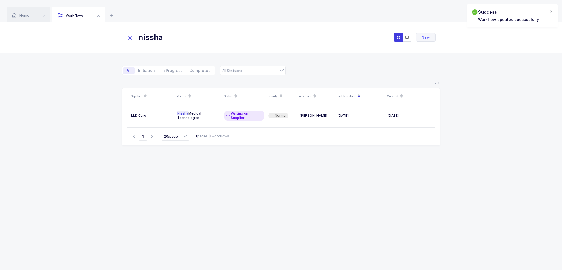
click at [128, 36] on icon at bounding box center [130, 38] width 8 height 8
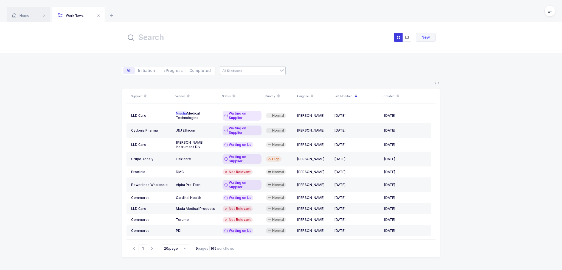
click at [256, 67] on div at bounding box center [253, 70] width 66 height 9
click at [250, 109] on span "Waiting on Supplier" at bounding box center [244, 109] width 37 height 5
type input "Waiting on Supplier"
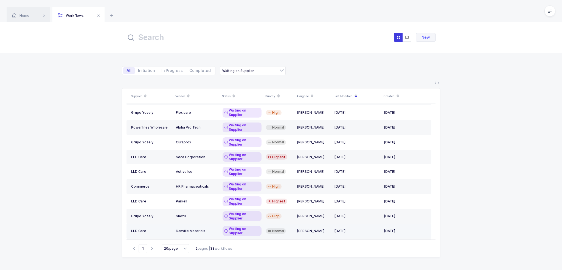
scroll to position [95, 0]
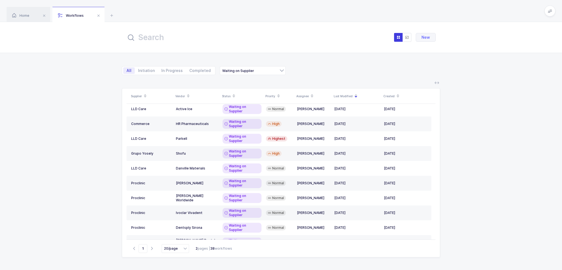
click at [178, 246] on input "20/page" at bounding box center [175, 248] width 27 height 9
click at [179, 239] on span "50/page" at bounding box center [174, 237] width 14 height 4
type input "50/page"
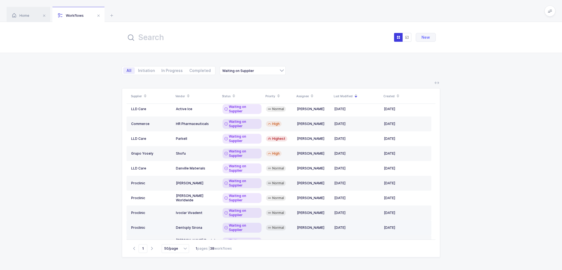
scroll to position [293, 0]
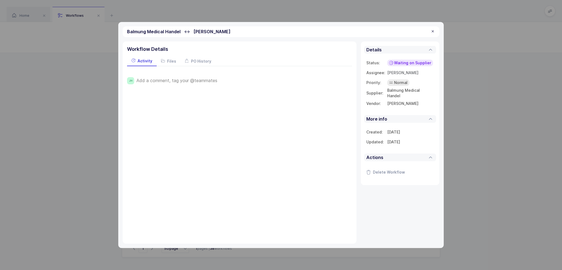
click at [431, 30] on div at bounding box center [433, 31] width 4 height 5
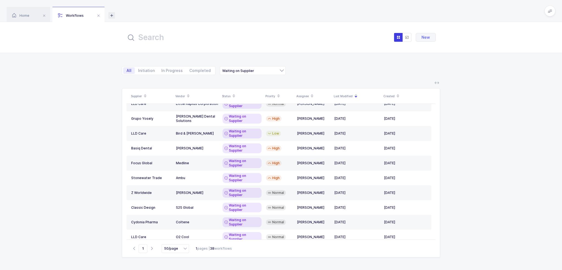
click at [113, 15] on icon at bounding box center [111, 15] width 7 height 7
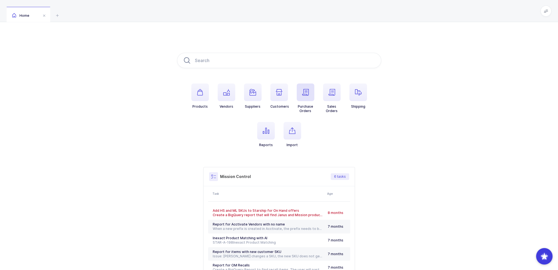
click at [307, 88] on span "button" at bounding box center [306, 92] width 18 height 18
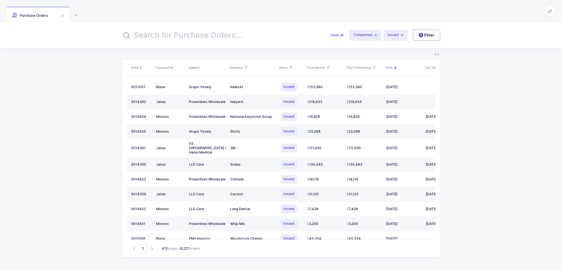
click at [205, 32] on input "text" at bounding box center [223, 35] width 202 height 13
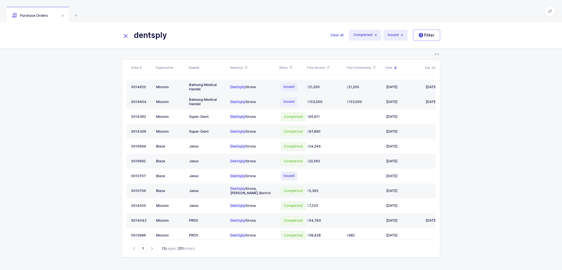
type input "dentsply"
click at [267, 89] on td "Dentsply Sirona" at bounding box center [252, 87] width 49 height 15
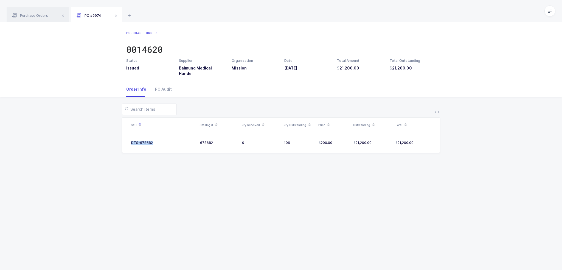
drag, startPoint x: 161, startPoint y: 140, endPoint x: 259, endPoint y: 158, distance: 100.4
click at [259, 158] on div "SKU Catalog # Qty Received Qty Outstanding Price Outstanding Total DTS-678682 6…" at bounding box center [280, 131] width 553 height 69
click at [273, 161] on div "Purchase Order 0014620 Status Issued Supplier Balmung Medical Handel Organizati…" at bounding box center [281, 146] width 562 height 248
click at [41, 13] on div "Purchase Orders" at bounding box center [38, 14] width 62 height 15
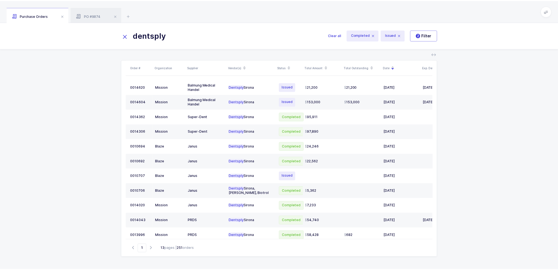
scroll to position [0, 31]
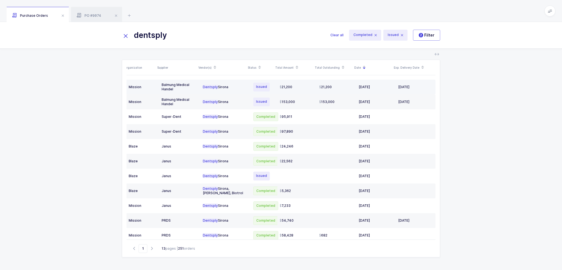
drag, startPoint x: 412, startPoint y: 88, endPoint x: 391, endPoint y: 89, distance: 21.7
click at [391, 89] on td "[DATE]" at bounding box center [376, 87] width 40 height 15
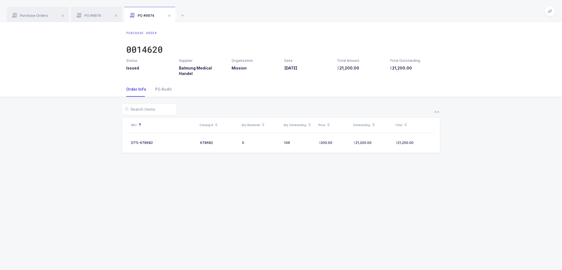
click at [391, 89] on div "Purchase Order 0014620 Status Issued Supplier Balmung Medical Handel Organizati…" at bounding box center [281, 146] width 562 height 248
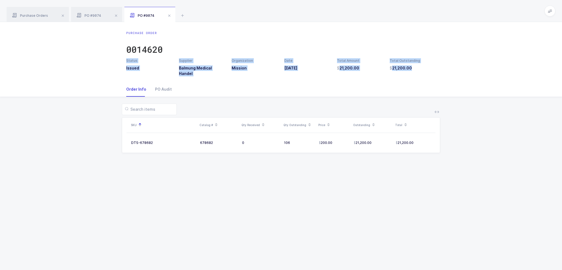
drag, startPoint x: 317, startPoint y: 82, endPoint x: 316, endPoint y: 36, distance: 45.6
click at [316, 36] on div "Purchase Order 0014620 Status Issued Supplier Balmung Medical Handel Organizati…" at bounding box center [281, 146] width 562 height 248
click at [316, 36] on div "Purchase Order 0014620" at bounding box center [281, 44] width 310 height 27
drag, startPoint x: 316, startPoint y: 33, endPoint x: 314, endPoint y: 88, distance: 54.7
click at [314, 88] on div "Purchase Order 0014620 Status Issued Supplier Balmung Medical Handel Organizati…" at bounding box center [281, 146] width 562 height 248
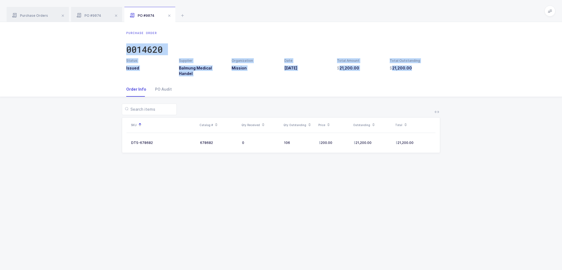
click at [314, 88] on div "Order Info PO Audit" at bounding box center [281, 89] width 310 height 15
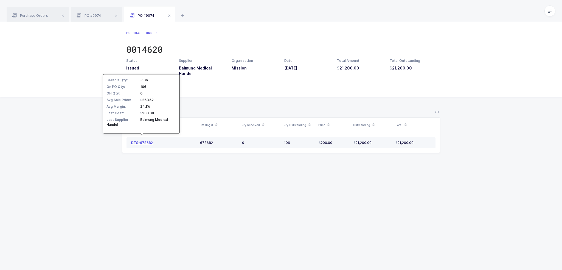
click at [141, 141] on div "DTS-678682" at bounding box center [142, 143] width 22 height 4
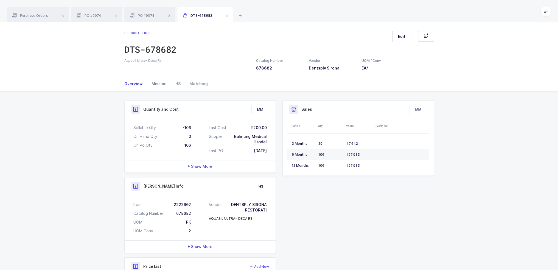
click at [165, 88] on div "Mission" at bounding box center [159, 83] width 24 height 15
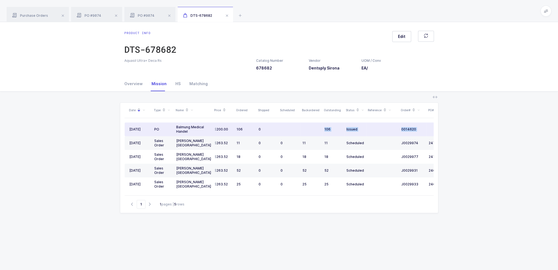
scroll to position [0, 36]
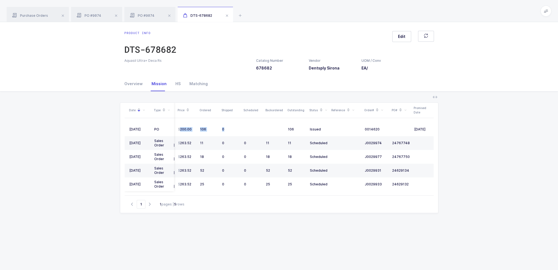
drag, startPoint x: 266, startPoint y: 133, endPoint x: 461, endPoint y: 140, distance: 195.2
click at [461, 140] on div "Date Type Name Price Ordered Shipped Scheduled Backordered Outstanding Status R…" at bounding box center [278, 207] width 549 height 233
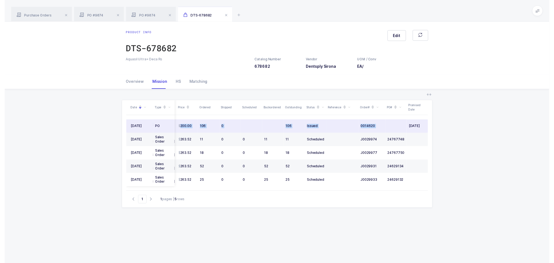
scroll to position [0, 0]
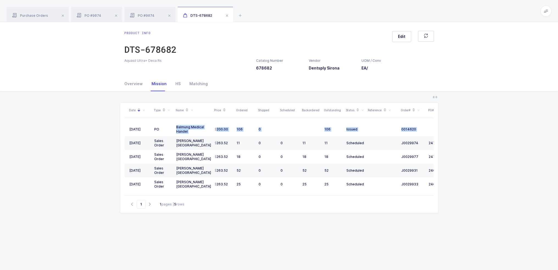
drag, startPoint x: 405, startPoint y: 130, endPoint x: 68, endPoint y: 134, distance: 336.8
click at [69, 134] on div "Date Type Name Price Ordered Shipped Scheduled Backordered Outstanding Status R…" at bounding box center [278, 207] width 549 height 233
click at [68, 134] on div "Date Type Name Price Ordered Shipped Scheduled Backordered Outstanding Status R…" at bounding box center [278, 207] width 549 height 233
click at [155, 11] on div "PO #9074" at bounding box center [149, 14] width 51 height 15
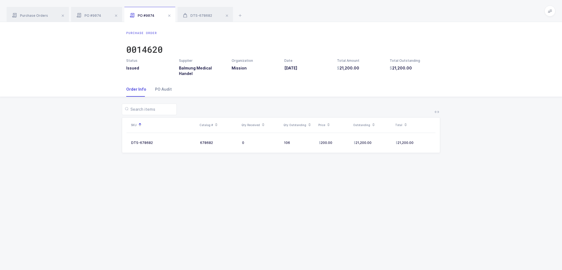
click at [156, 82] on div "PO Audit" at bounding box center [161, 89] width 21 height 15
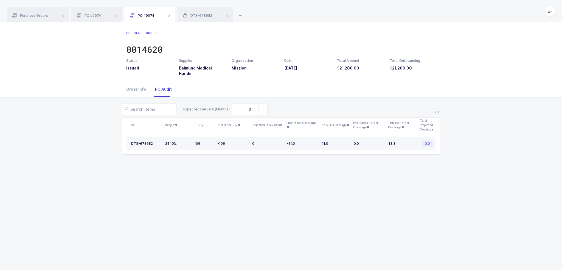
drag, startPoint x: 233, startPoint y: 137, endPoint x: 230, endPoint y: 136, distance: 3.2
click at [230, 141] on div "-106" at bounding box center [232, 143] width 30 height 4
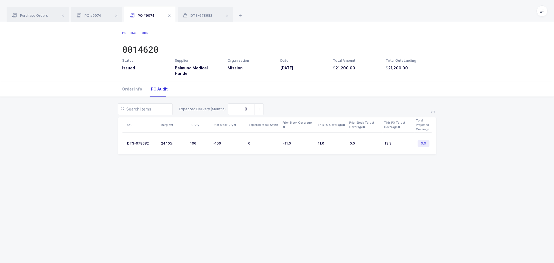
click at [80, 41] on div "Purchase Order 0014620 Status Issued Supplier Balmung Medical Handel Organizati…" at bounding box center [277, 52] width 554 height 60
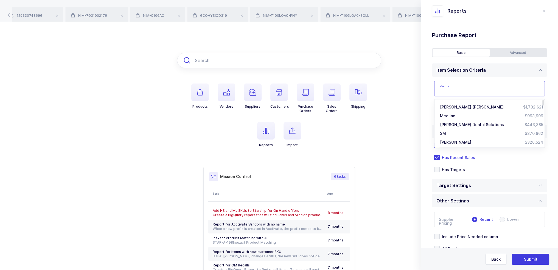
click at [260, 61] on input "text" at bounding box center [279, 60] width 204 height 15
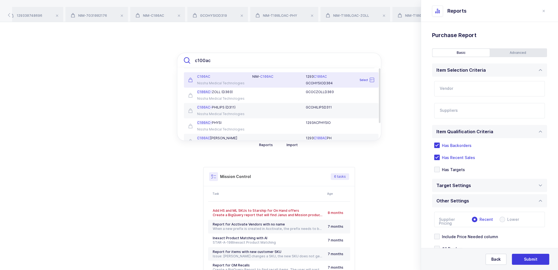
type input "c100ac"
click at [226, 79] on div "C100AC Nissha Medical Technologies" at bounding box center [217, 79] width 64 height 11
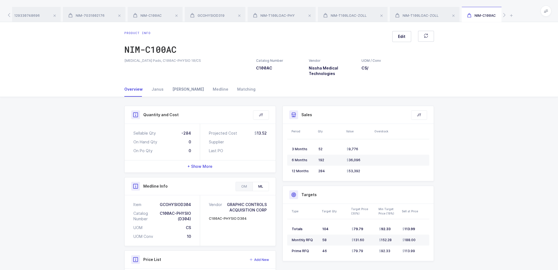
click at [180, 89] on div "Owens" at bounding box center [188, 89] width 40 height 15
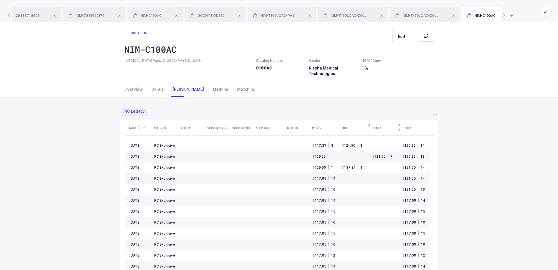
click at [208, 92] on div "Medline" at bounding box center [220, 89] width 24 height 15
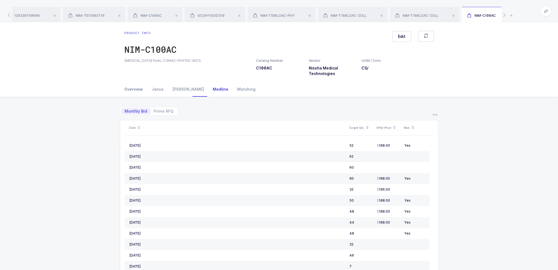
click at [137, 91] on div "Overview" at bounding box center [135, 89] width 23 height 15
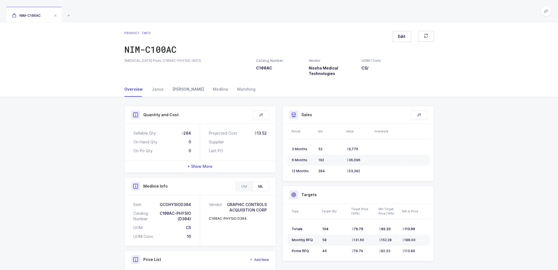
click at [178, 89] on div "[PERSON_NAME]" at bounding box center [188, 89] width 40 height 15
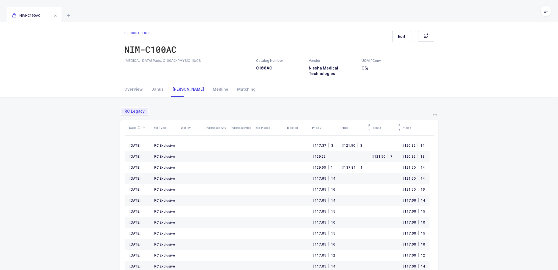
click at [133, 111] on span "RC Legacy" at bounding box center [135, 111] width 20 height 4
click at [125, 111] on input "RC Legacy" at bounding box center [123, 110] width 4 height 4
click at [170, 108] on div "RC Legacy" at bounding box center [279, 108] width 318 height 13
click at [208, 85] on div "Medline" at bounding box center [220, 89] width 24 height 15
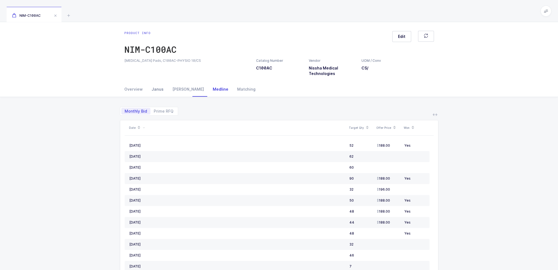
click at [151, 90] on div "Janus" at bounding box center [157, 89] width 21 height 15
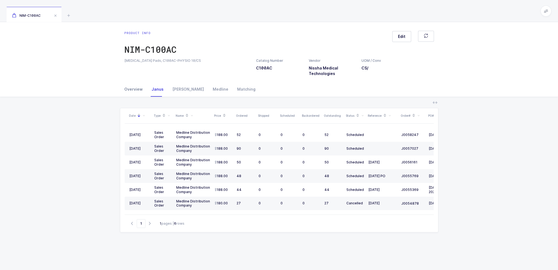
click at [127, 90] on div "Overview" at bounding box center [135, 89] width 23 height 15
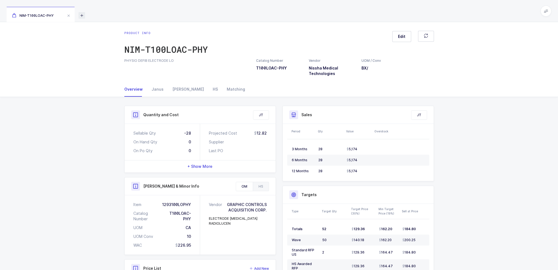
click at [79, 15] on icon at bounding box center [81, 15] width 7 height 7
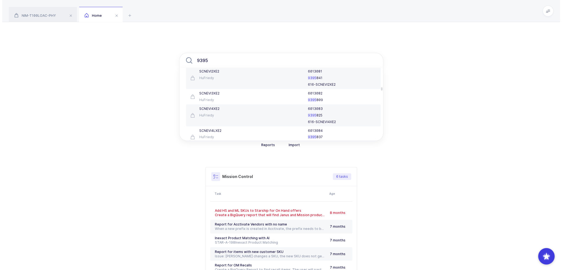
scroll to position [659, 0]
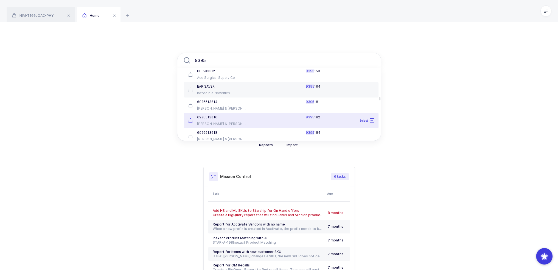
type input "9395"
click at [162, 112] on div "9395 00 9395 GC America 3334100 677-00 9395 Select 01109200 Ace Surgical Supply…" at bounding box center [279, 172] width 558 height 301
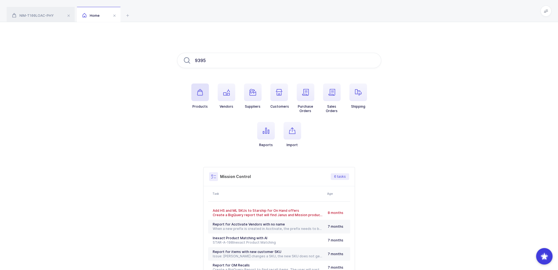
click at [193, 83] on span "button" at bounding box center [200, 92] width 18 height 18
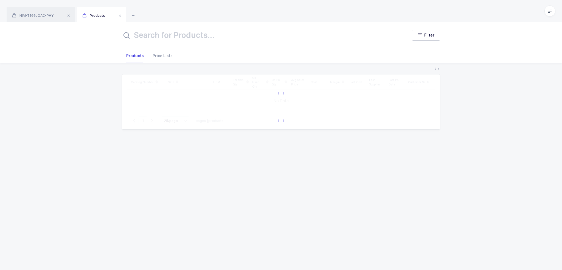
click at [424, 29] on div "Filter" at bounding box center [281, 35] width 318 height 13
click at [426, 44] on div "Filter" at bounding box center [281, 35] width 562 height 26
click at [426, 38] on button "Filter" at bounding box center [426, 35] width 28 height 11
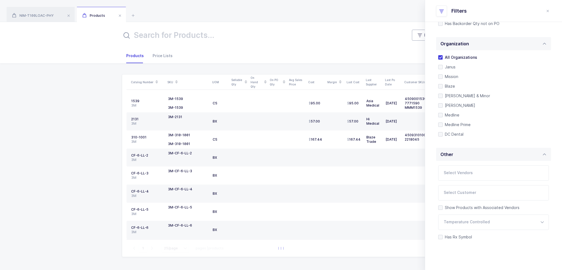
scroll to position [116, 0]
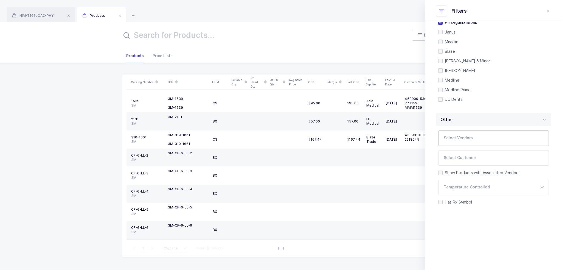
click at [469, 139] on input "text" at bounding box center [488, 139] width 88 height 7
type input "[PERSON_NAME]"
click at [463, 158] on span "[PERSON_NAME] Instrument Div" at bounding box center [481, 157] width 60 height 5
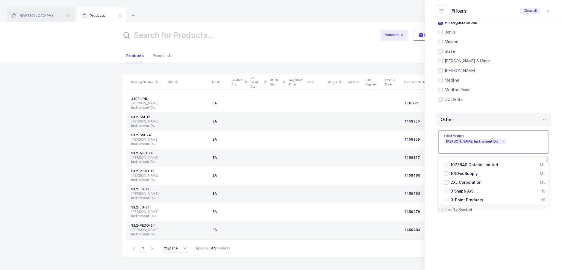
click at [218, 36] on input "text" at bounding box center [247, 35] width 251 height 13
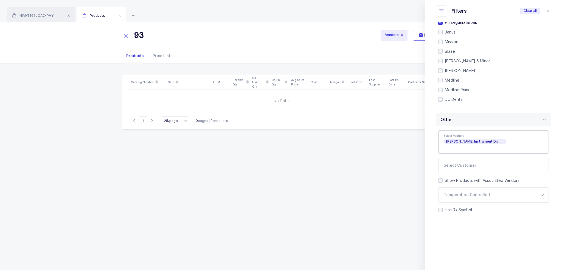
type input "9"
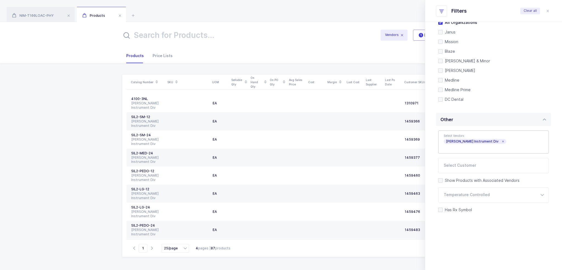
click at [501, 142] on icon at bounding box center [502, 141] width 3 height 3
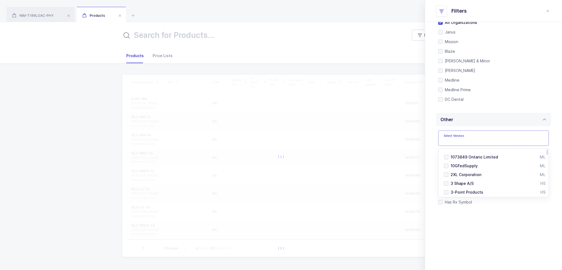
click at [483, 142] on input "text" at bounding box center [488, 139] width 88 height 7
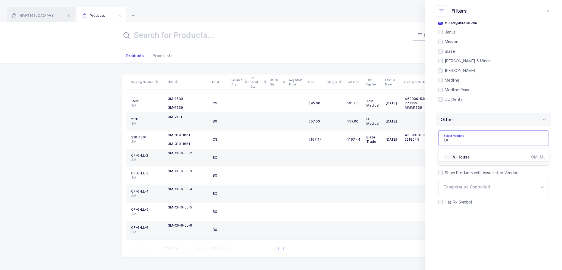
type input "i.v"
click at [463, 157] on span "I.V. House" at bounding box center [460, 157] width 19 height 5
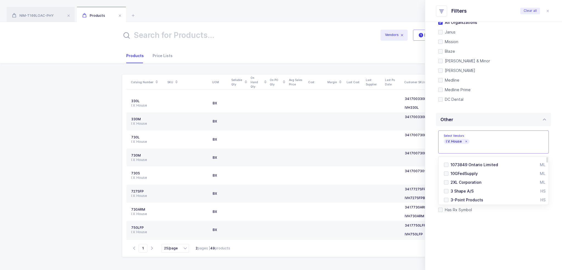
click at [210, 43] on div "Vendors 1 Filter" at bounding box center [281, 35] width 562 height 26
click at [211, 34] on input "text" at bounding box center [247, 35] width 251 height 13
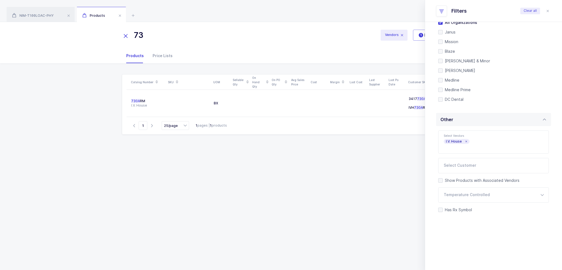
type input "7"
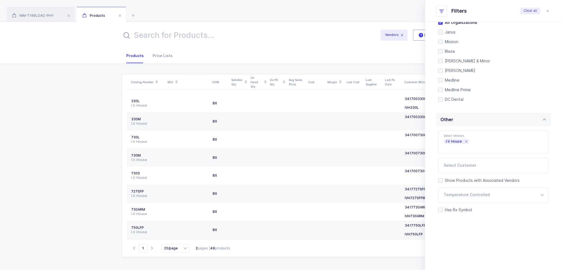
click at [182, 38] on input "text" at bounding box center [247, 35] width 251 height 13
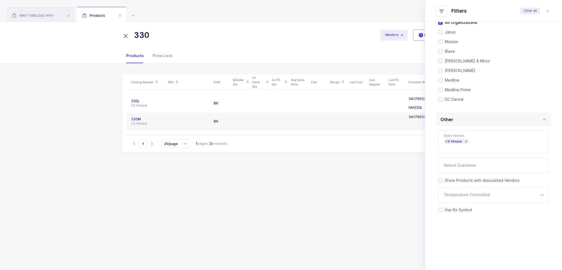
drag, startPoint x: 161, startPoint y: 38, endPoint x: 92, endPoint y: 40, distance: 69.2
click at [92, 40] on div "330 Vendors 1 Filter" at bounding box center [281, 35] width 562 height 26
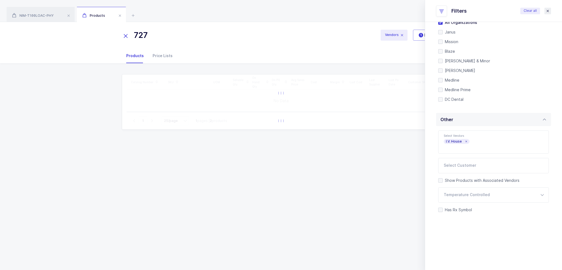
click at [548, 12] on icon "close drawer" at bounding box center [548, 11] width 4 height 4
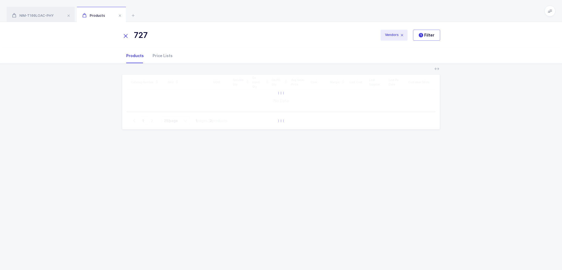
click at [177, 35] on input "727" at bounding box center [247, 35] width 251 height 13
drag, startPoint x: 180, startPoint y: 39, endPoint x: 50, endPoint y: 36, distance: 130.1
click at [51, 36] on div "727sfp-sl Vendors 1 Filter" at bounding box center [281, 35] width 562 height 26
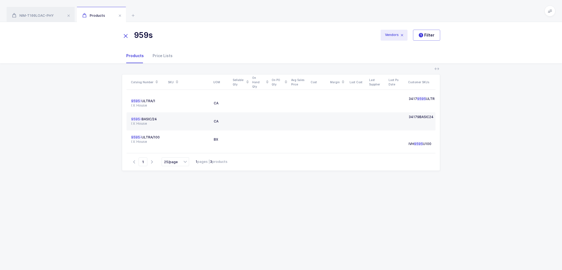
type input "959s"
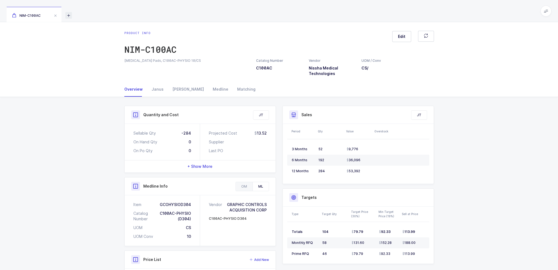
click at [72, 14] on icon at bounding box center [68, 15] width 7 height 7
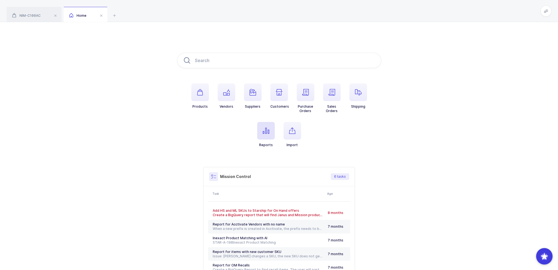
click at [269, 131] on icon "button" at bounding box center [266, 130] width 7 height 7
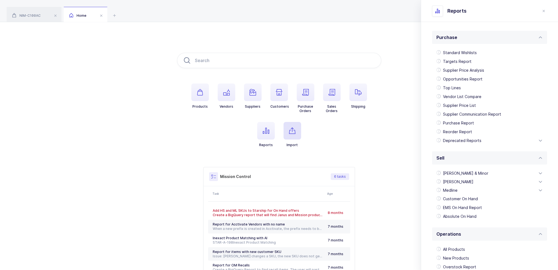
click at [288, 131] on span "button" at bounding box center [292, 131] width 18 height 18
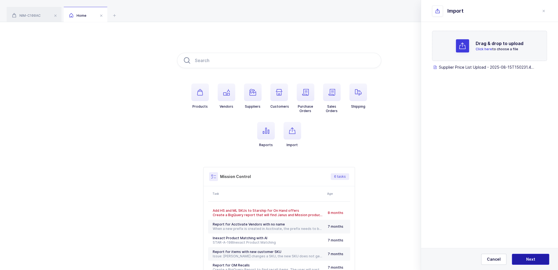
click at [528, 258] on span "Next" at bounding box center [530, 258] width 9 height 5
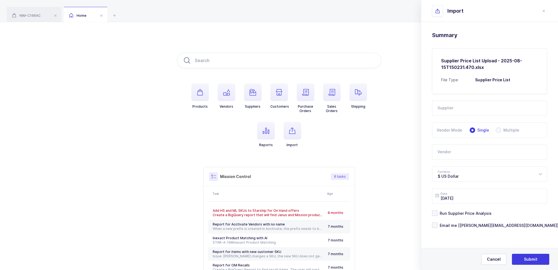
click at [455, 103] on input "text" at bounding box center [489, 107] width 115 height 15
click at [448, 124] on span "LLD Care" at bounding box center [446, 126] width 17 height 5
type input "LLD Care"
click at [448, 151] on input "text" at bounding box center [489, 151] width 115 height 15
click at [450, 169] on span "I.V. House" at bounding box center [447, 170] width 19 height 5
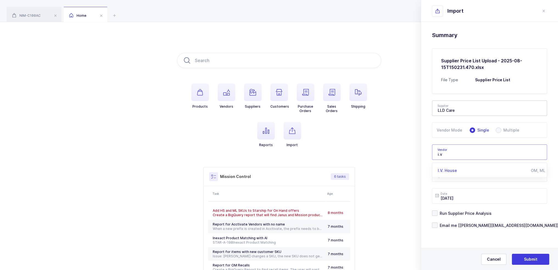
type input "I.V. House"
click at [458, 213] on span "Run Supplier Price Analysis" at bounding box center [464, 212] width 54 height 5
click at [437, 210] on input "Run Supplier Price Analysis" at bounding box center [437, 210] width 0 height 0
click at [455, 225] on span "Email me [joey@janustrade.com]" at bounding box center [497, 225] width 121 height 5
click at [437, 222] on input "Email me [joey@janustrade.com]" at bounding box center [437, 222] width 0 height 0
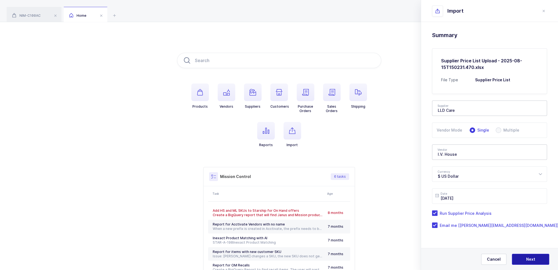
click at [531, 254] on button "Next" at bounding box center [530, 259] width 37 height 11
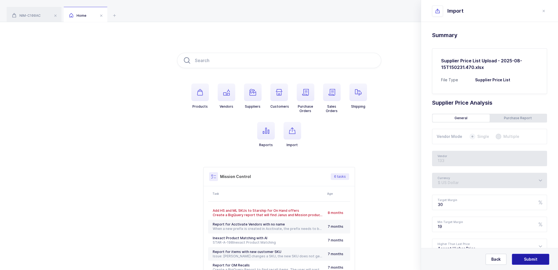
type input "I.V. House"
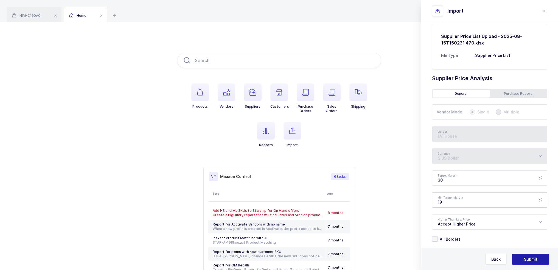
scroll to position [45, 0]
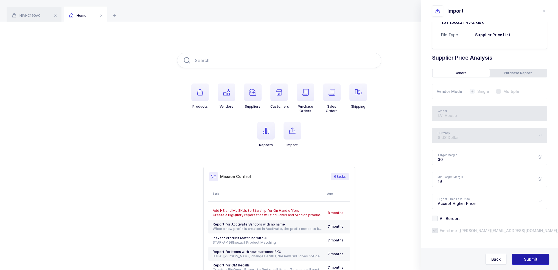
click at [535, 263] on button "Submit" at bounding box center [530, 259] width 37 height 11
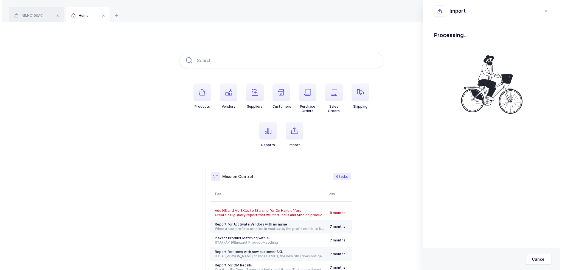
scroll to position [0, 0]
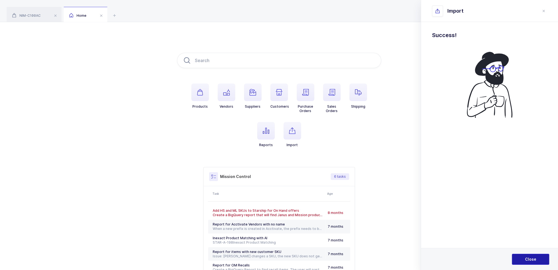
click at [530, 259] on span "Close" at bounding box center [530, 258] width 11 height 5
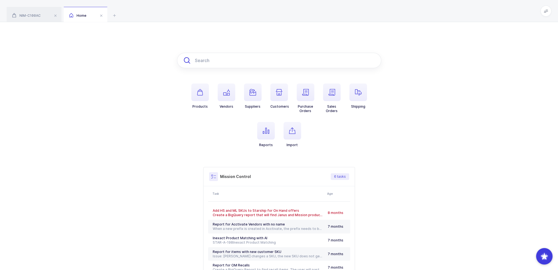
click at [220, 62] on input "text" at bounding box center [279, 60] width 204 height 15
paste input "727SFP"
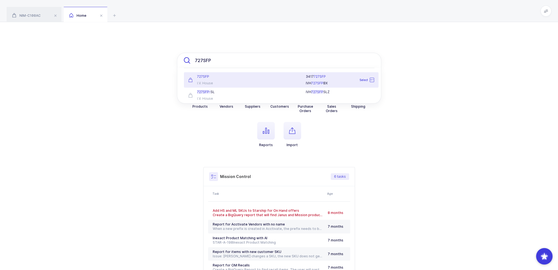
type input "727SFP"
click at [233, 81] on div "I.V. House" at bounding box center [217, 83] width 58 height 4
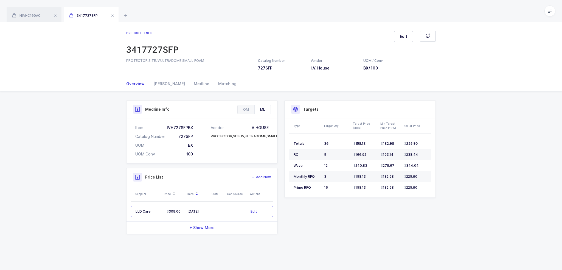
drag, startPoint x: 380, startPoint y: 219, endPoint x: 446, endPoint y: 229, distance: 66.3
click at [446, 229] on div "Product Info Catalog Number 727SFP Vendor I.V. House UOM / Conv BX / 100 Descri…" at bounding box center [281, 169] width 562 height 156
drag, startPoint x: 456, startPoint y: 229, endPoint x: 428, endPoint y: 222, distance: 28.5
click at [428, 222] on div "Product Info Catalog Number 727SFP Vendor I.V. House UOM / Conv BX / 100 Descri…" at bounding box center [281, 169] width 562 height 156
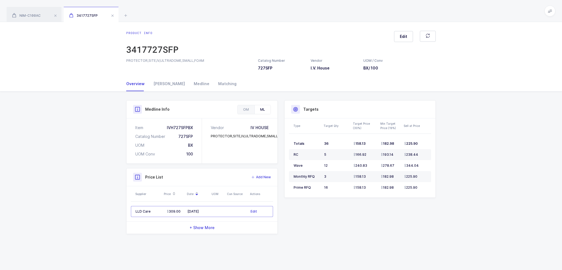
click at [428, 222] on div "Product Info Catalog Number 727SFP Vendor I.V. House UOM / Conv BX / 100 Descri…" at bounding box center [281, 167] width 316 height 134
drag, startPoint x: 431, startPoint y: 218, endPoint x: 411, endPoint y: 229, distance: 22.7
click at [411, 229] on div "Product Info Catalog Number 727SFP Vendor I.V. House UOM / Conv BX / 100 Descri…" at bounding box center [281, 167] width 316 height 134
click at [242, 113] on div "OM" at bounding box center [246, 109] width 17 height 9
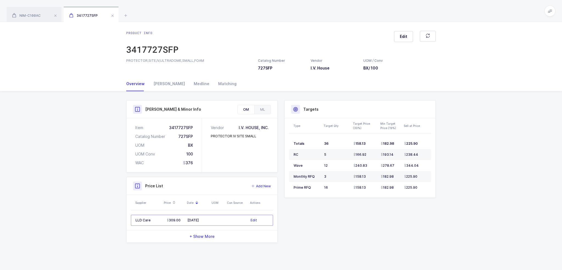
click at [90, 134] on div "Product Info Catalog Number 727SFP Vendor I.V. House UOM / Conv BX / 100 Descri…" at bounding box center [281, 173] width 562 height 164
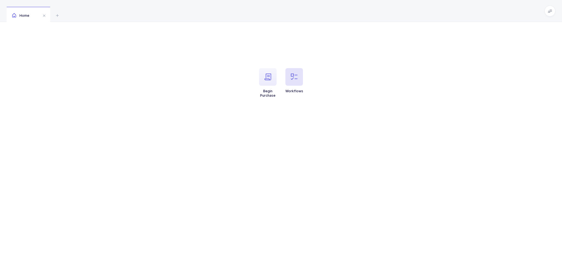
click at [300, 81] on span "button" at bounding box center [294, 77] width 18 height 18
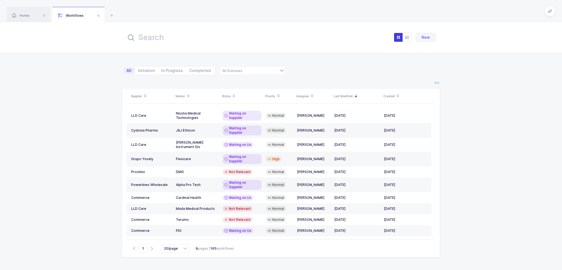
click at [216, 44] on div "New" at bounding box center [281, 37] width 318 height 20
click at [215, 33] on input "text" at bounding box center [186, 37] width 121 height 13
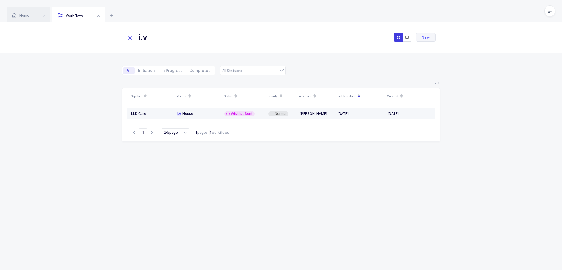
type input "i.v"
click at [202, 111] on td "I.V . House" at bounding box center [198, 113] width 47 height 11
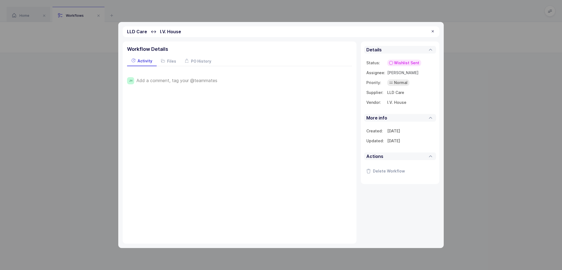
click at [407, 64] on span "Wishlist Sent" at bounding box center [406, 62] width 25 height 5
click at [403, 114] on div "Waiting on Us" at bounding box center [387, 114] width 35 height 7
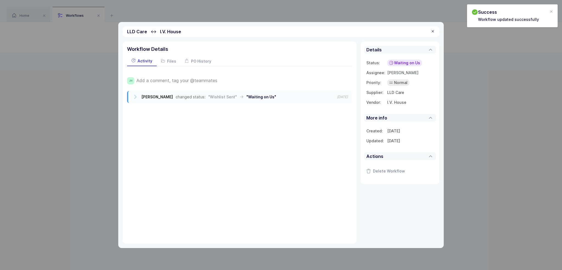
click at [165, 82] on div "LLD Care ↔ I.V. House Workflow Details Activity Files PO History JH Add a comme…" at bounding box center [281, 135] width 562 height 270
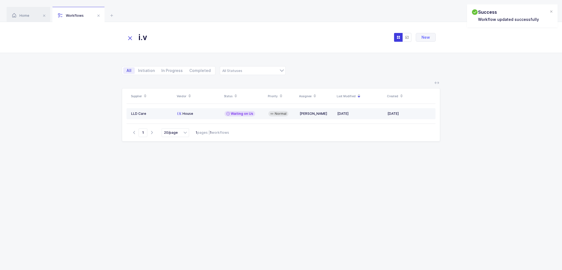
click at [187, 117] on td "I.V . House" at bounding box center [198, 113] width 47 height 11
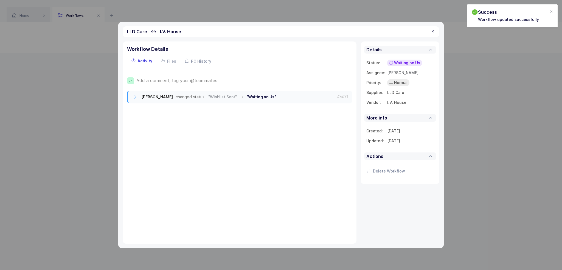
click at [159, 80] on span "Add a comment, tag your @teammates" at bounding box center [176, 80] width 81 height 5
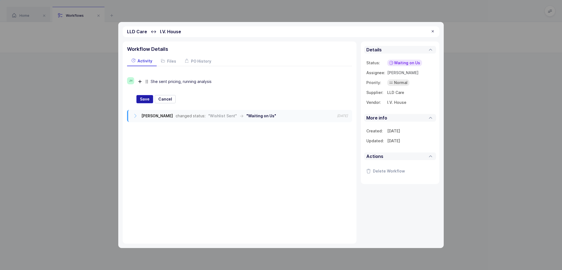
click at [148, 97] on span "Save" at bounding box center [145, 98] width 10 height 5
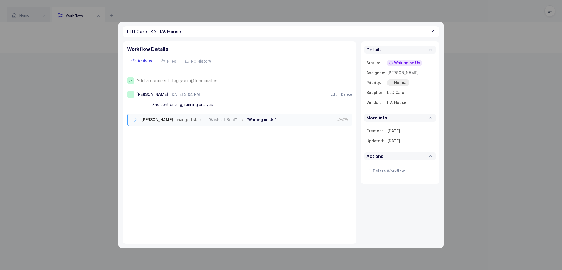
click at [166, 78] on span "Add a comment, tag your @teammates" at bounding box center [176, 80] width 81 height 5
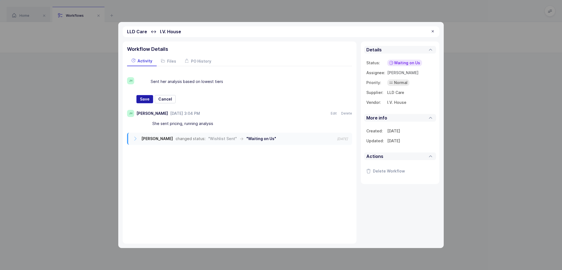
click at [146, 99] on span "Save" at bounding box center [145, 98] width 10 height 5
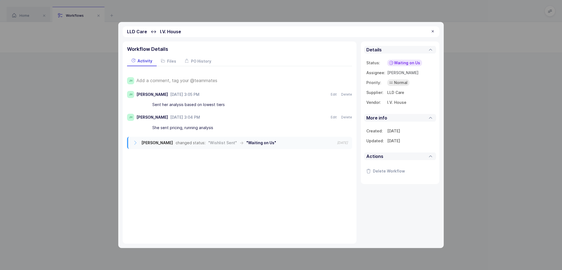
click at [392, 62] on icon at bounding box center [391, 63] width 4 height 4
click at [407, 105] on span "Waiting on Supplier" at bounding box center [396, 104] width 37 height 5
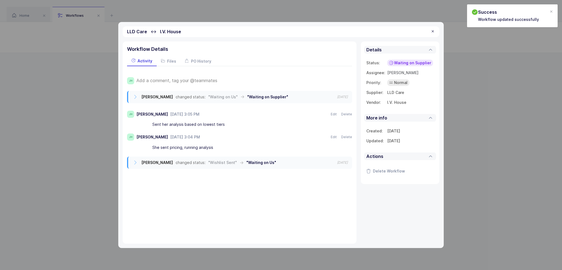
click at [433, 27] on div "LLD Care ↔ I.V. House" at bounding box center [281, 31] width 317 height 11
click at [433, 31] on div at bounding box center [433, 31] width 4 height 5
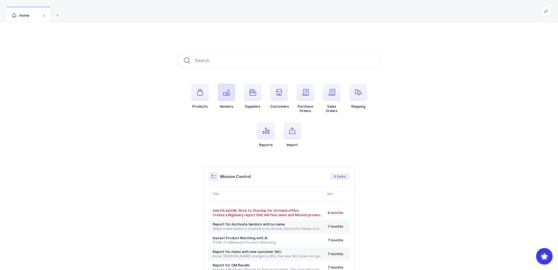
click at [229, 95] on icon "button" at bounding box center [226, 92] width 7 height 7
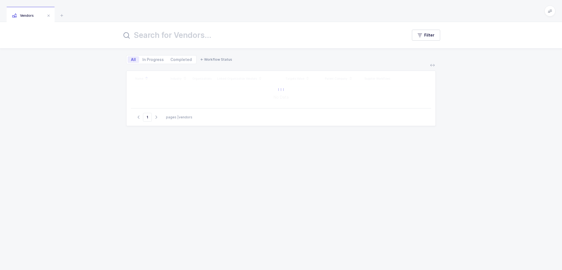
click at [196, 38] on input "text" at bounding box center [261, 35] width 279 height 13
click at [160, 37] on input "air-" at bounding box center [261, 35] width 279 height 13
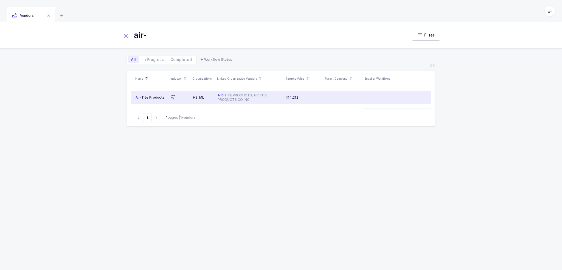
click at [199, 93] on td "HS, ML" at bounding box center [203, 98] width 25 height 14
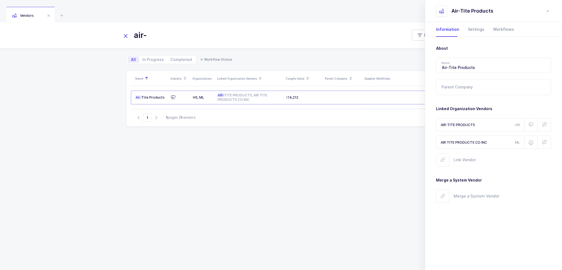
click at [214, 34] on input "air-" at bounding box center [261, 35] width 279 height 13
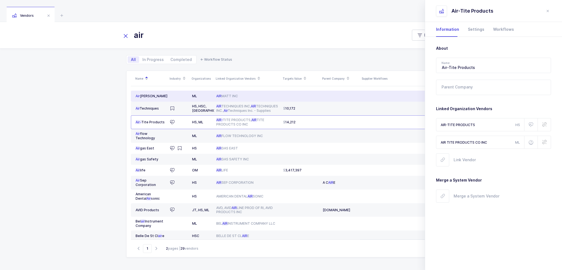
type input "air"
click at [187, 95] on td at bounding box center [179, 96] width 22 height 11
type input "Air Matt"
type input "AIR MATT INC"
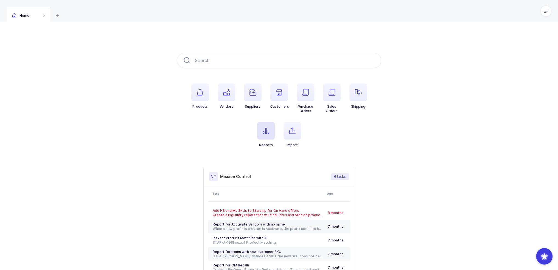
click at [270, 129] on span "button" at bounding box center [266, 131] width 18 height 18
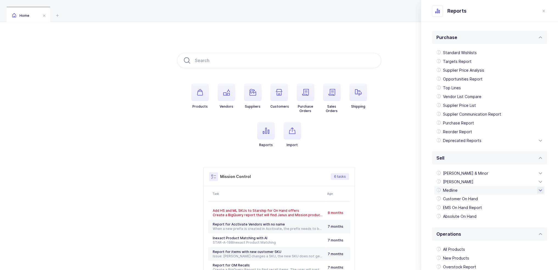
click at [458, 191] on div "Medline" at bounding box center [489, 190] width 111 height 9
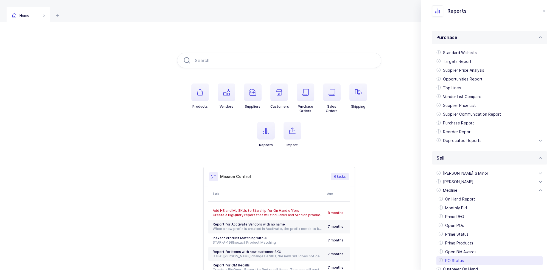
click at [456, 259] on div "PO Status" at bounding box center [489, 260] width 106 height 9
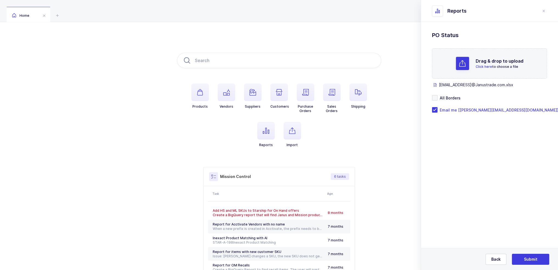
click at [448, 106] on form "Drag & drop to upload Click here to choose a file [EMAIL_ADDRESS]@Janustrade.co…" at bounding box center [489, 80] width 115 height 64
click at [448, 99] on span "All Borders" at bounding box center [448, 97] width 23 height 5
click at [437, 95] on input "All Borders" at bounding box center [437, 95] width 0 height 0
click at [448, 112] on div "Standard Wishlists Targets Report Supplier Price Analysis Opportunities Report …" at bounding box center [489, 86] width 137 height 128
click at [451, 111] on span "Email me [[PERSON_NAME][EMAIL_ADDRESS][DOMAIN_NAME]]" at bounding box center [497, 109] width 121 height 5
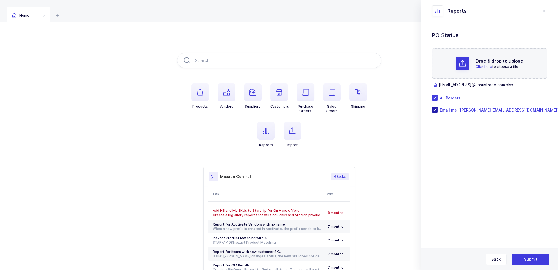
click at [437, 107] on input "Email me [[PERSON_NAME][EMAIL_ADDRESS][DOMAIN_NAME]]" at bounding box center [437, 107] width 0 height 0
click at [532, 259] on span "Submit" at bounding box center [530, 258] width 13 height 5
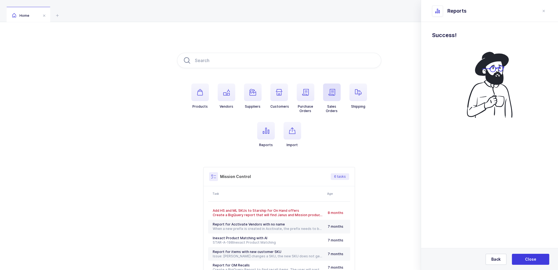
click at [332, 96] on span "button" at bounding box center [332, 92] width 18 height 18
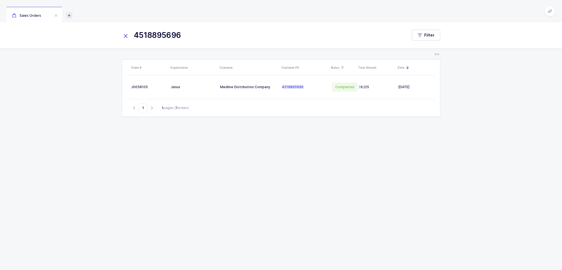
type input "4518895696"
click at [69, 15] on icon at bounding box center [69, 15] width 7 height 7
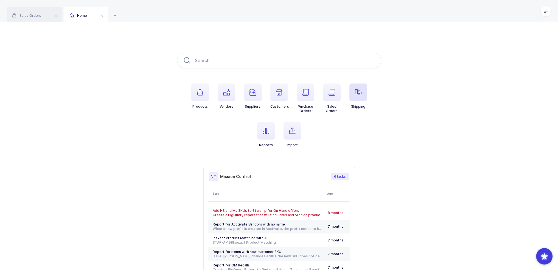
click at [354, 93] on span "button" at bounding box center [358, 92] width 18 height 18
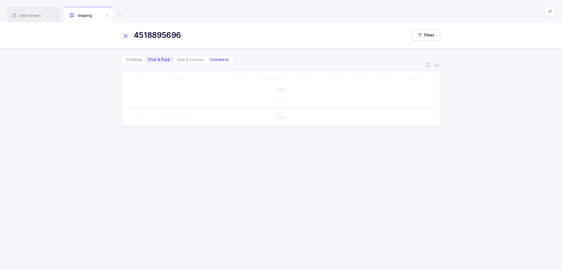
type input "4518895696"
click at [207, 58] on span "Complete" at bounding box center [220, 59] width 26 height 7
click at [207, 58] on input "Complete" at bounding box center [209, 58] width 4 height 4
radio input "true"
radio input "false"
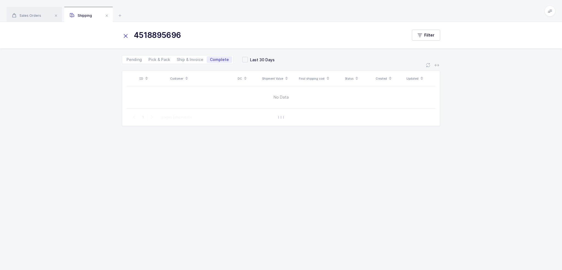
click at [238, 181] on div "ID Customer DC Shipment Value Final shipping cost Status Created Updated No Dat…" at bounding box center [281, 164] width 318 height 186
click at [192, 58] on span "Ship & Invoice" at bounding box center [190, 60] width 27 height 4
click at [177, 57] on input "Ship & Invoice" at bounding box center [175, 58] width 4 height 4
radio input "true"
click at [213, 56] on div "Pending Pick & Pack Ship & Invoice Complete" at bounding box center [178, 59] width 112 height 9
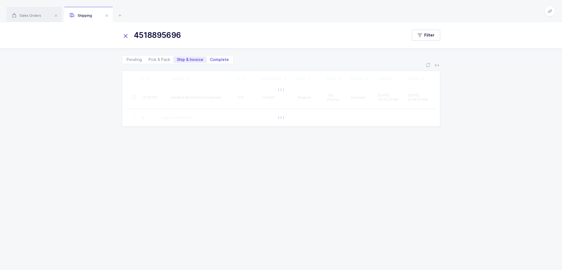
click at [214, 57] on span "Complete" at bounding box center [220, 59] width 26 height 7
click at [210, 57] on input "Complete" at bounding box center [209, 58] width 4 height 4
radio input "true"
radio input "false"
click at [218, 155] on div "ID Customer DC Shipment Value Final shipping cost Status Created Updated  JT11…" at bounding box center [281, 164] width 318 height 186
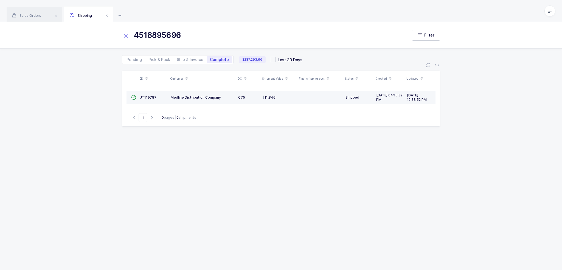
click at [215, 100] on td "Medline Distribution Company" at bounding box center [203, 98] width 68 height 14
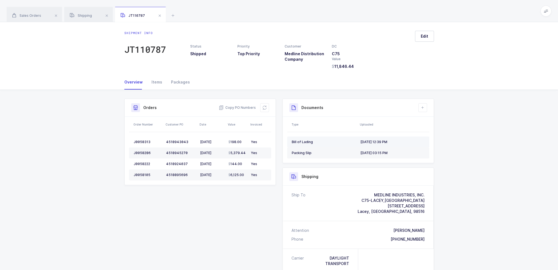
click at [315, 141] on div "Bill of Lading" at bounding box center [324, 142] width 64 height 4
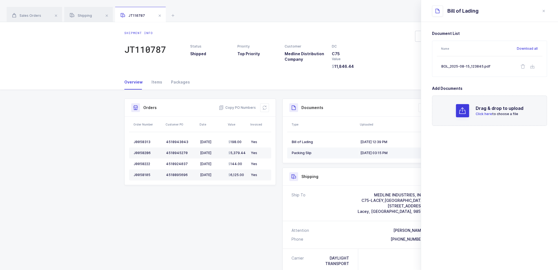
click at [324, 153] on div "Packing Slip" at bounding box center [324, 153] width 64 height 4
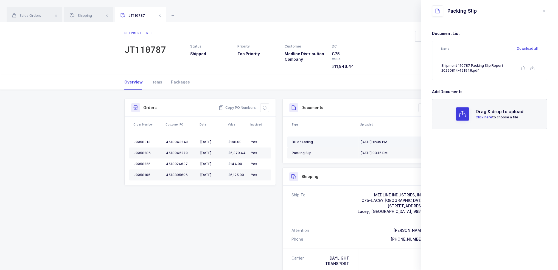
click at [326, 145] on td "Bill of Lading" at bounding box center [322, 141] width 71 height 11
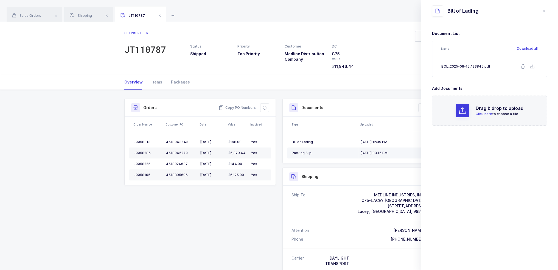
click at [321, 155] on div "Packing Slip" at bounding box center [324, 153] width 64 height 4
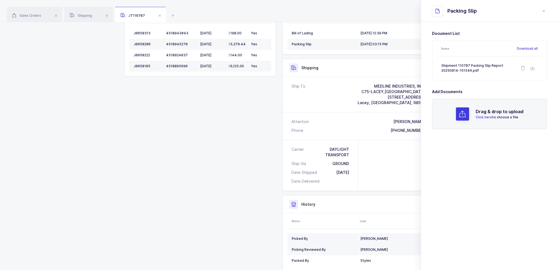
scroll to position [126, 0]
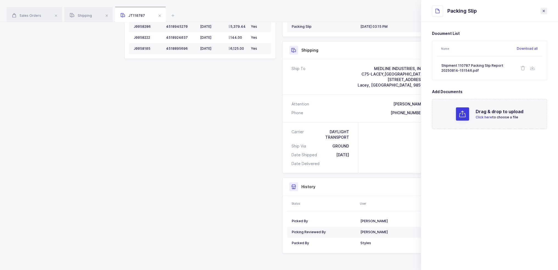
click at [546, 13] on button "close drawer" at bounding box center [543, 11] width 7 height 7
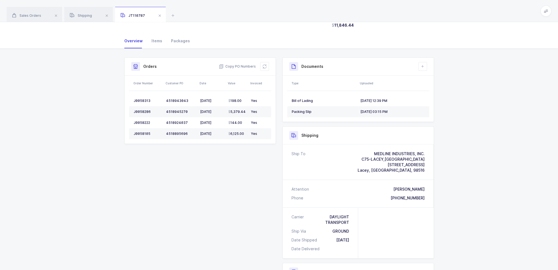
scroll to position [0, 0]
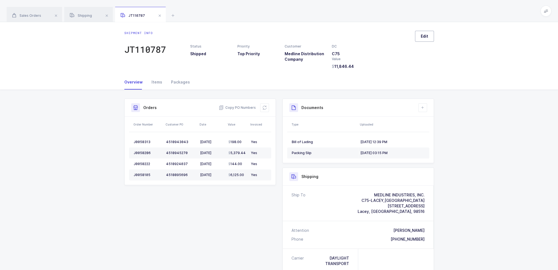
click at [423, 40] on button "Edit" at bounding box center [424, 36] width 19 height 11
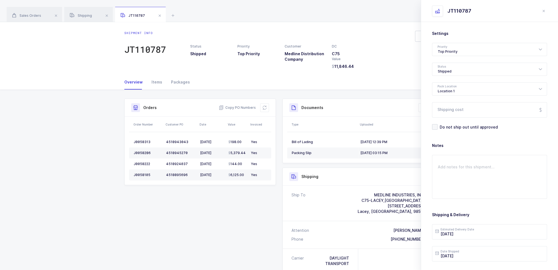
click at [359, 57] on div "Value" at bounding box center [352, 59] width 41 height 5
click at [543, 11] on icon "close drawer" at bounding box center [543, 11] width 4 height 4
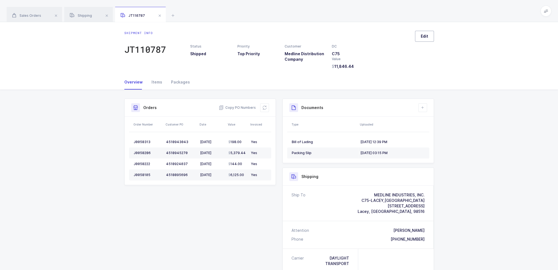
click at [419, 38] on button "Edit" at bounding box center [424, 36] width 19 height 11
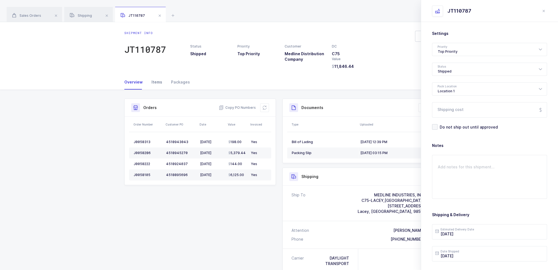
click at [154, 79] on div "Items" at bounding box center [156, 82] width 19 height 15
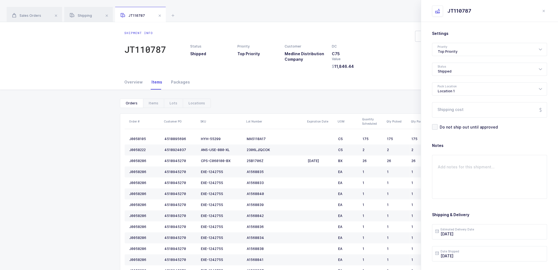
click at [163, 81] on div "Items" at bounding box center [156, 82] width 19 height 15
click at [169, 81] on div "Packages" at bounding box center [178, 82] width 23 height 15
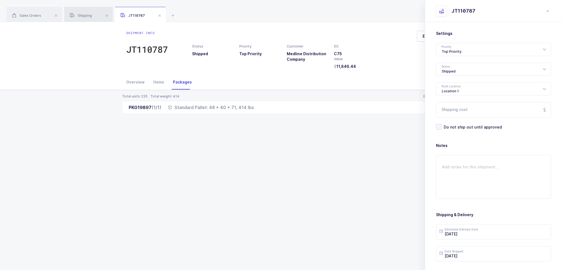
click at [89, 12] on div "Shipping" at bounding box center [88, 14] width 49 height 15
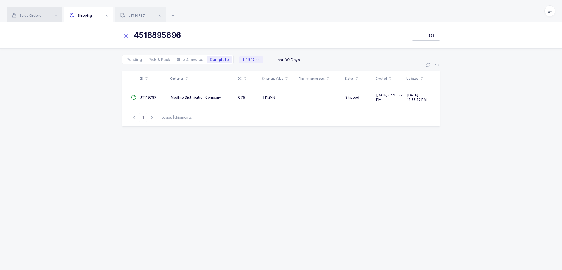
click at [46, 9] on div "Sales Orders" at bounding box center [34, 14] width 55 height 15
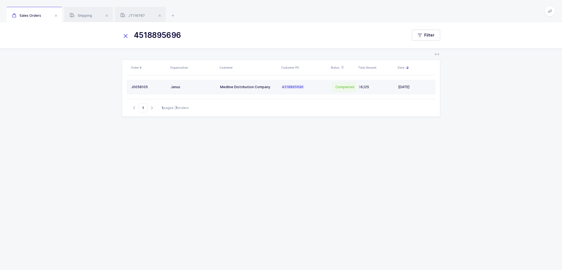
click at [303, 86] on div "4518895696" at bounding box center [304, 87] width 45 height 4
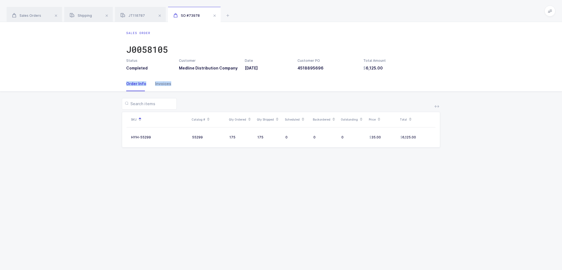
click at [169, 85] on div "Order Info Invoices" at bounding box center [281, 83] width 310 height 15
click at [169, 85] on div "Invoices" at bounding box center [161, 83] width 21 height 15
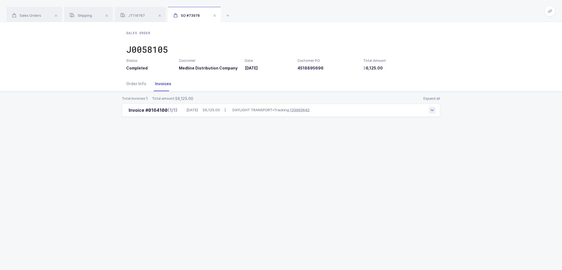
click at [330, 108] on div "Invoice #0164100 (1/1) [DATE] 6,125.00 | DAYLIGHT TRANSPORT • Tracking: 1339936…" at bounding box center [281, 109] width 318 height 13
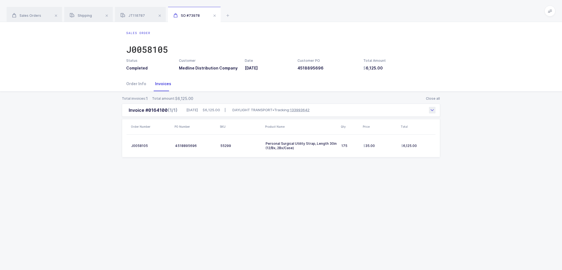
click at [433, 111] on icon at bounding box center [432, 110] width 4 height 4
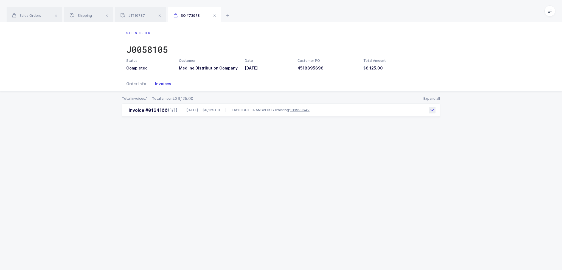
click at [433, 111] on icon at bounding box center [432, 110] width 4 height 4
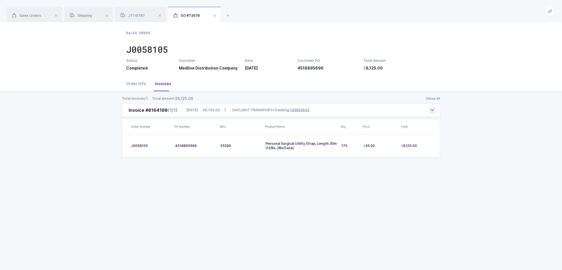
click at [305, 110] on link "133993642" at bounding box center [300, 110] width 20 height 4
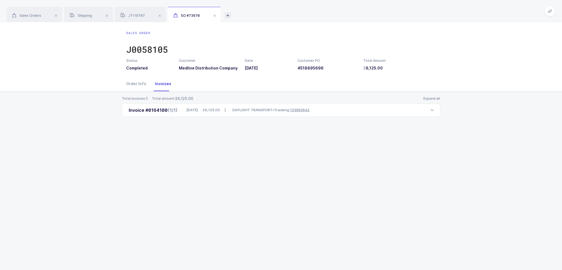
click at [226, 13] on icon at bounding box center [227, 15] width 7 height 7
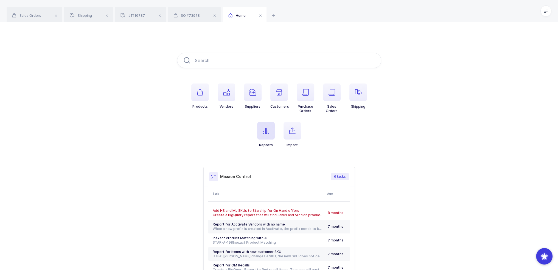
click at [265, 137] on span "button" at bounding box center [266, 131] width 18 height 18
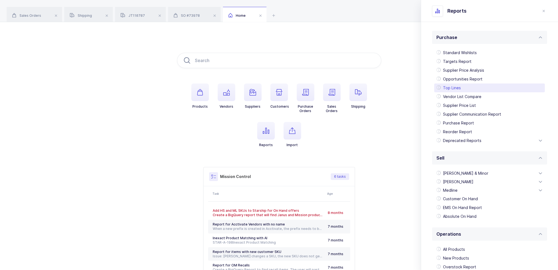
click at [467, 87] on div "Top Lines" at bounding box center [489, 87] width 111 height 9
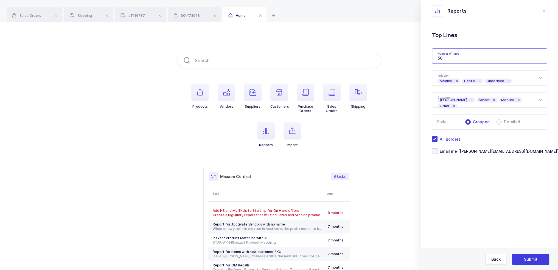
drag, startPoint x: 472, startPoint y: 57, endPoint x: 422, endPoint y: 57, distance: 49.9
click at [422, 57] on div "Standard Wishlists Targets Report Supplier Price Analysis Opportunities Report …" at bounding box center [489, 106] width 137 height 169
drag, startPoint x: 454, startPoint y: 58, endPoint x: 429, endPoint y: 61, distance: 24.9
click at [432, 60] on input "1000" at bounding box center [489, 55] width 115 height 15
type input "750"
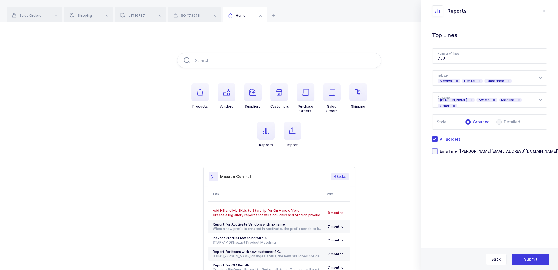
click at [460, 152] on span "Email me [[PERSON_NAME][EMAIL_ADDRESS][DOMAIN_NAME]]" at bounding box center [497, 150] width 121 height 5
click at [437, 148] on input "Email me [[PERSON_NAME][EMAIL_ADDRESS][DOMAIN_NAME]]" at bounding box center [437, 148] width 0 height 0
click at [531, 259] on span "Submit" at bounding box center [530, 258] width 13 height 5
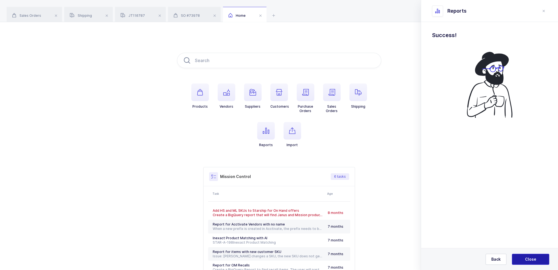
click at [531, 259] on span "Close" at bounding box center [530, 258] width 11 height 5
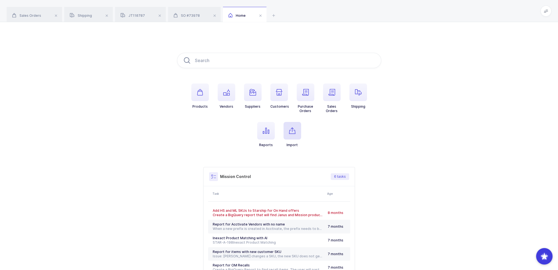
click at [293, 131] on icon "button" at bounding box center [292, 130] width 7 height 7
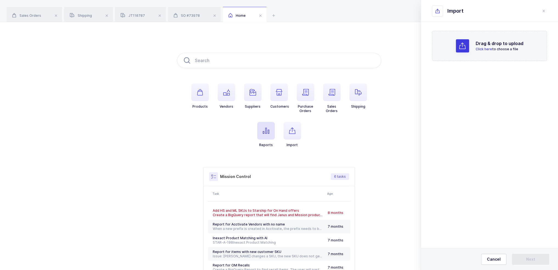
click at [265, 133] on icon "button" at bounding box center [266, 130] width 7 height 7
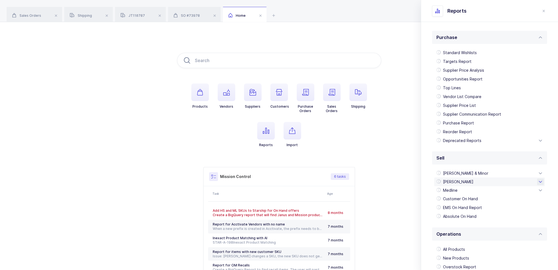
click at [463, 181] on div "[PERSON_NAME]" at bounding box center [489, 181] width 111 height 9
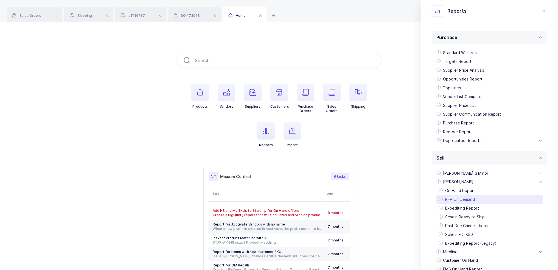
click at [472, 201] on div "RFP On Demand" at bounding box center [489, 199] width 106 height 9
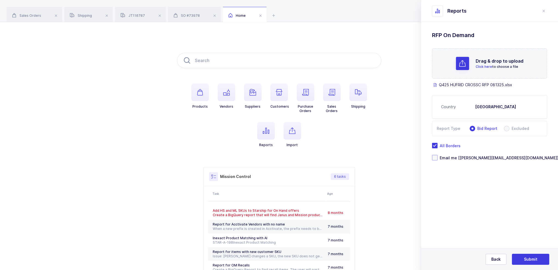
click at [454, 157] on span "Email me [[PERSON_NAME][EMAIL_ADDRESS][DOMAIN_NAME]]" at bounding box center [497, 157] width 121 height 5
click at [437, 155] on input "Email me [[PERSON_NAME][EMAIL_ADDRESS][DOMAIN_NAME]]" at bounding box center [437, 155] width 0 height 0
click at [531, 260] on span "Submit" at bounding box center [530, 258] width 13 height 5
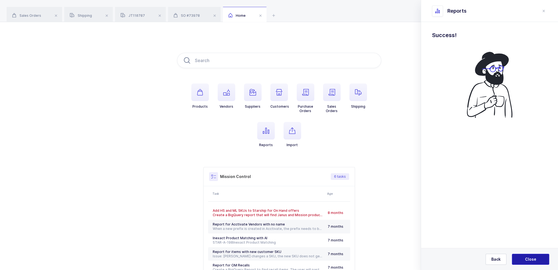
click at [531, 260] on span "Close" at bounding box center [530, 258] width 11 height 5
